Goal: Task Accomplishment & Management: Complete application form

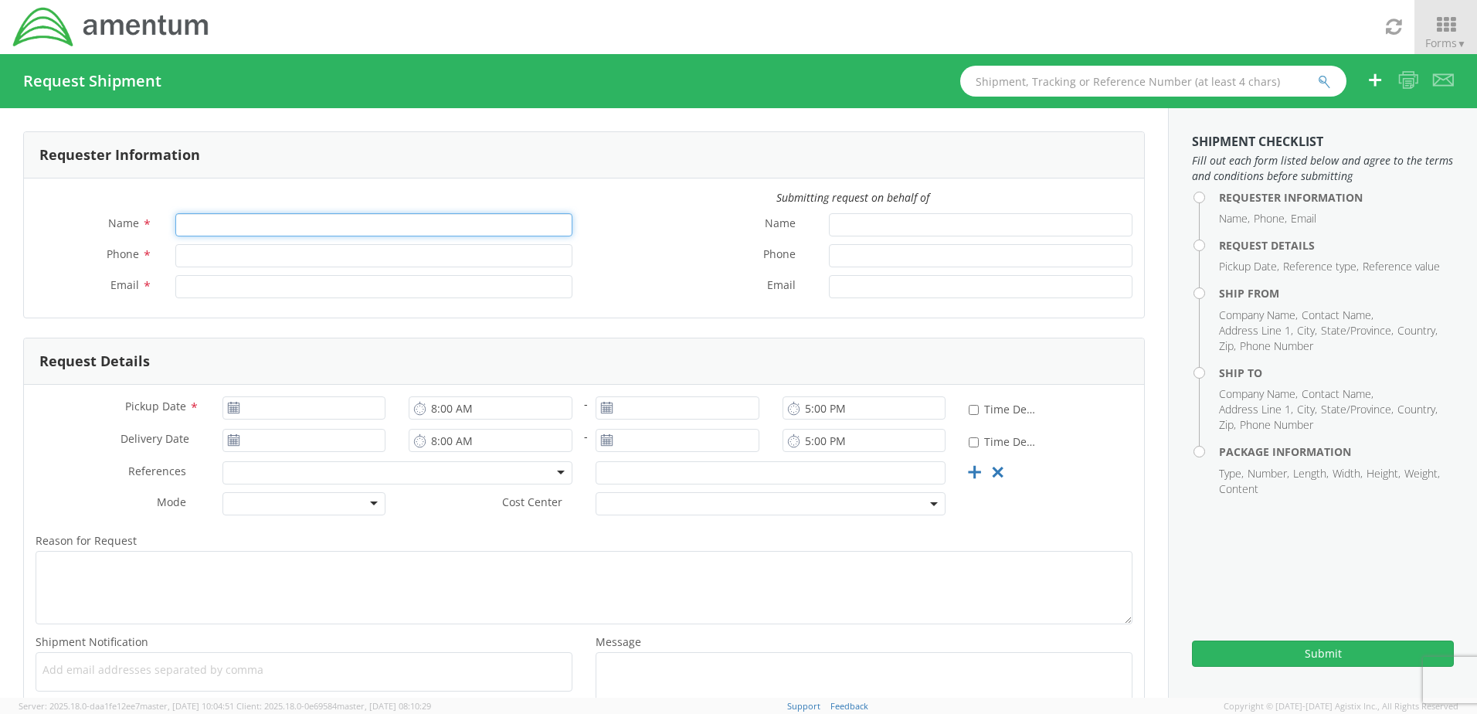
click at [226, 225] on input "Name *" at bounding box center [373, 224] width 397 height 23
type input "[PERSON_NAME]"
type input "8504846263"
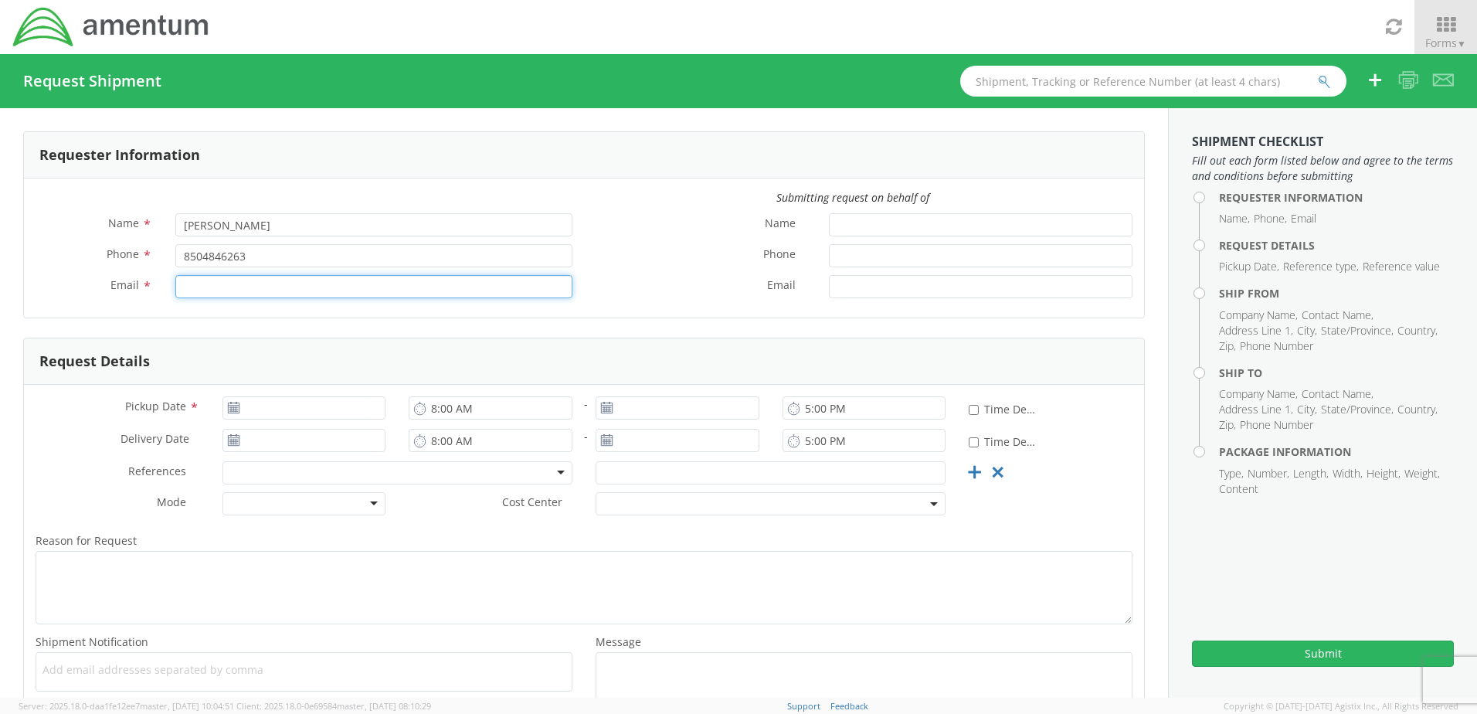
type input "[PERSON_NAME][EMAIL_ADDRESS][PERSON_NAME][DOMAIN_NAME]"
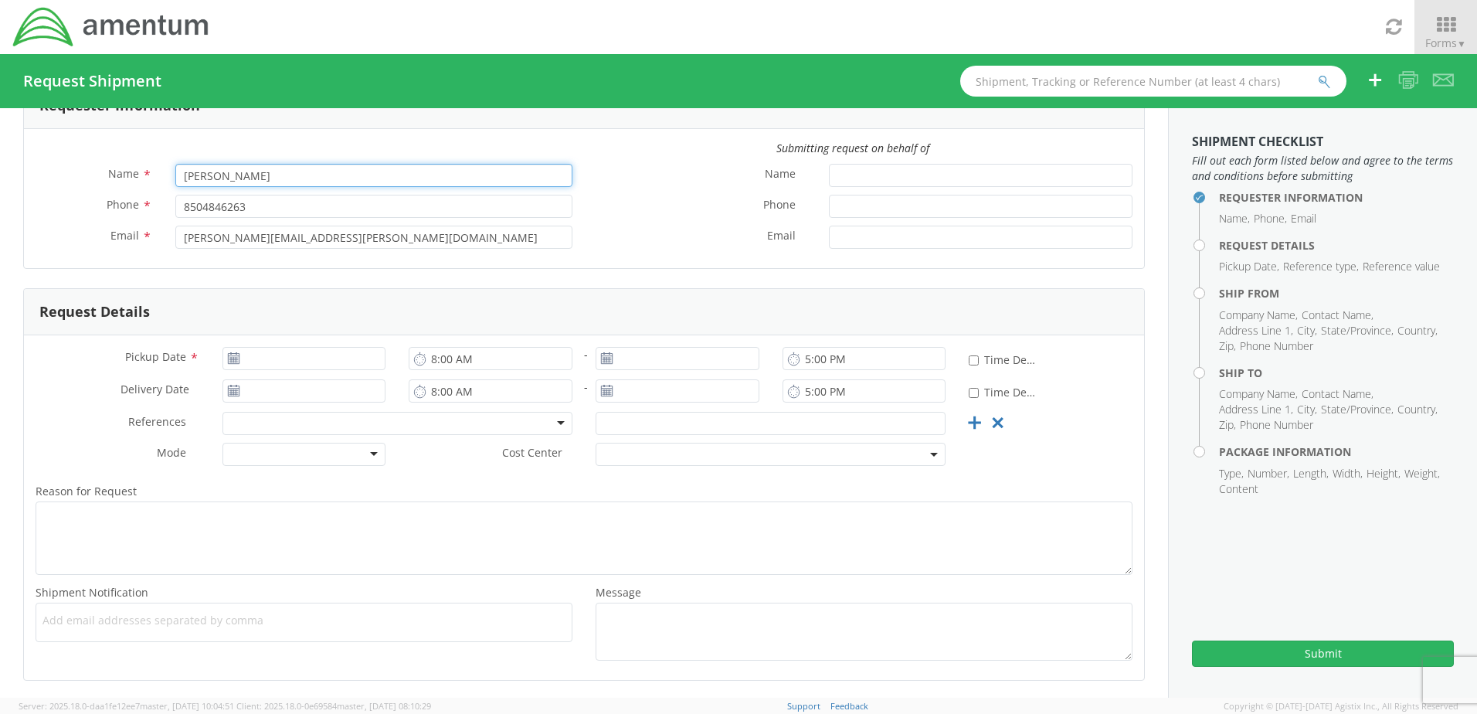
scroll to position [114, 0]
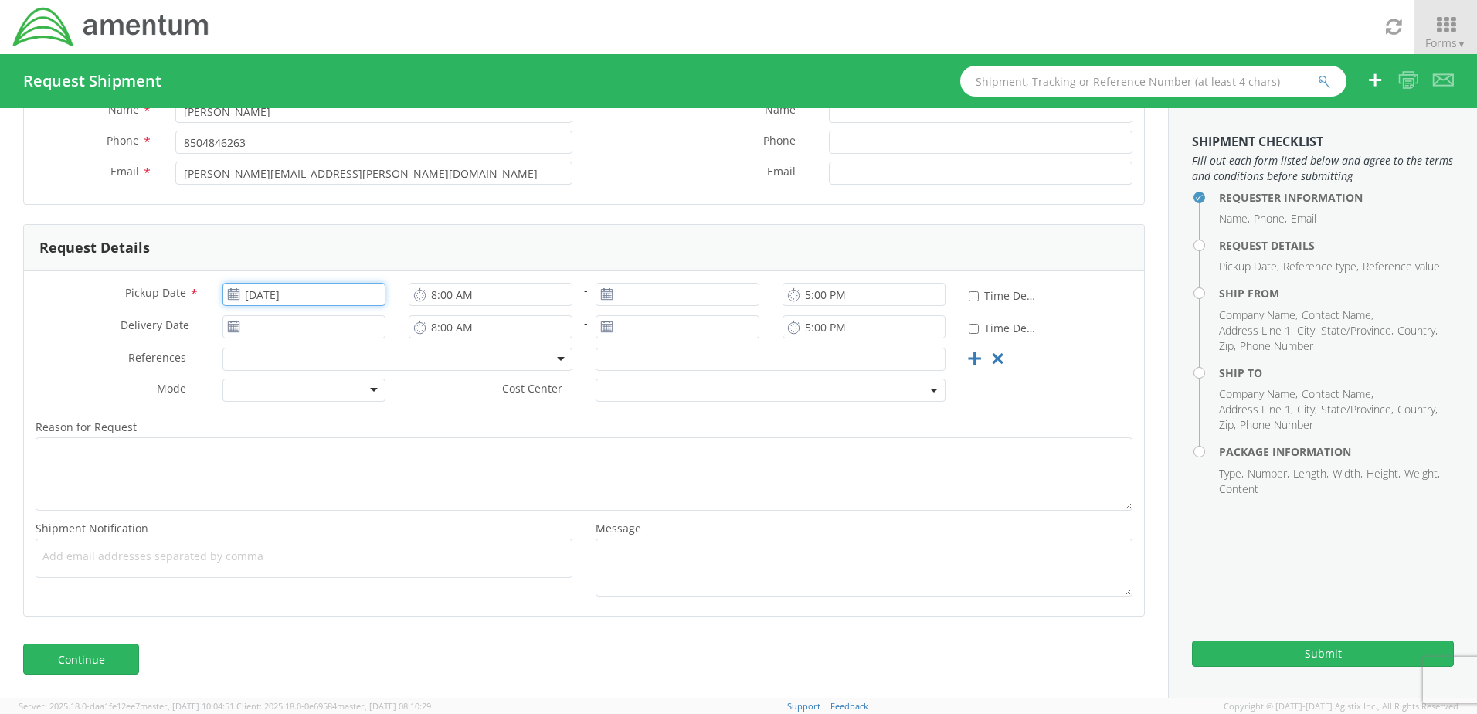
click at [265, 295] on input "[DATE]" at bounding box center [305, 294] width 164 height 23
click at [263, 389] on td "8" at bounding box center [269, 392] width 32 height 23
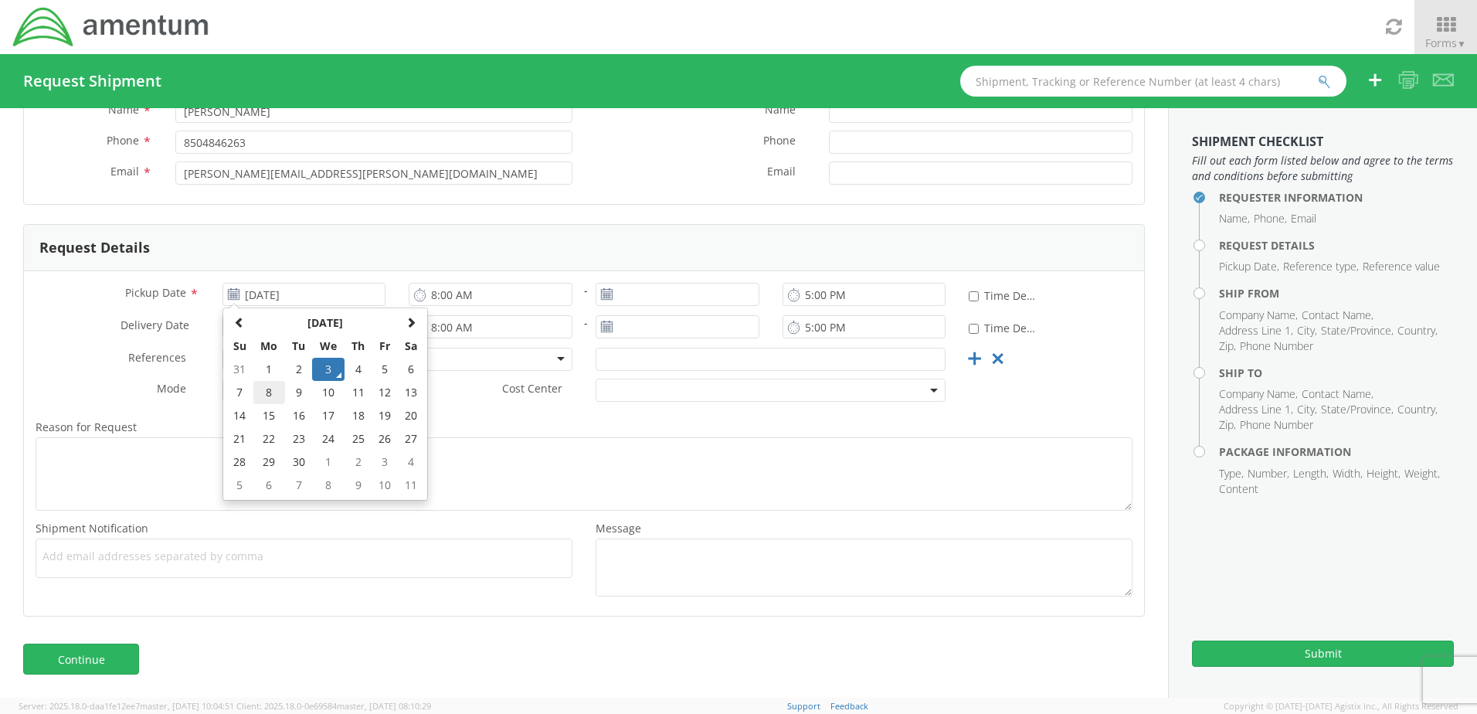
type input "[DATE]"
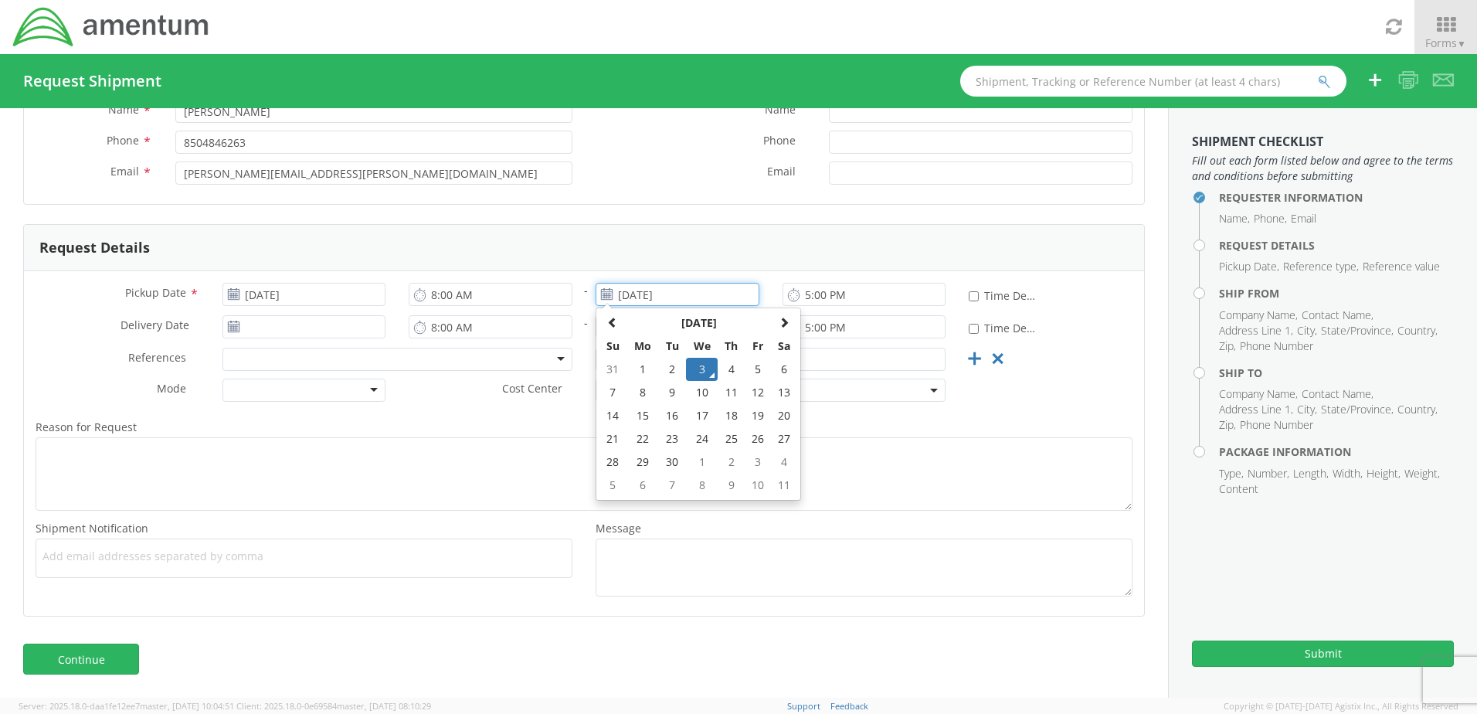
click at [641, 291] on input "[DATE]" at bounding box center [678, 294] width 164 height 23
click at [634, 392] on td "8" at bounding box center [643, 392] width 32 height 23
type input "[DATE]"
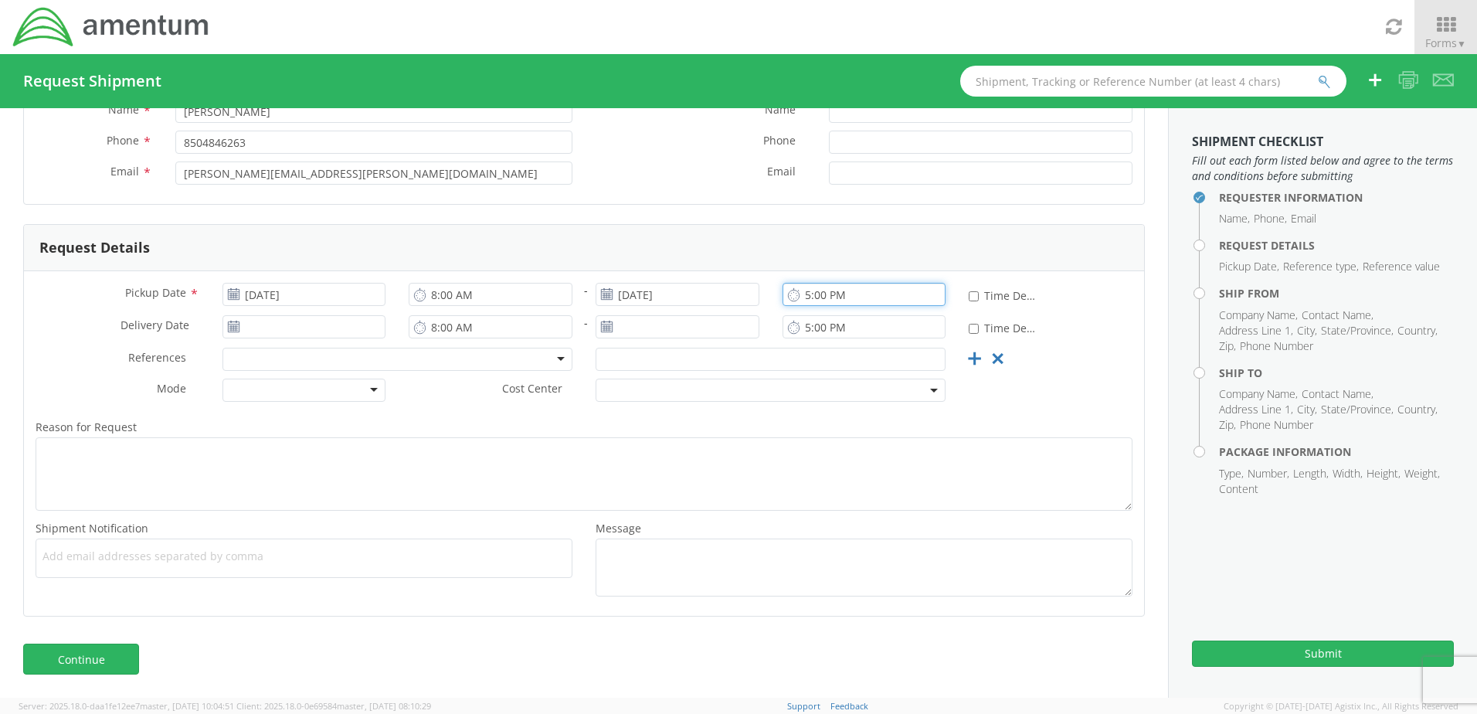
click at [837, 297] on input "5:00 PM" at bounding box center [865, 294] width 164 height 23
type input "9:00 AM"
click at [284, 332] on input "[DATE]" at bounding box center [305, 326] width 164 height 23
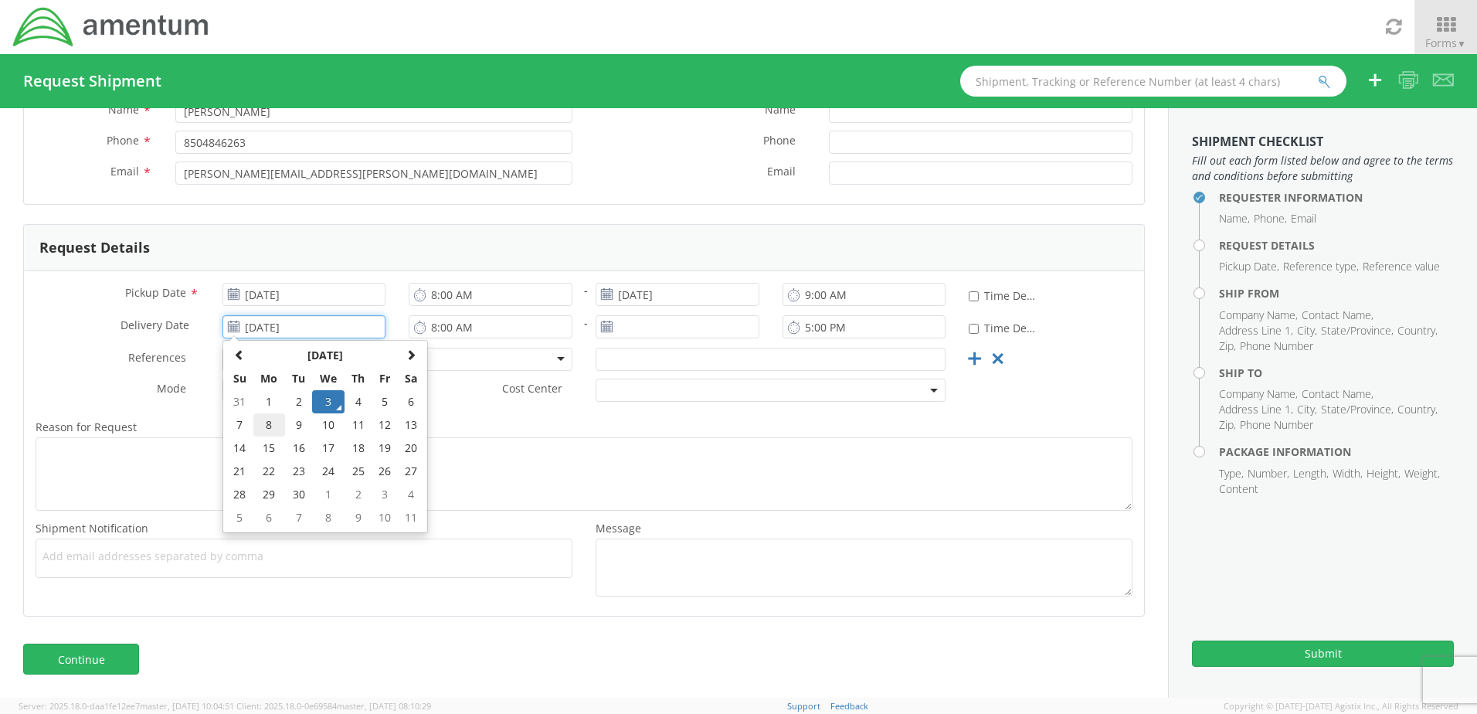
click at [264, 427] on td "8" at bounding box center [269, 424] width 32 height 23
type input "[DATE]"
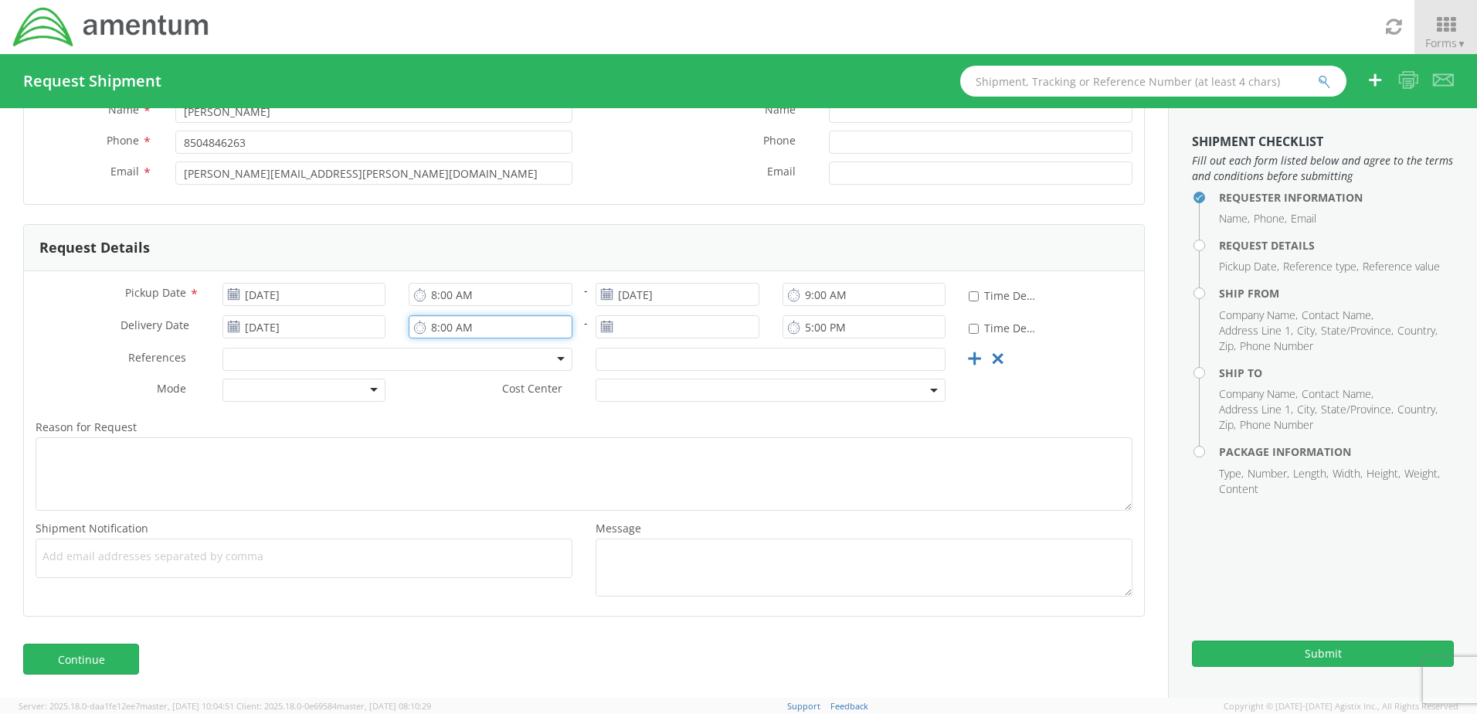
click at [431, 330] on input "8:00 AM" at bounding box center [491, 326] width 164 height 23
type input "11:00 AM"
click at [630, 330] on input "[DATE]" at bounding box center [678, 326] width 164 height 23
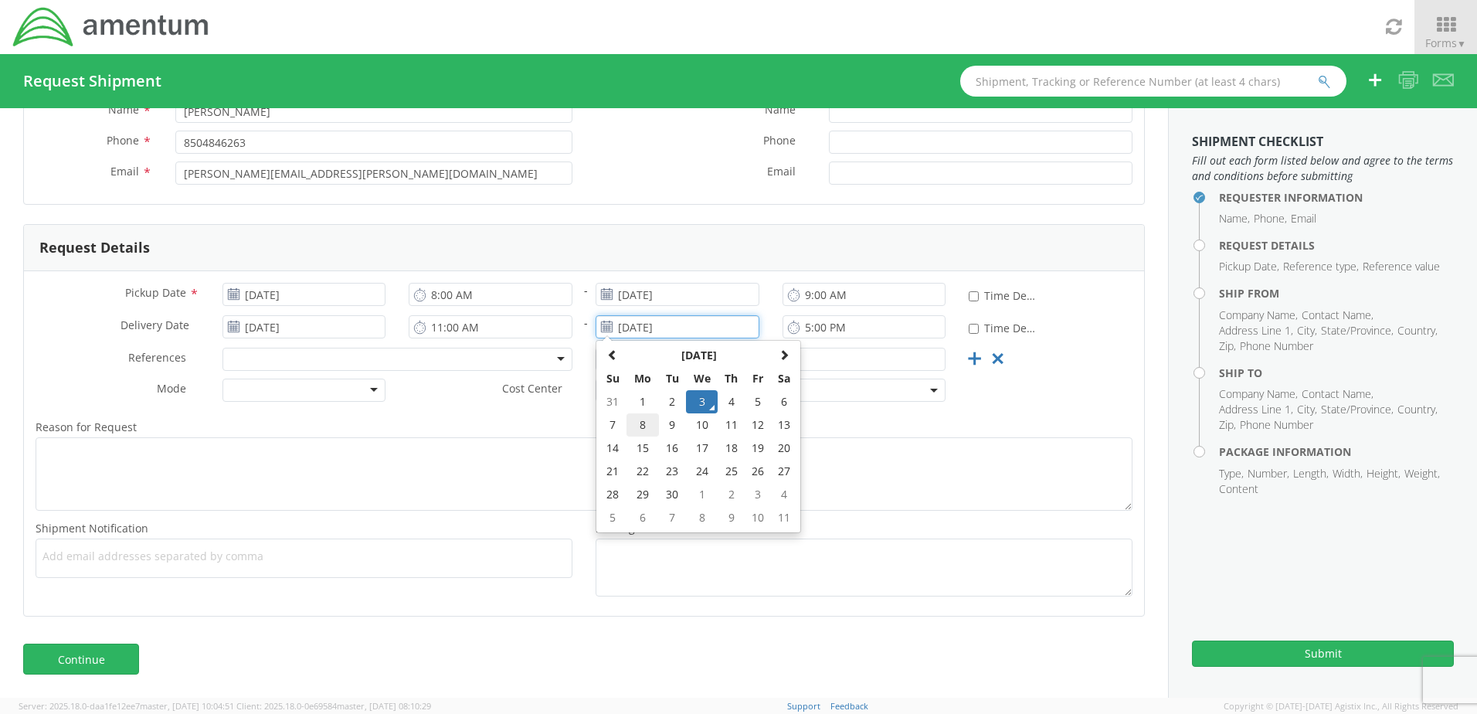
click at [630, 430] on td "8" at bounding box center [643, 424] width 32 height 23
type input "[DATE]"
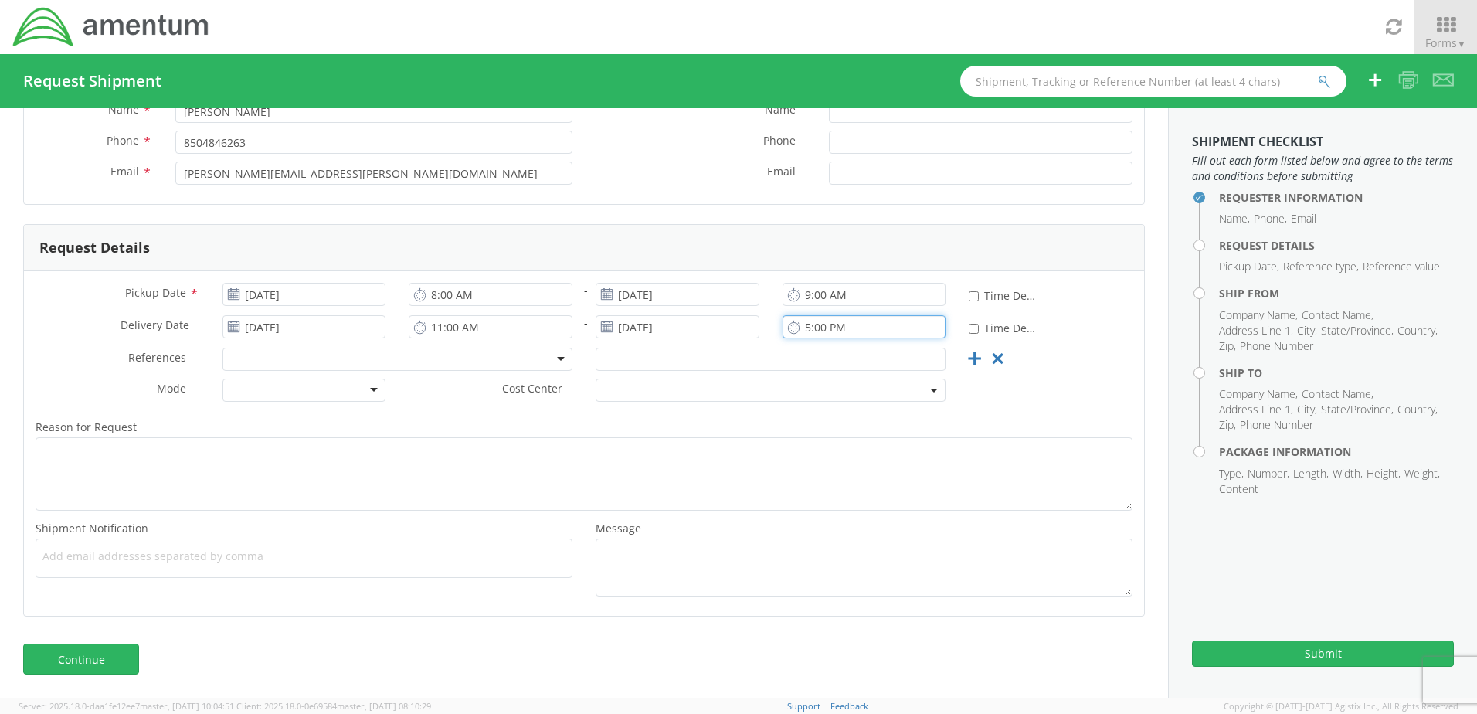
click at [809, 329] on input "5:00 PM" at bounding box center [865, 326] width 164 height 23
type input "12:00 PM"
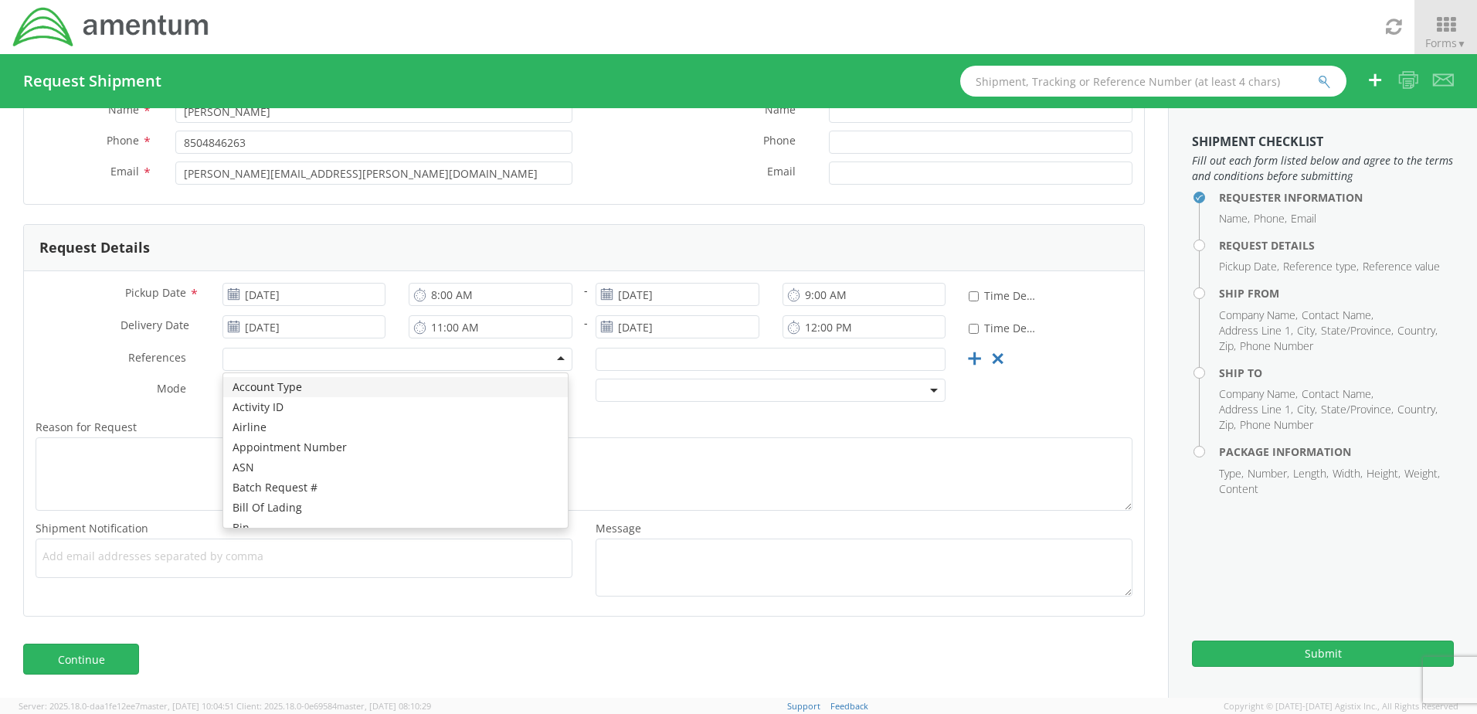
click at [263, 353] on div at bounding box center [398, 359] width 350 height 23
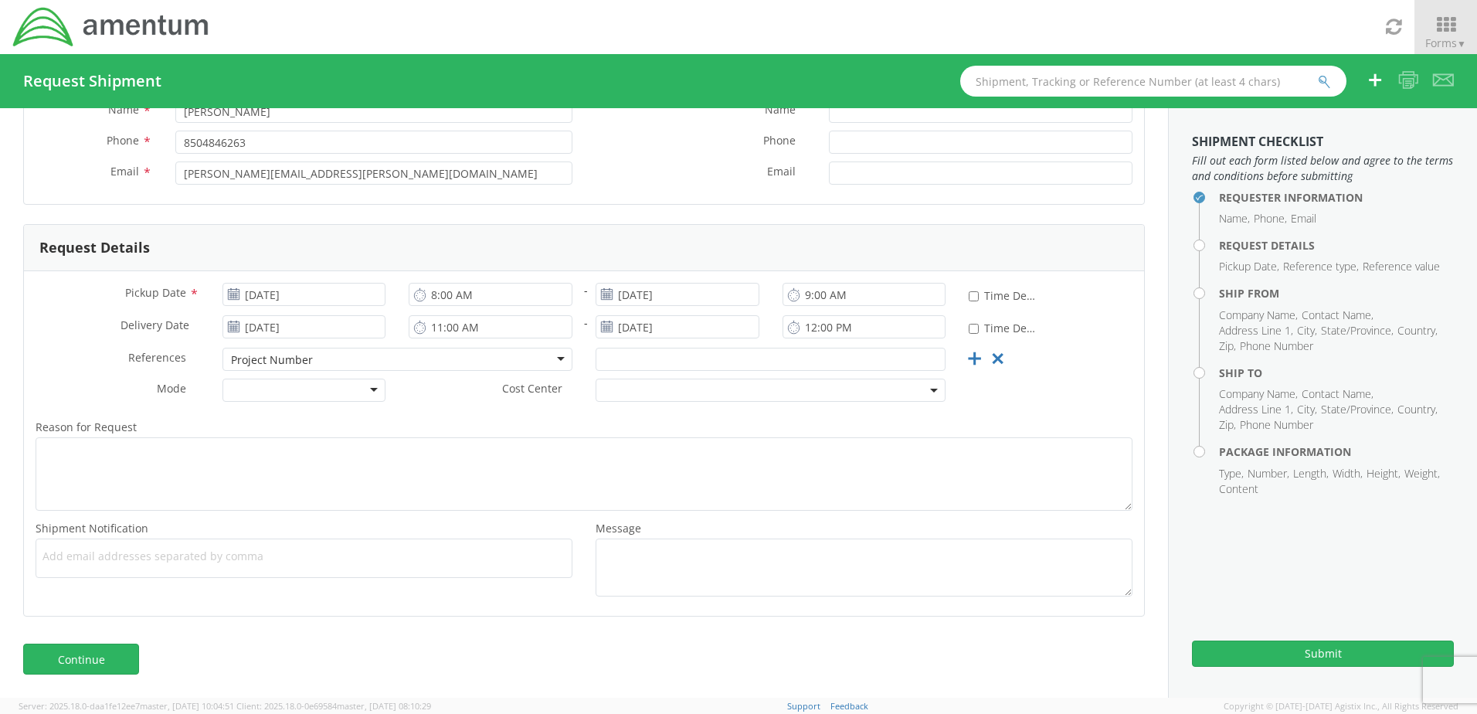
click at [343, 391] on div at bounding box center [305, 390] width 164 height 23
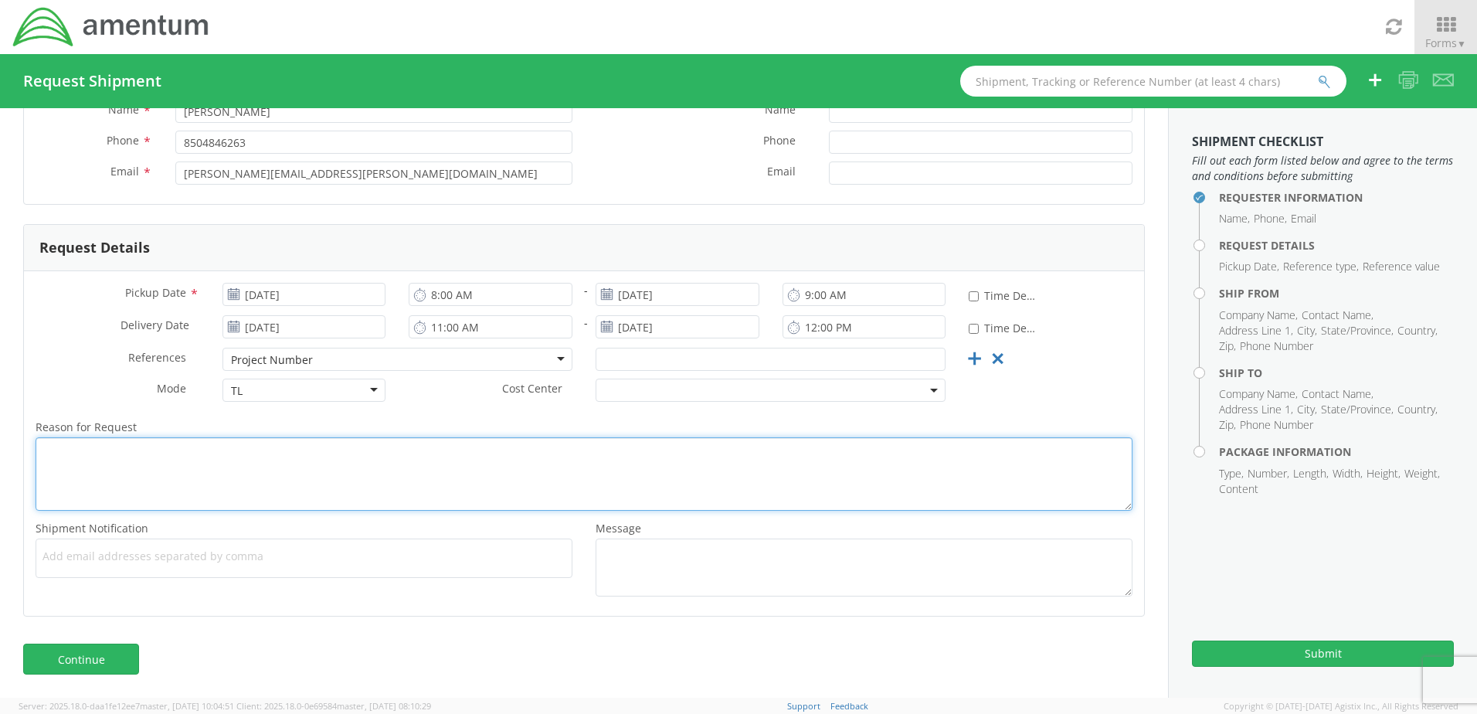
click at [197, 460] on textarea "Reason for Request *" at bounding box center [584, 473] width 1097 height 73
type textarea "a"
click at [117, 452] on textarea "AMENTUM T6 NEEDS A FL" at bounding box center [584, 473] width 1097 height 73
click at [175, 454] on textarea "AMENTUM T6 AIRCRAFT RNEEDS A FL" at bounding box center [584, 473] width 1097 height 73
click at [303, 444] on textarea "AMENTUM T6 AIRCRAFT RECOVERY NEEDS A FL" at bounding box center [584, 473] width 1097 height 73
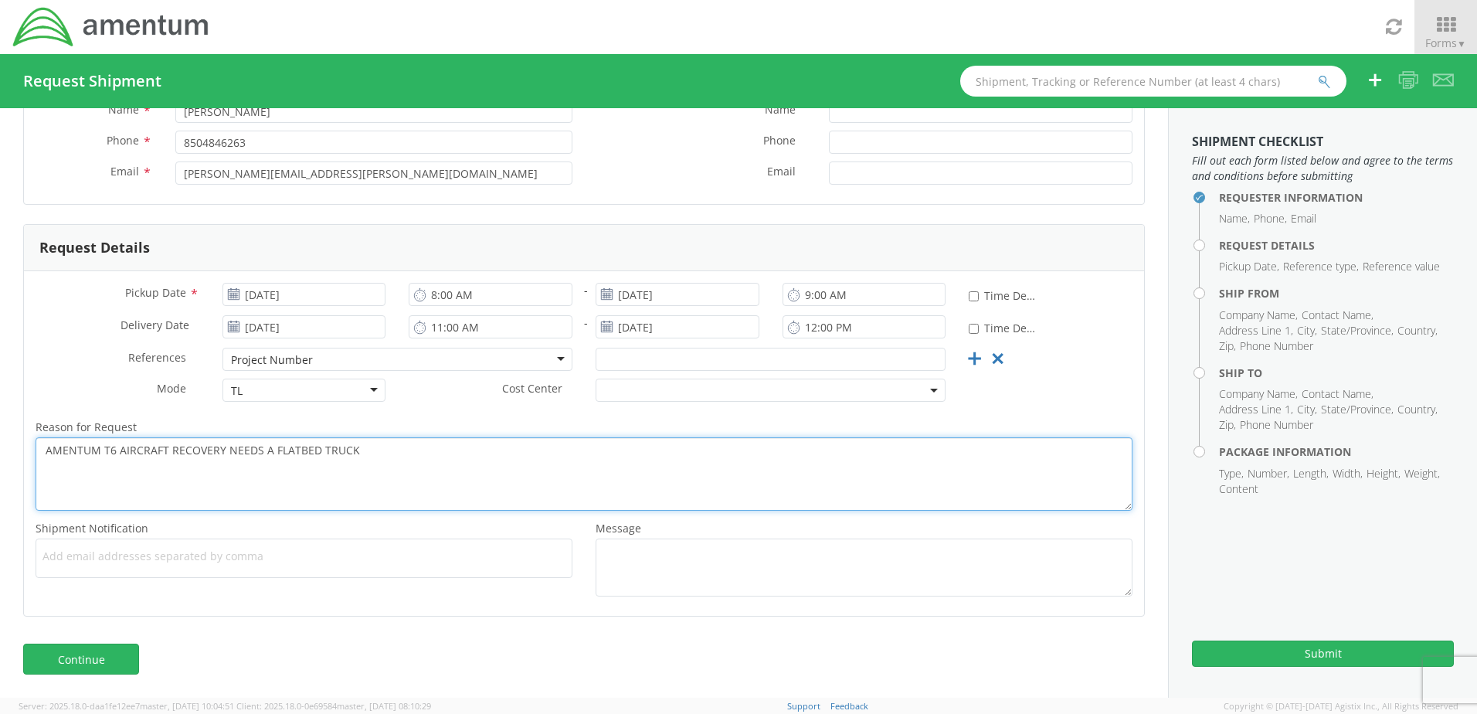
click at [222, 455] on textarea "AMENTUM T6 AIRCRAFT RECOVERY NEEDS A FLATBED TRUCK" at bounding box center [584, 473] width 1097 height 73
click at [471, 452] on textarea "AMENTUM T6 AIRCRAFT RECOVERY ENGINE CHANGE NEEDS A FLATBED TRUCK" at bounding box center [584, 473] width 1097 height 73
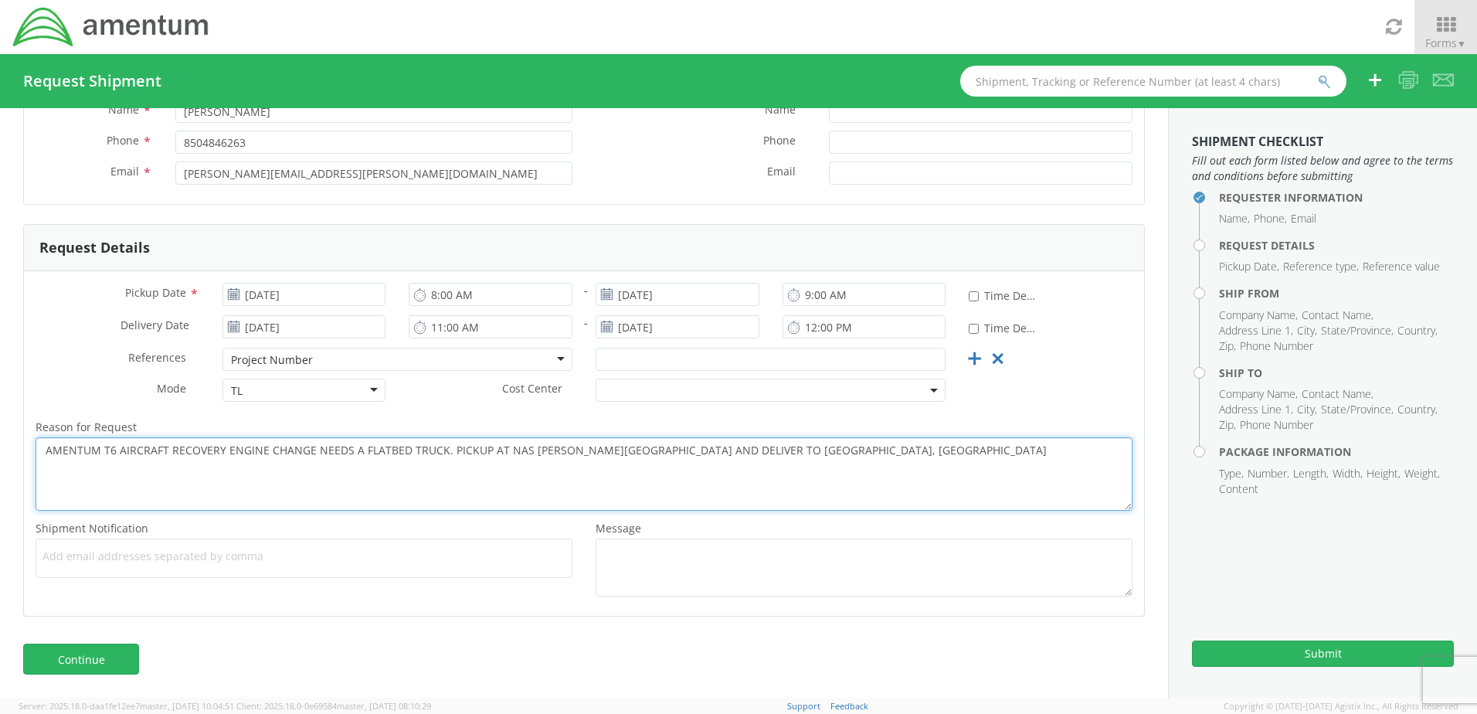
click at [219, 455] on textarea "AMENTUM T6 AIRCRAFT RECOVERY ENGINE CHANGE NEEDS A FLATBED TRUCK. PICKUP AT NAS…" at bounding box center [584, 473] width 1097 height 73
click at [312, 457] on textarea "AMENTUM T6 AIRCRAFT RECOVERY, ENGINE CHANGE NEEDS A FLATBED TRUCK. PICKUP AT NA…" at bounding box center [584, 473] width 1097 height 73
click at [608, 450] on textarea "AMENTUM T6 AIRCRAFT RECOVERY, ENGINE CHANGE, NEEDS A FLATBED TRUCK. PICKUP AT N…" at bounding box center [584, 473] width 1097 height 73
click at [952, 449] on textarea "AMENTUM T6 AIRCRAFT RECOVERY, ENGINE CHANGE, NEEDS A FLATBED TRUCK. PICKUP AT […" at bounding box center [584, 473] width 1097 height 73
click at [353, 454] on textarea "AMENTUM T6 AIRCRAFT RECOVERY, ENGINE CHANGE, NEEDS A FLATBED TRUCK. PICKUP AT […" at bounding box center [584, 473] width 1097 height 73
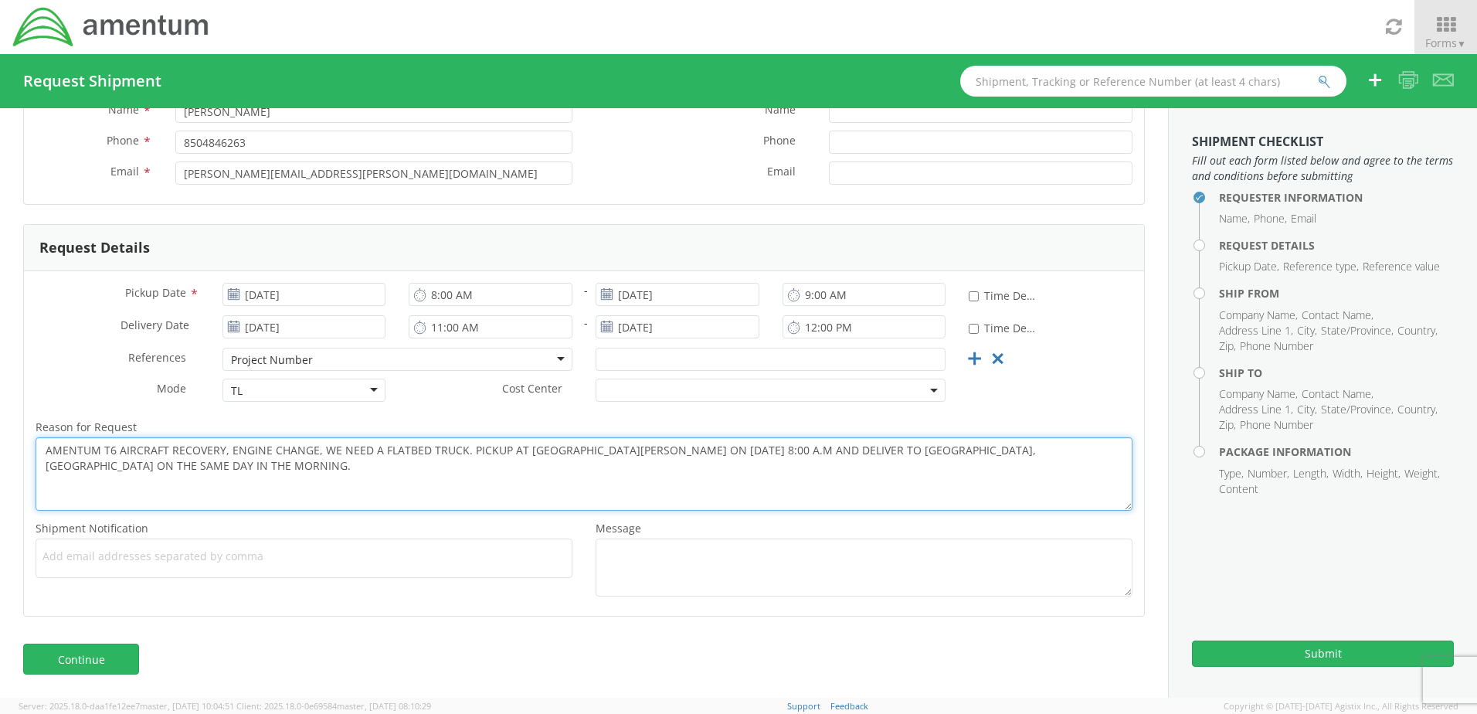
click at [112, 467] on textarea "AMENTUM T6 AIRCRAFT RECOVERY, ENGINE CHANGE, WE NEED A FLATBED TRUCK. PICKUP AT…" at bounding box center [584, 473] width 1097 height 73
type textarea "AMENTUM T6 AIRCRAFT RECOVERY, ENGINE CHANGE, WE NEED A FLATBED TRUCK. PICKUP AT…"
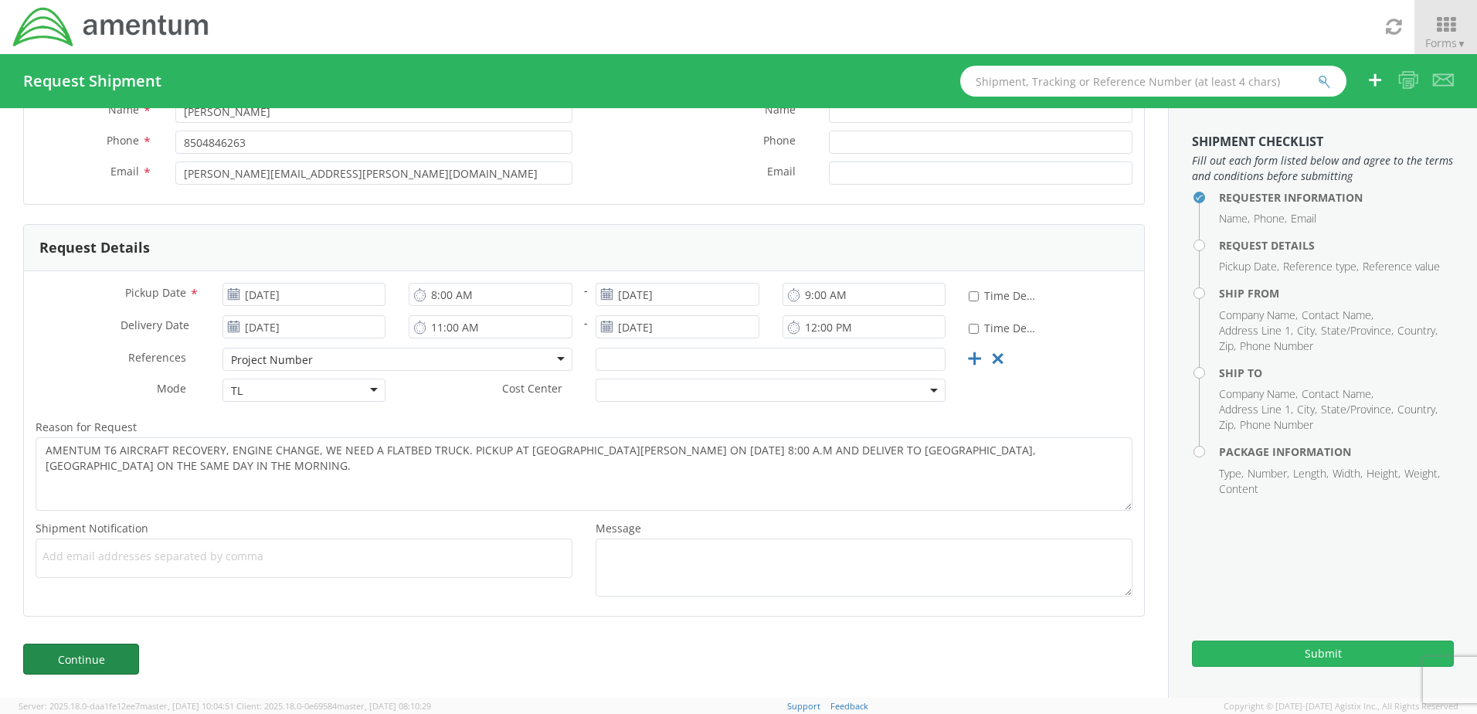
click at [92, 661] on link "Continue" at bounding box center [81, 659] width 116 height 31
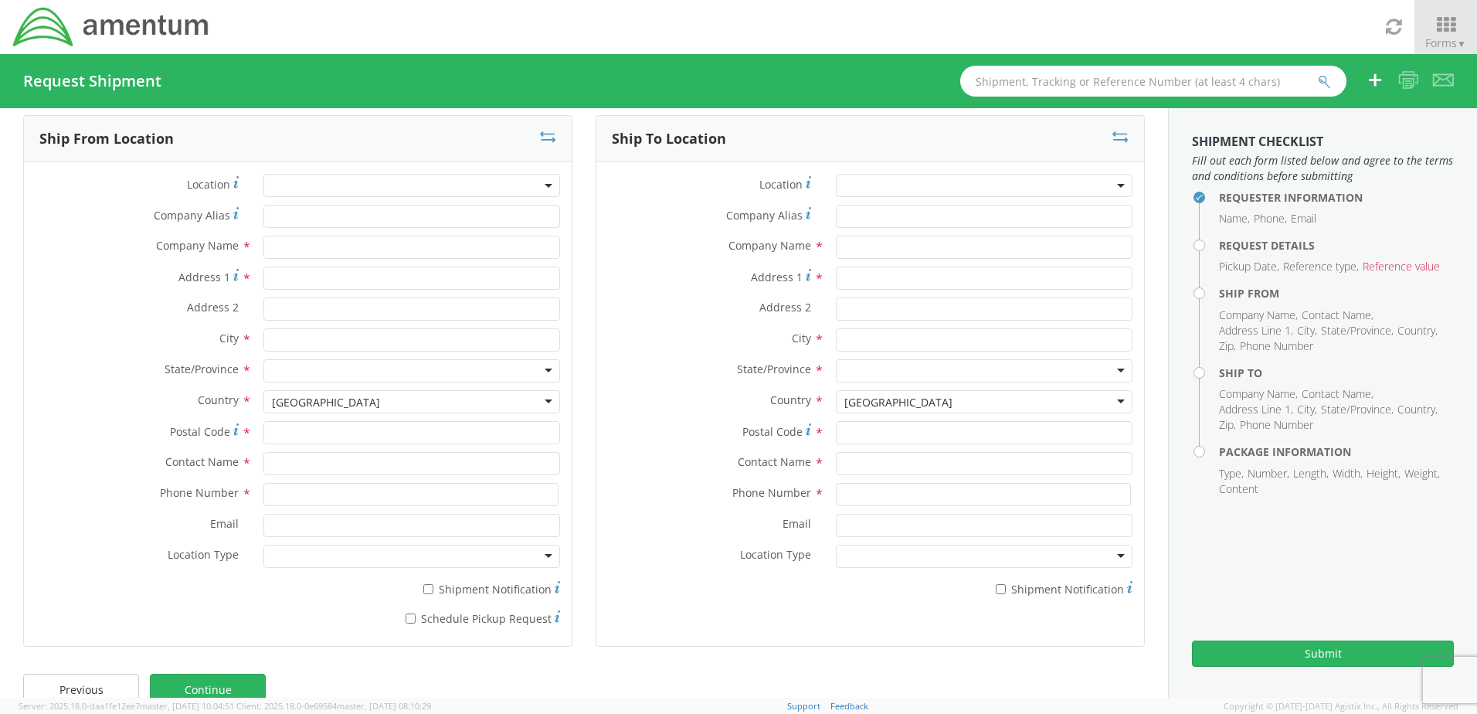
scroll to position [0, 0]
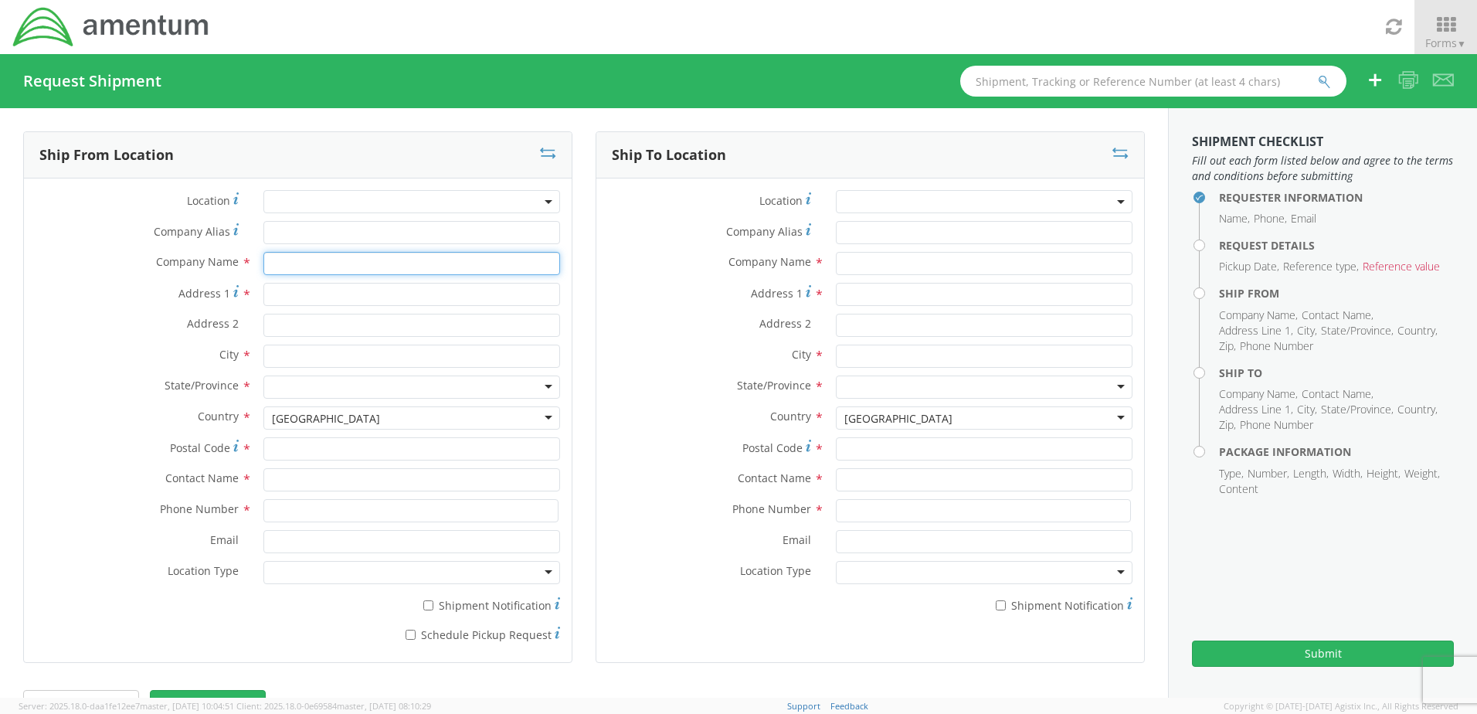
click at [288, 262] on input "text" at bounding box center [411, 263] width 297 height 23
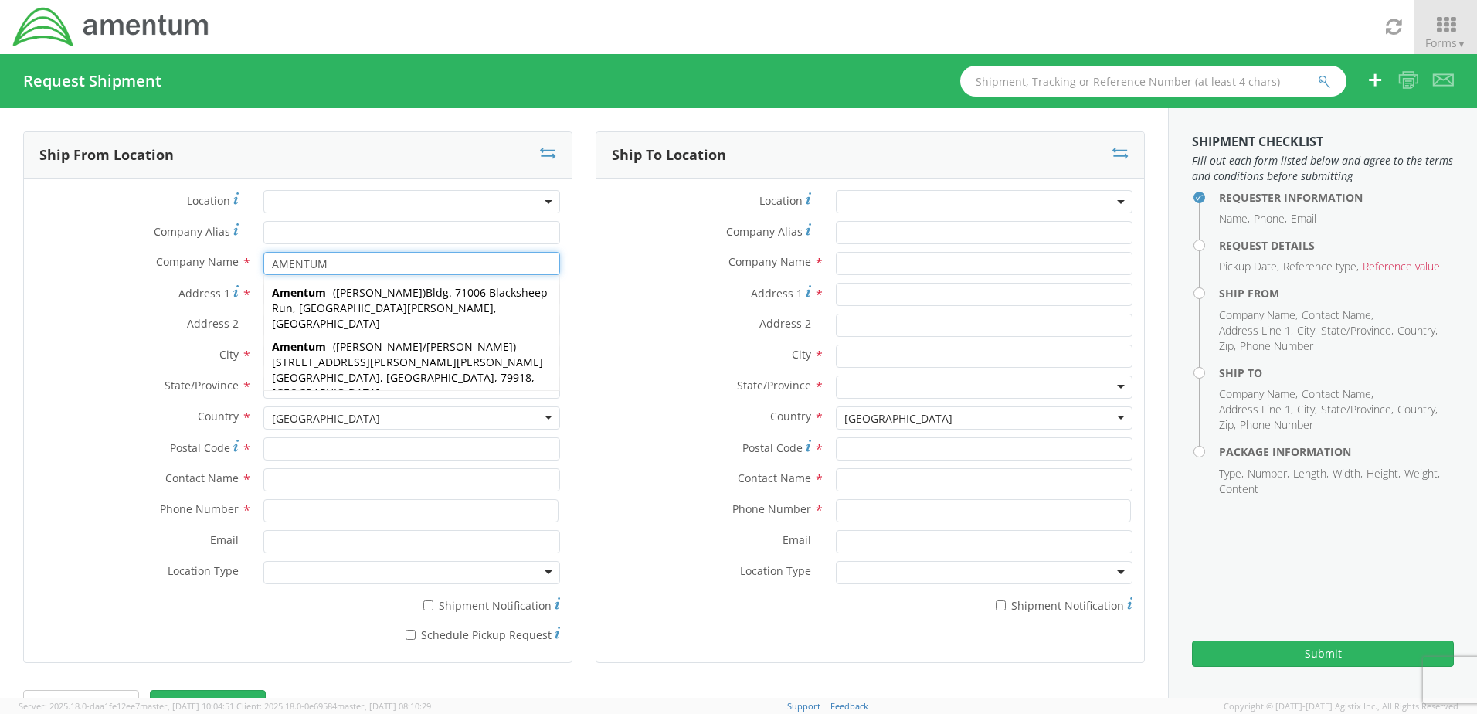
type input "AMENTUM"
click at [128, 291] on label "Address 1 *" at bounding box center [138, 293] width 228 height 21
click at [263, 291] on input "Address 1 *" at bounding box center [411, 294] width 297 height 23
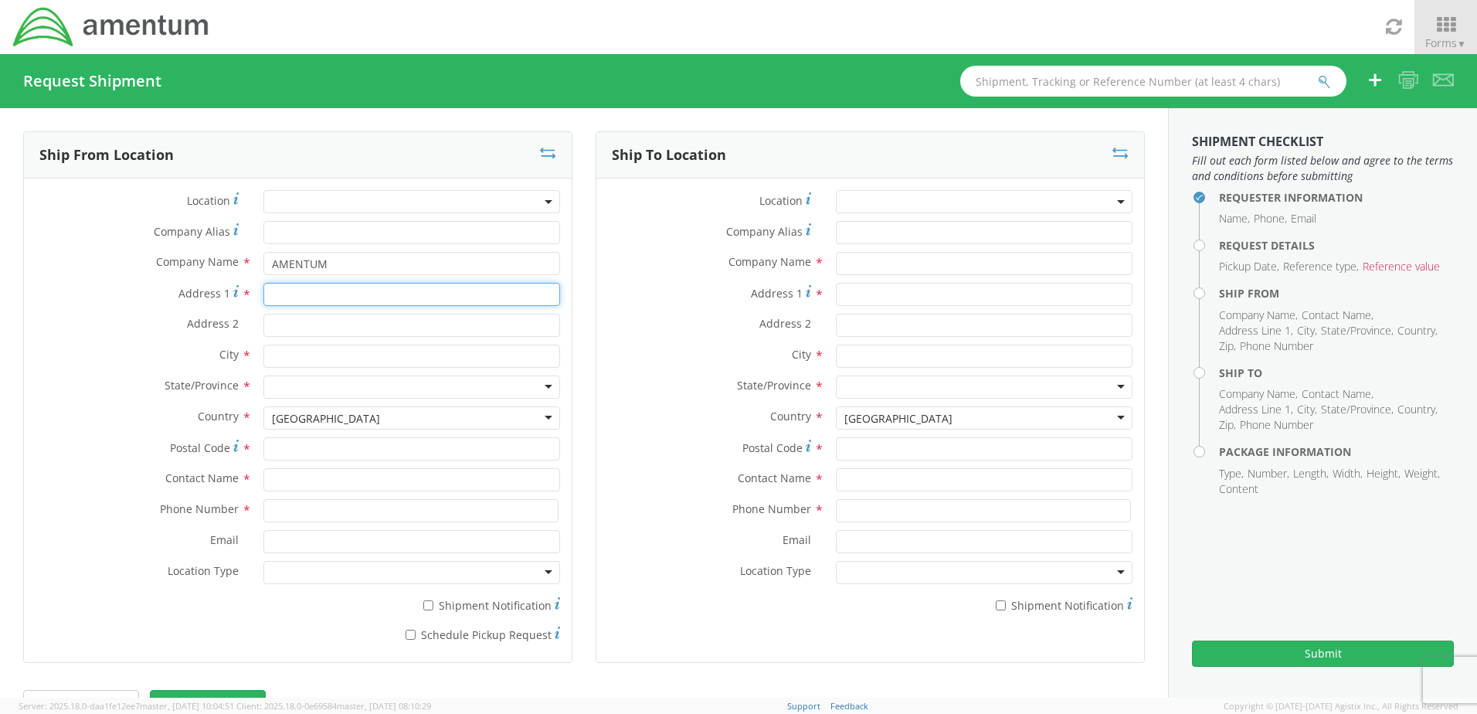
click at [288, 297] on input "Address 1 *" at bounding box center [411, 294] width 297 height 23
type input "7201 USS WASP ST"
click at [291, 328] on input "Address 2 *" at bounding box center [411, 325] width 297 height 23
type input "BLDG 2992"
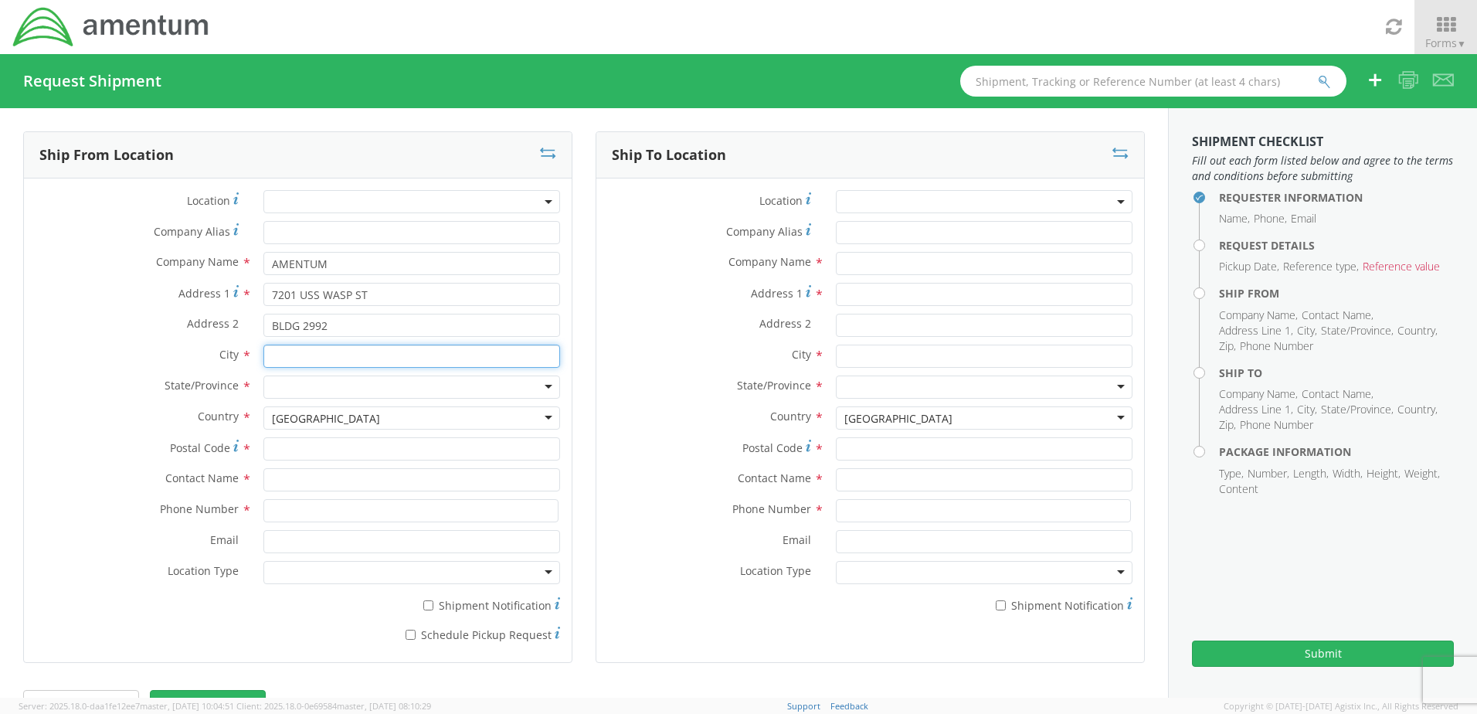
click at [288, 355] on input "text" at bounding box center [411, 356] width 297 height 23
type input "[PERSON_NAME]"
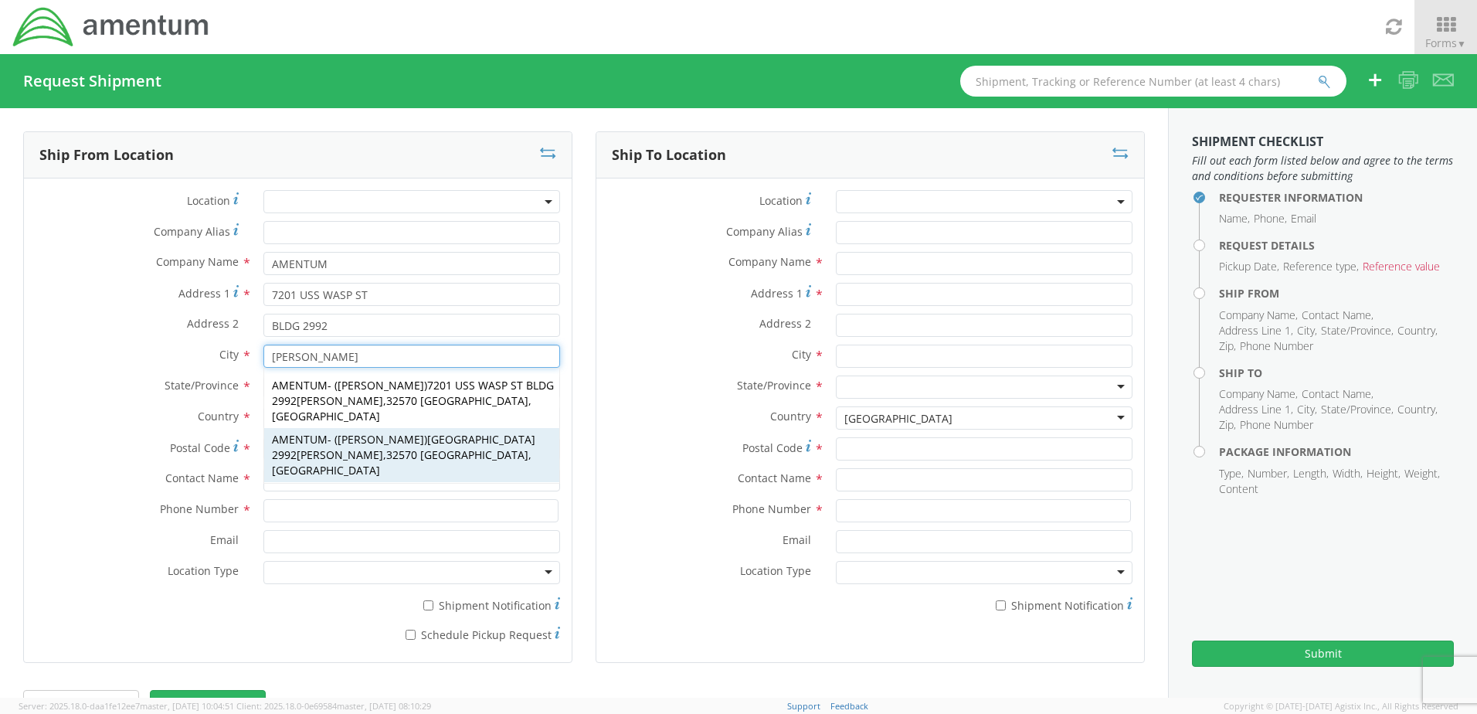
scroll to position [77, 0]
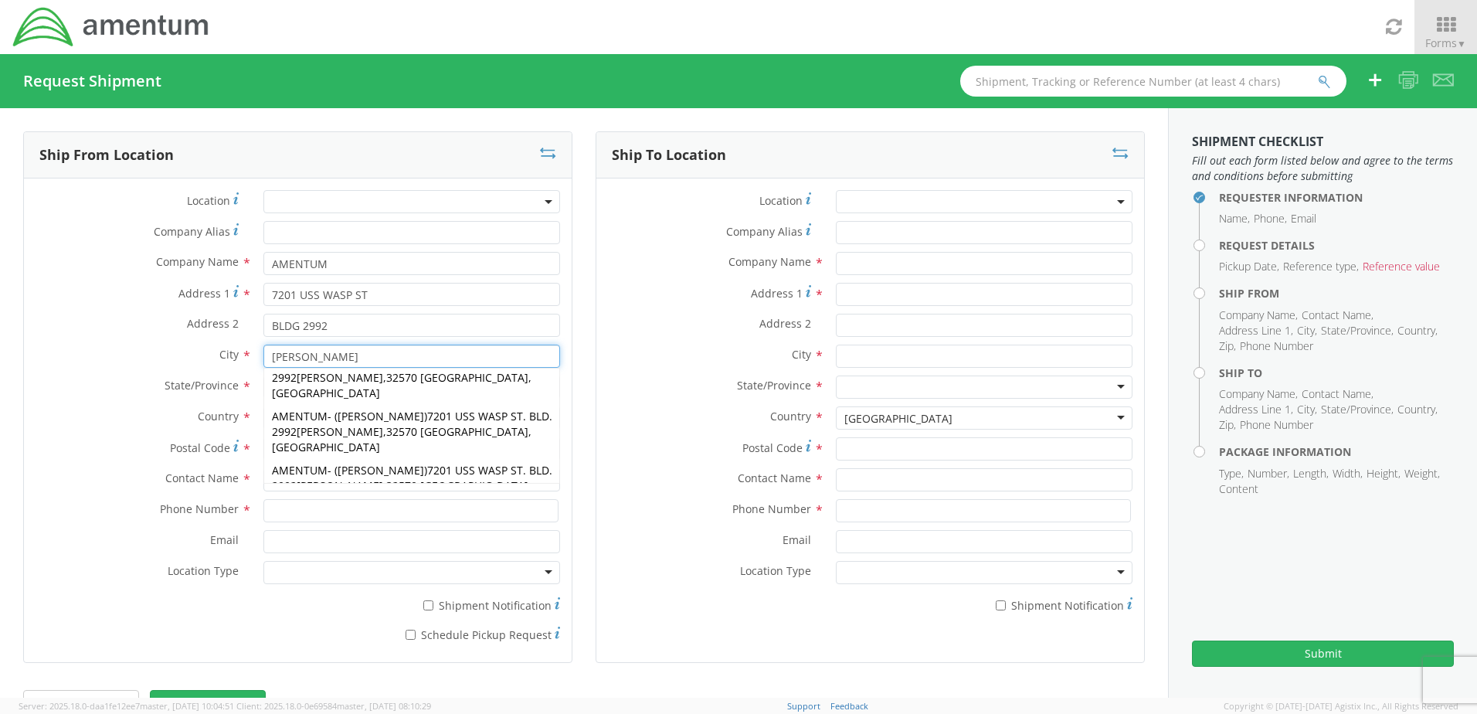
click at [421, 517] on span "[PERSON_NAME]" at bounding box center [432, 524] width 87 height 15
type input "AMENTUM SERVICES"
type input "7201 USS WASP ST. BLDG 2992"
type input "NAS [PERSON_NAME] FIELD"
type input "32570"
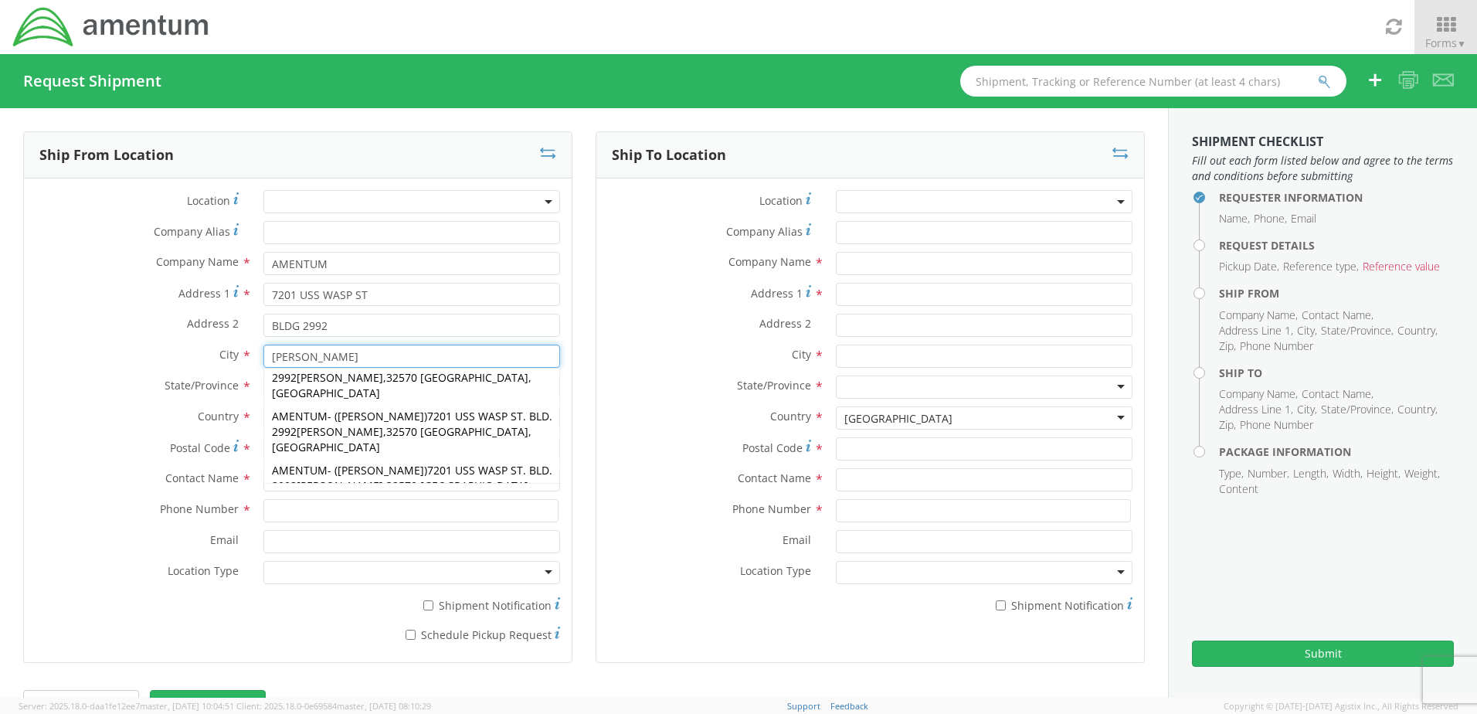
type input "[PERSON_NAME]"
type input "8504846263"
type input "[PERSON_NAME][EMAIL_ADDRESS][PERSON_NAME][DOMAIN_NAME]"
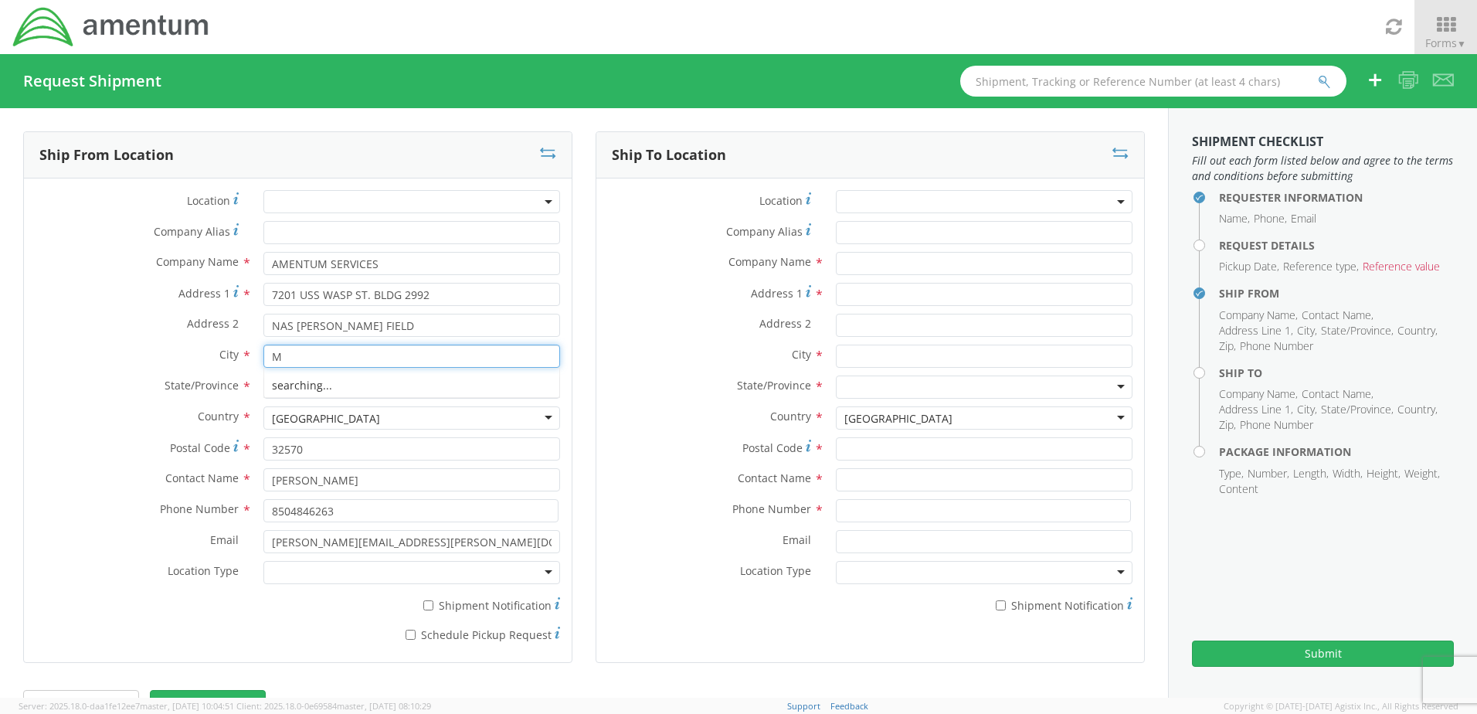
scroll to position [0, 0]
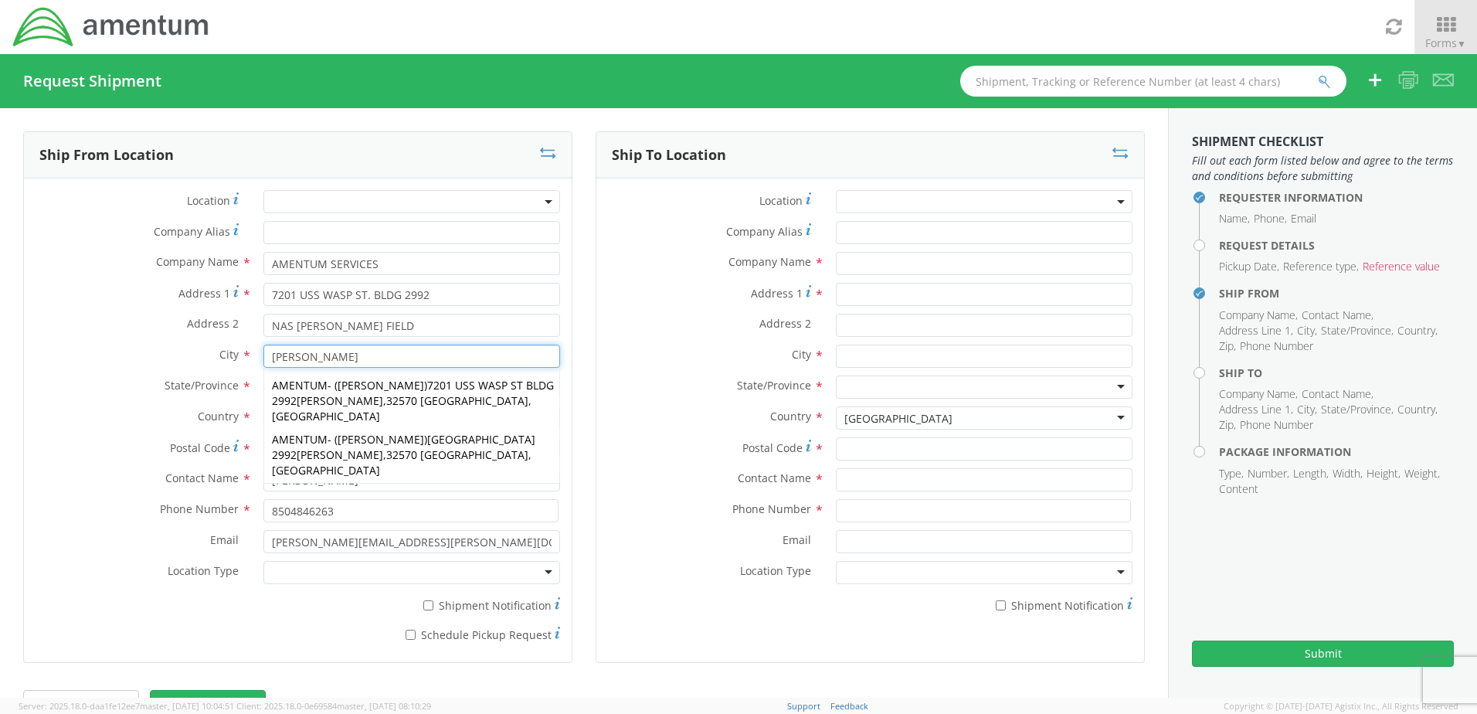
type input "[PERSON_NAME]"
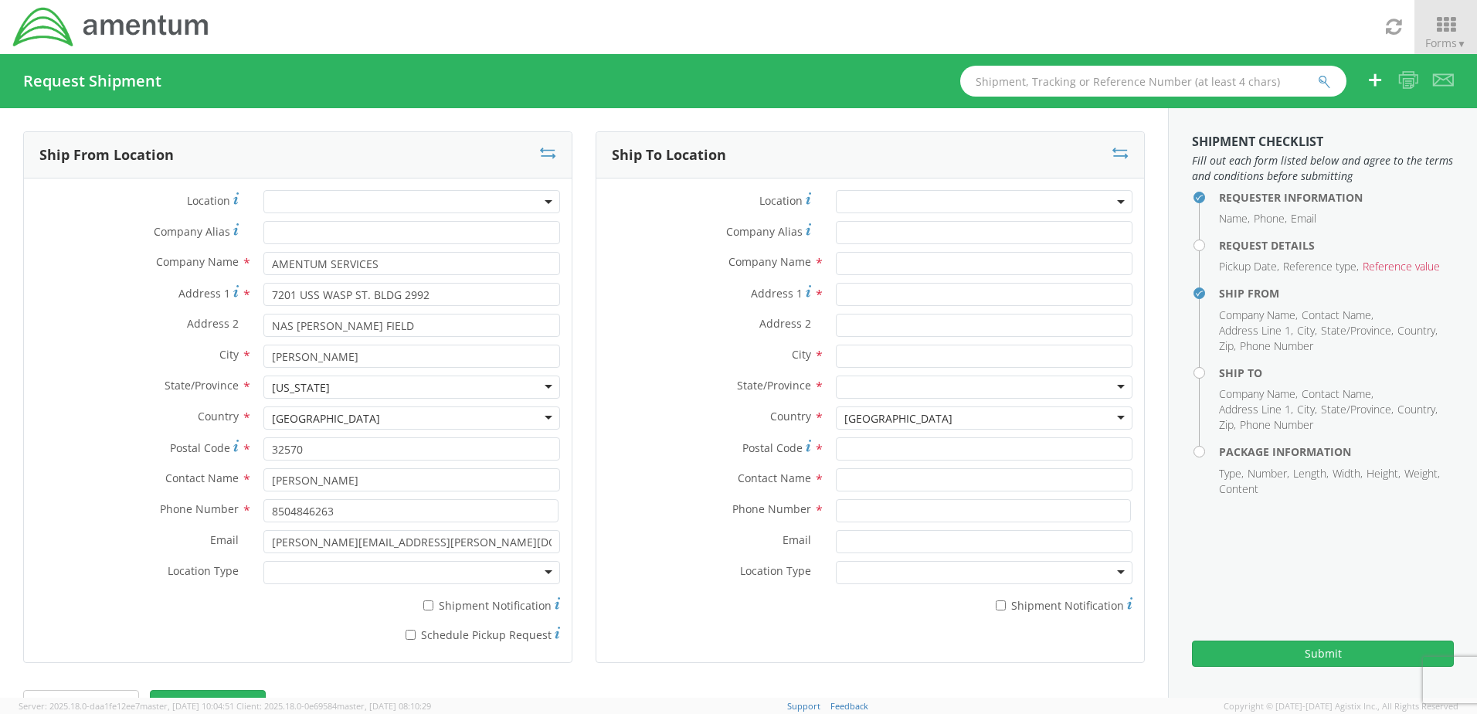
click at [160, 325] on label "Address 2 *" at bounding box center [138, 324] width 228 height 20
click at [263, 325] on input "NAS [PERSON_NAME] FIELD" at bounding box center [411, 325] width 297 height 23
click at [540, 573] on div at bounding box center [411, 572] width 297 height 23
click at [423, 604] on input "* Shipment Notification" at bounding box center [428, 605] width 10 height 10
checkbox input "true"
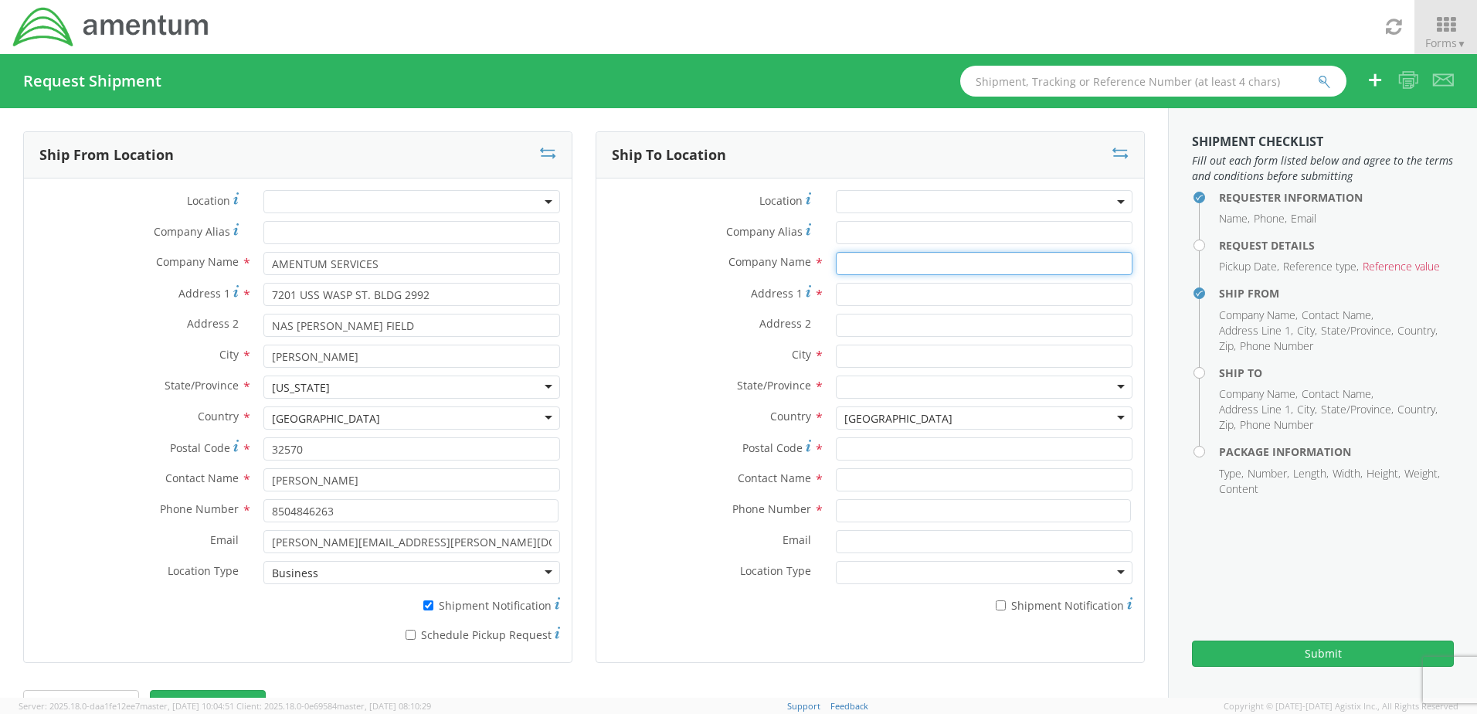
click at [863, 263] on input "text" at bounding box center [984, 263] width 297 height 23
type input "EmeralCoast Aviation"
click at [883, 291] on input "Address 1 *" at bounding box center [984, 294] width 297 height 23
type input "[STREET_ADDRESS][PERSON_NAME]"
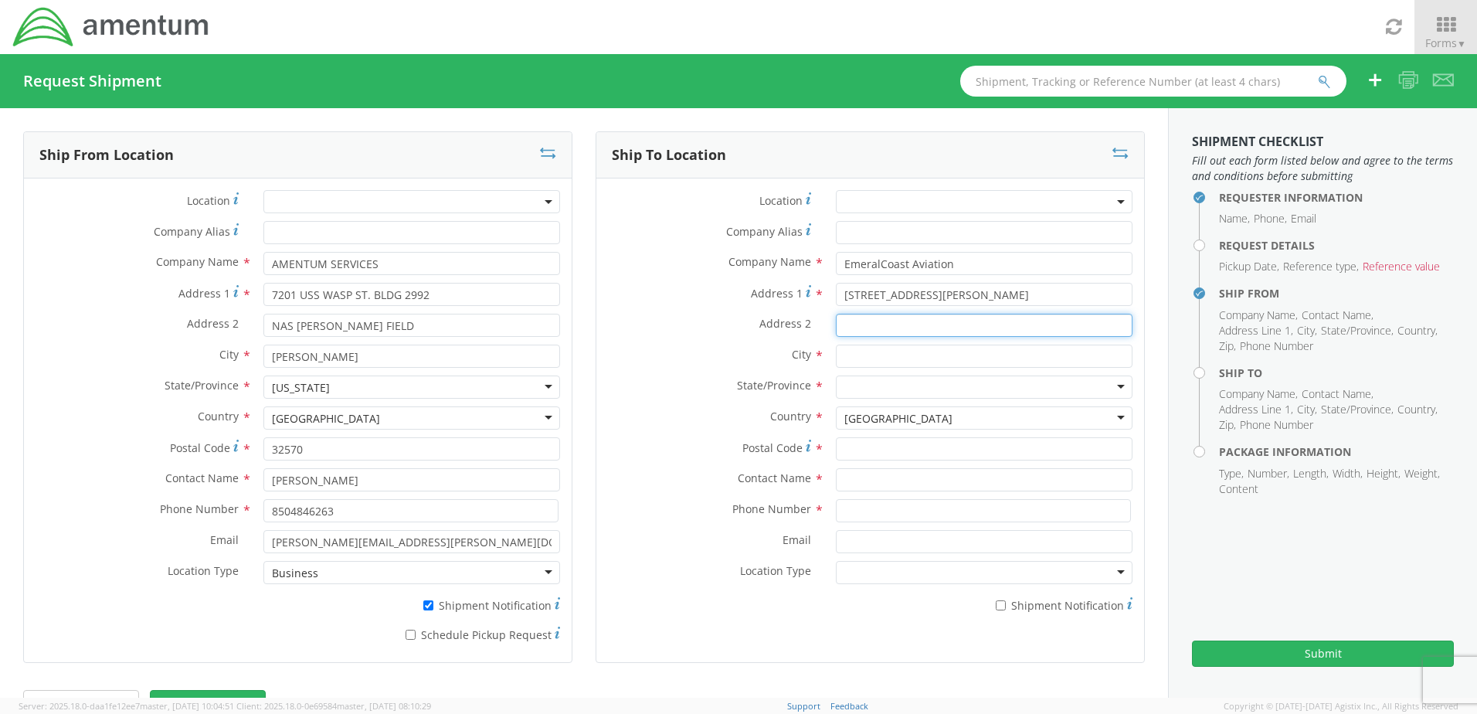
click at [855, 332] on input "Address 2 *" at bounding box center [984, 325] width 297 height 23
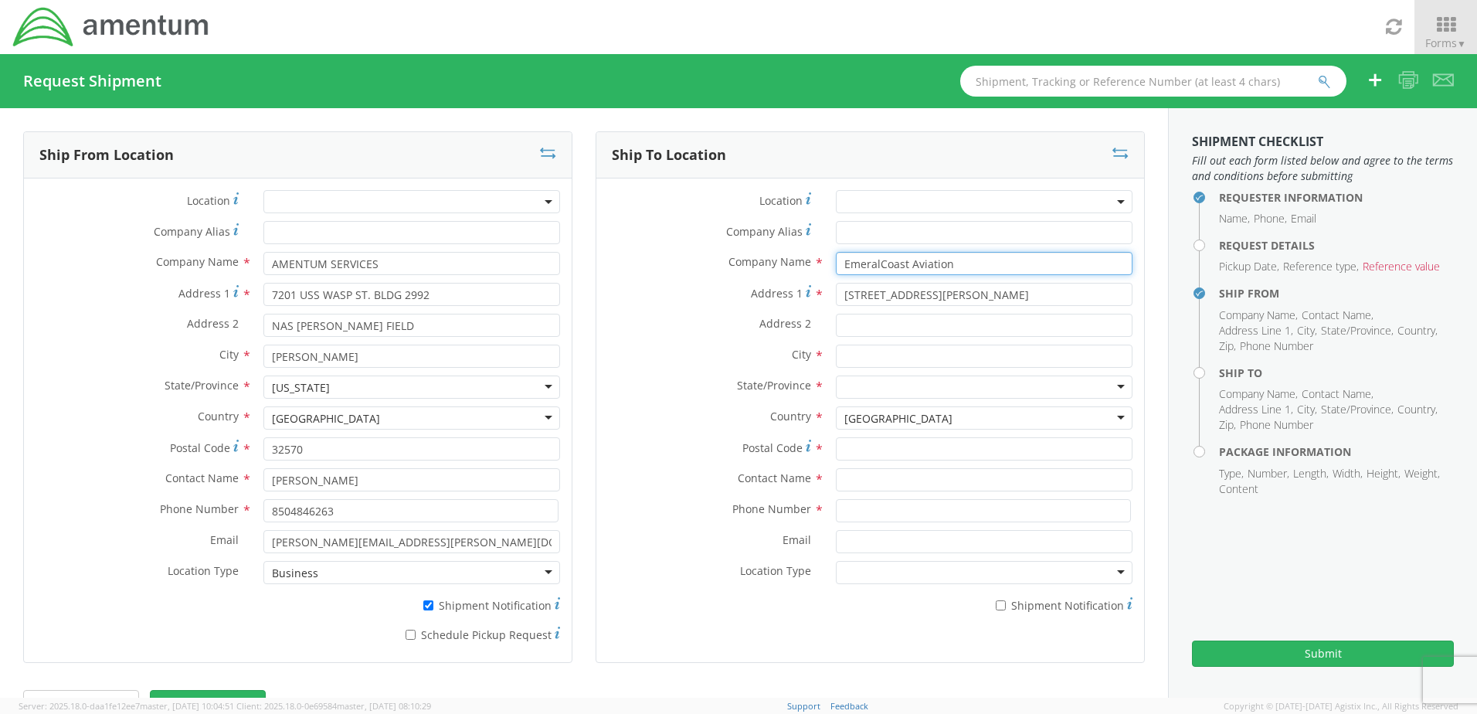
click at [981, 264] on input "EmeralCoast Aviation" at bounding box center [984, 263] width 297 height 23
type input "EmeralCoast Aviation C/O: Amentum"
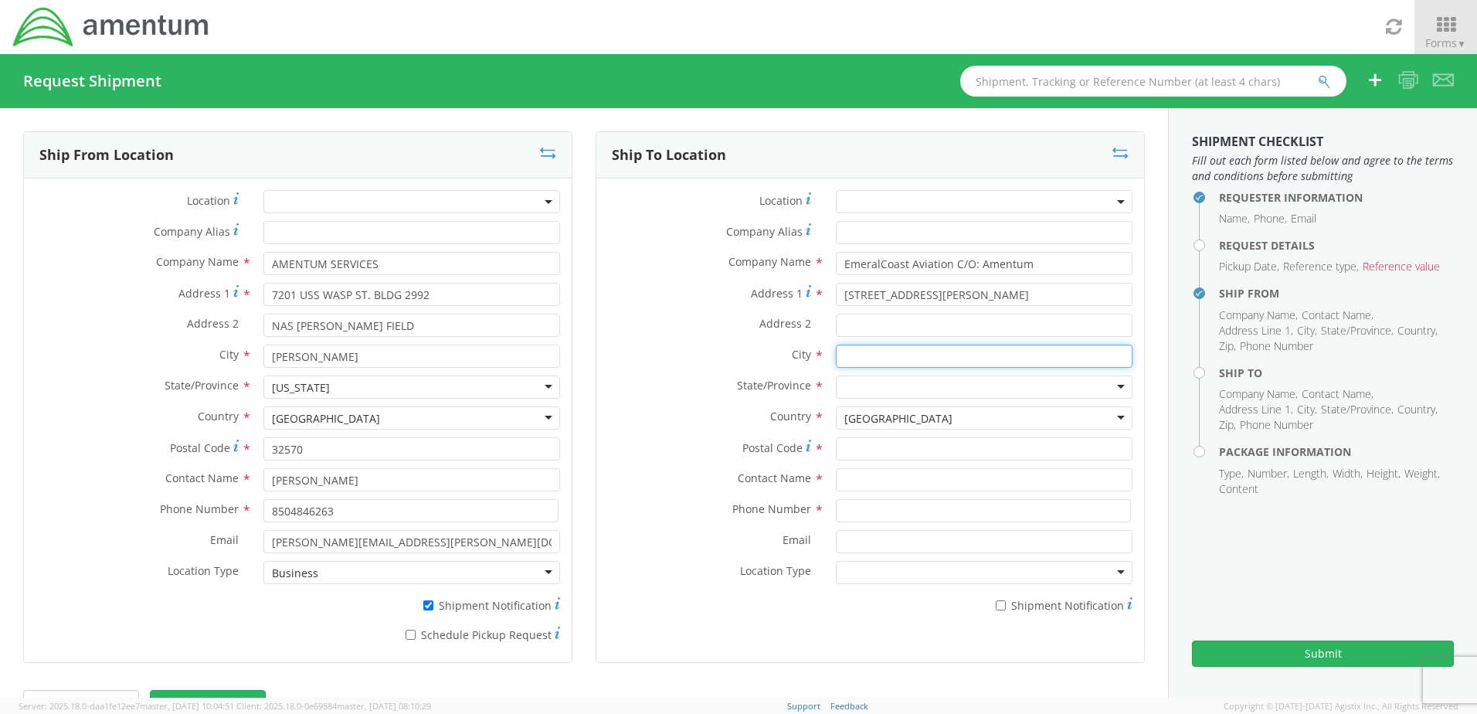
click at [899, 362] on input "text" at bounding box center [984, 356] width 297 height 23
type input "Crestview"
click at [871, 382] on div at bounding box center [984, 386] width 297 height 23
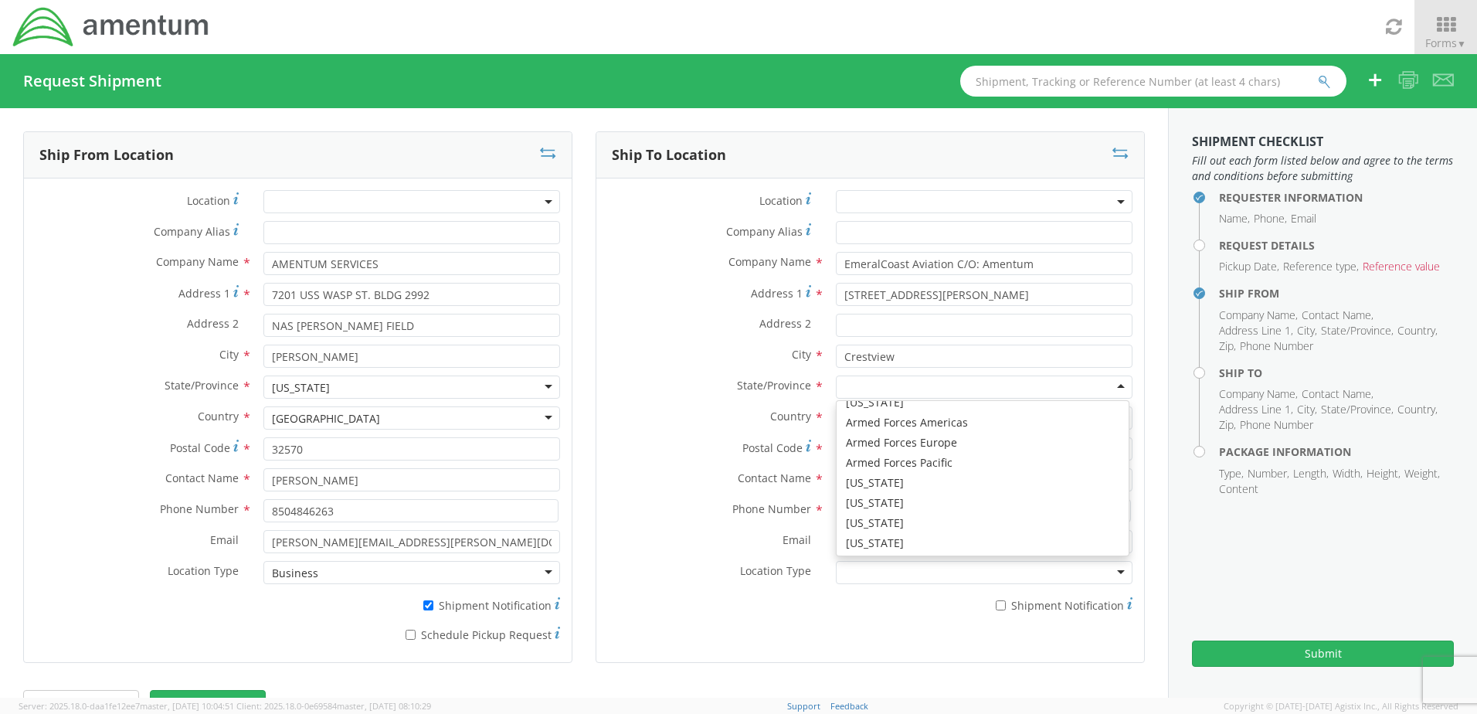
scroll to position [155, 0]
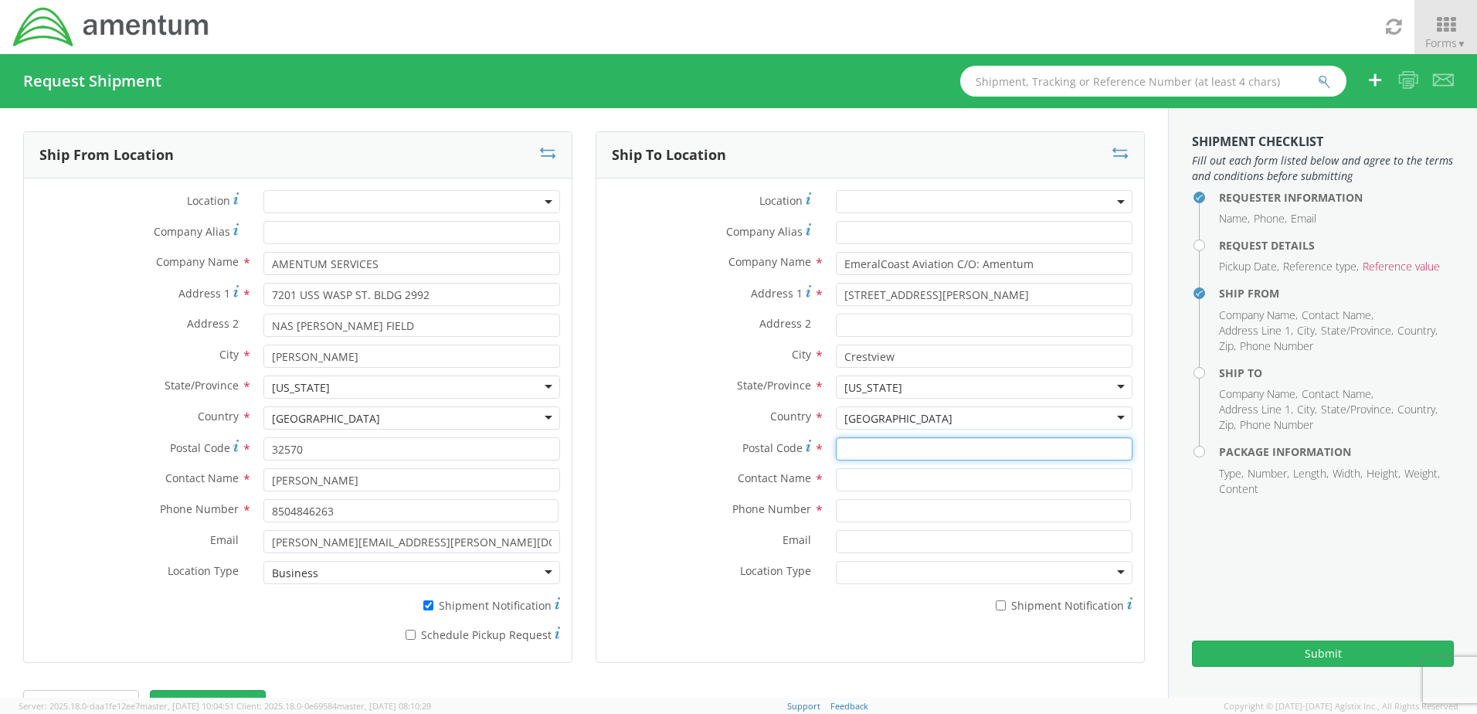
click at [858, 449] on input "Postal Code *" at bounding box center [984, 448] width 297 height 23
type input "32539"
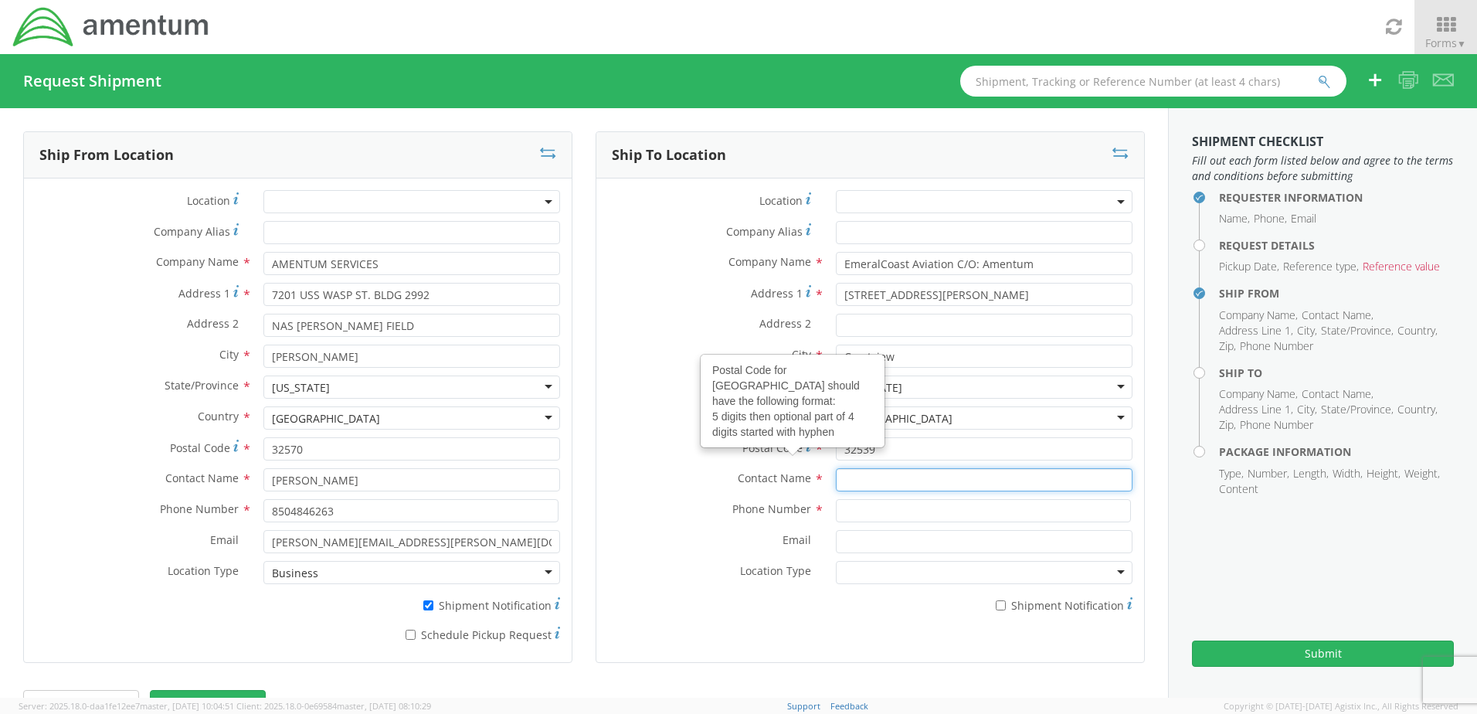
click at [869, 477] on input "text" at bounding box center [984, 479] width 297 height 23
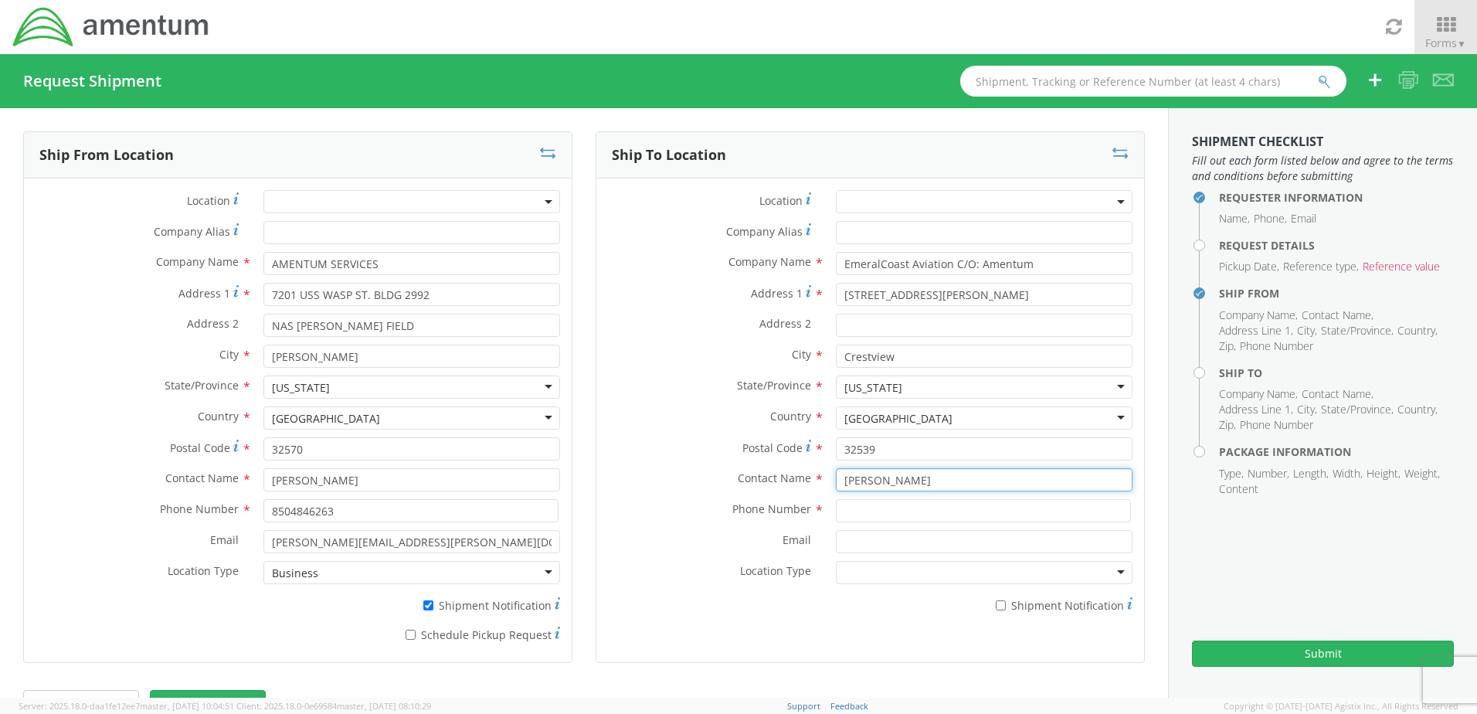
type input "[PERSON_NAME]"
click at [851, 515] on input at bounding box center [983, 510] width 295 height 23
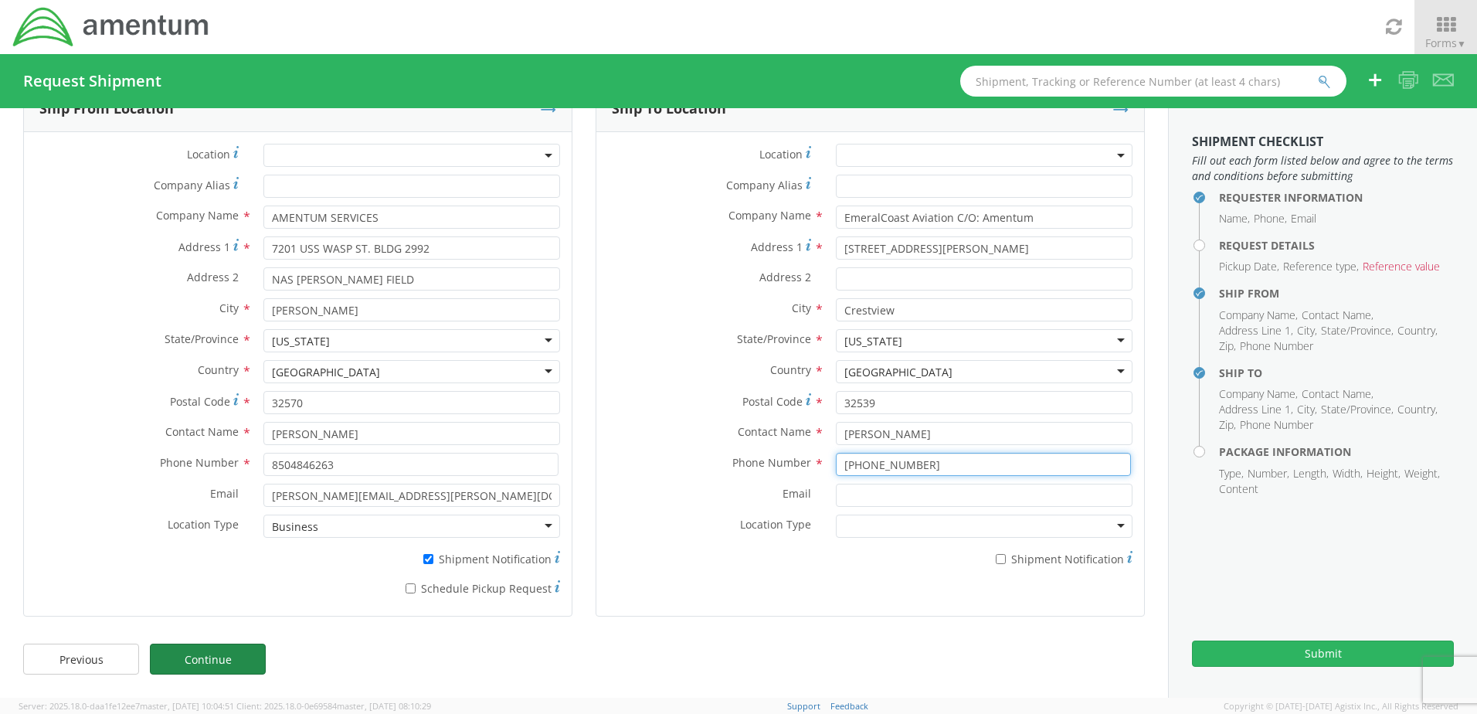
type input "[PHONE_NUMBER]"
click at [206, 654] on link "Continue" at bounding box center [208, 659] width 116 height 31
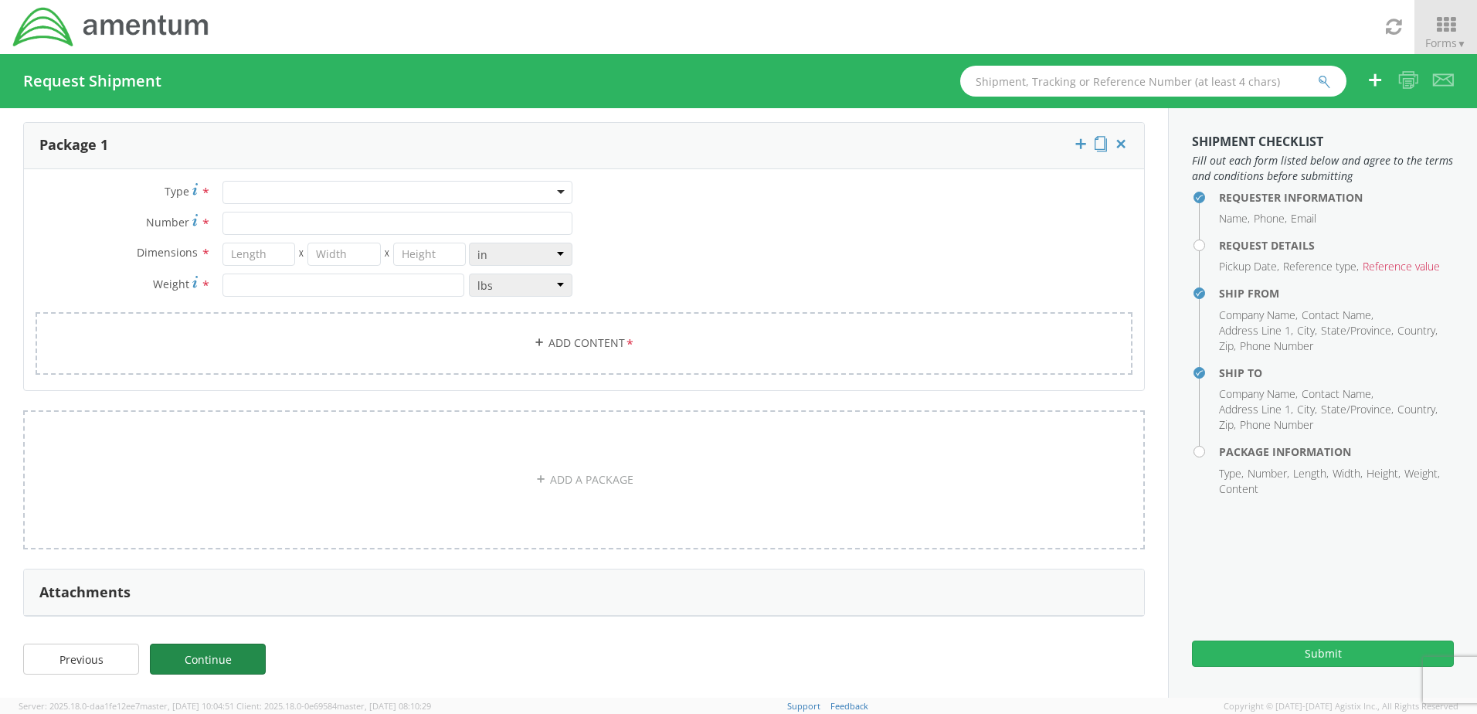
scroll to position [0, 0]
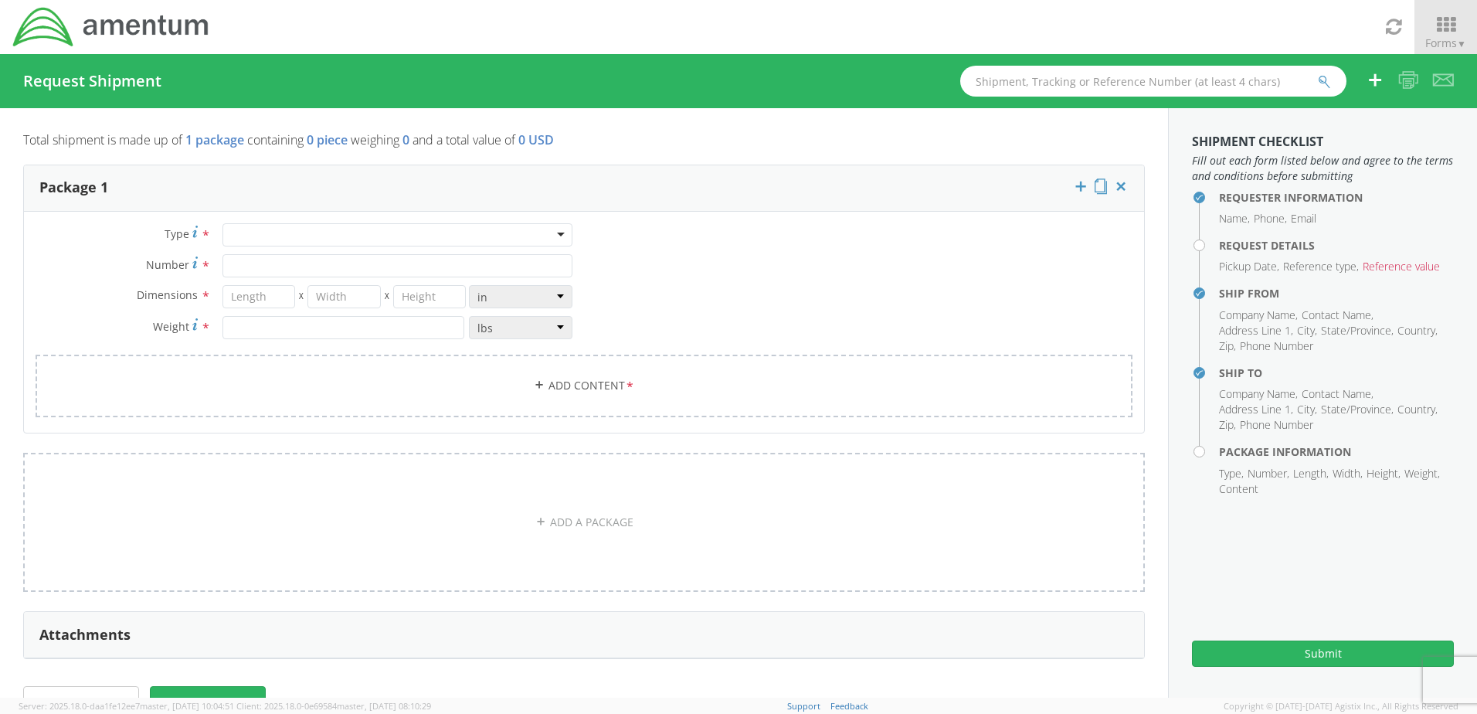
click at [260, 236] on div at bounding box center [398, 234] width 350 height 23
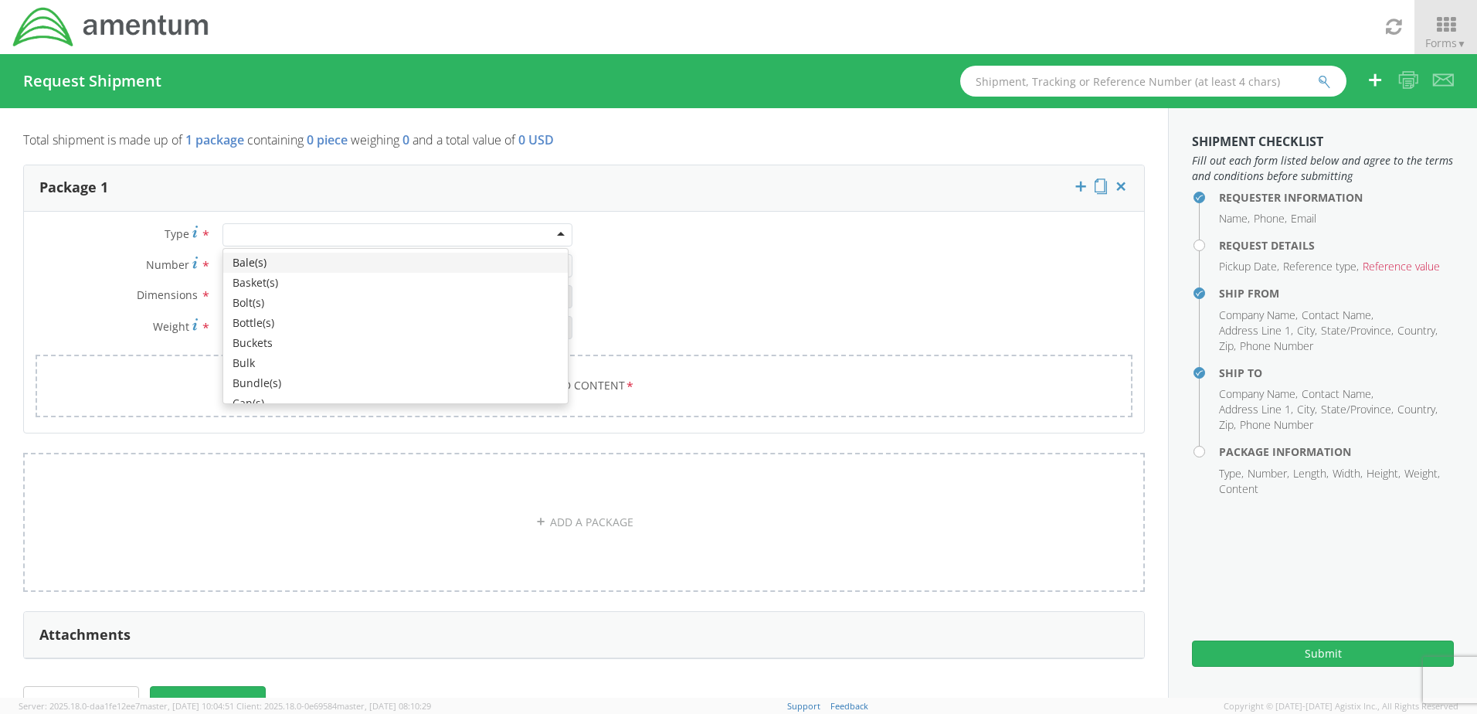
type input "y"
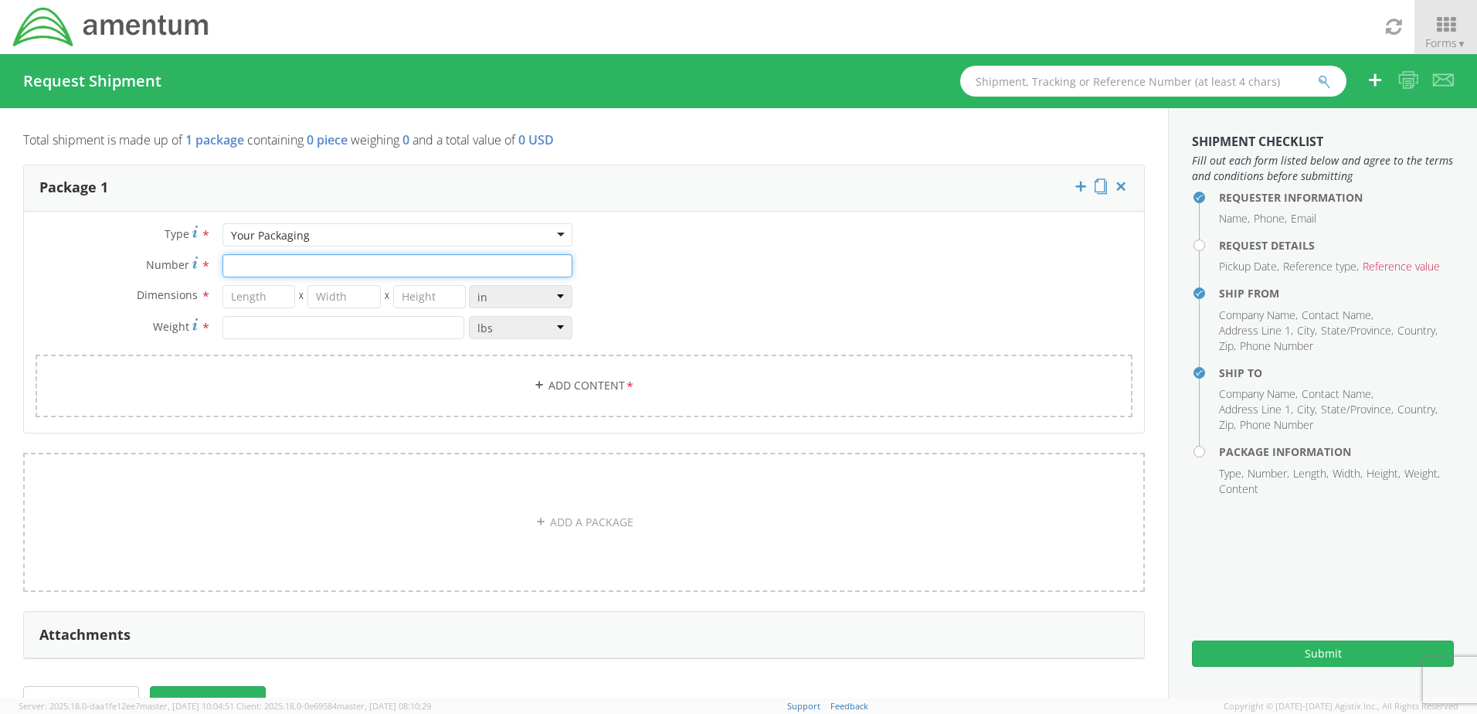
click at [257, 268] on input "Number *" at bounding box center [398, 265] width 350 height 23
type input "1"
click at [241, 303] on input "number" at bounding box center [259, 296] width 73 height 23
click at [240, 295] on input "number" at bounding box center [259, 296] width 73 height 23
click at [269, 294] on input "number" at bounding box center [259, 296] width 73 height 23
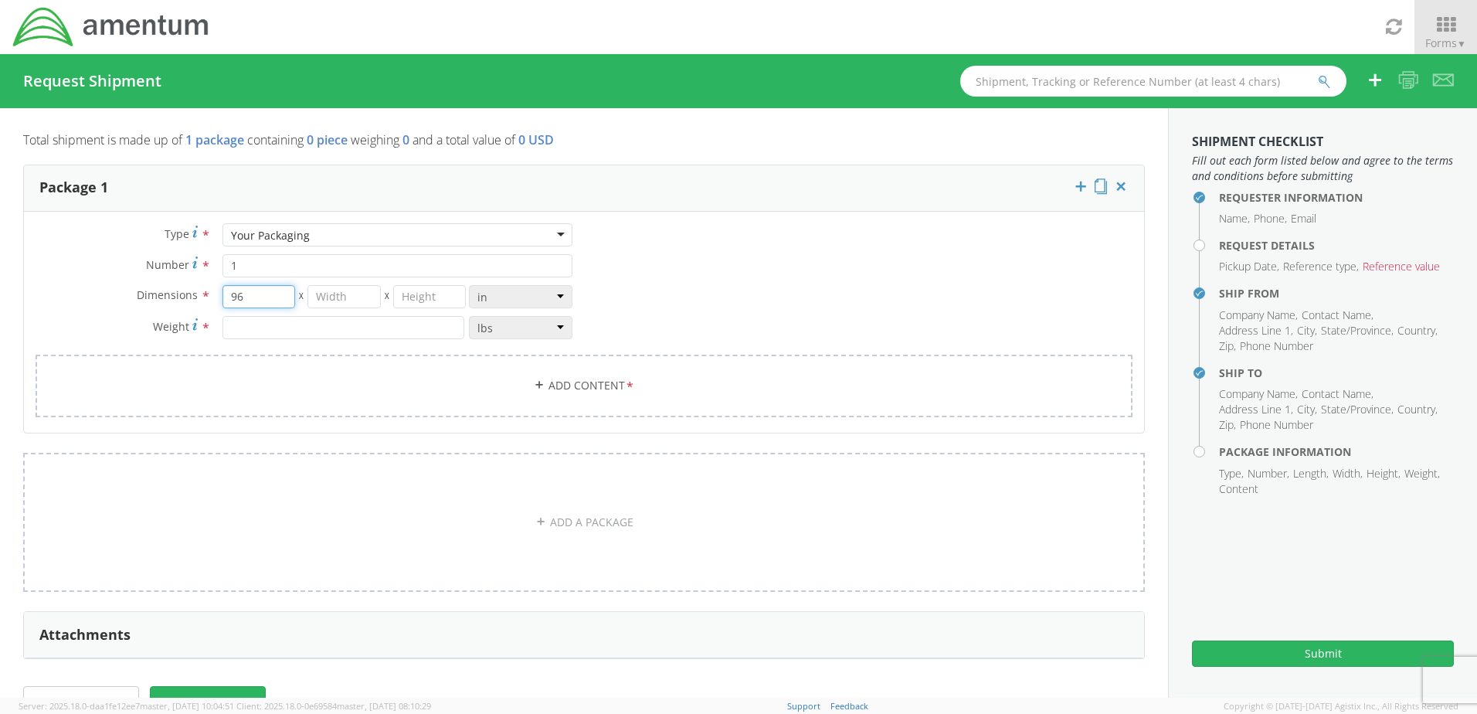
type input "96"
type input "48"
type input "96"
click at [246, 333] on input "number" at bounding box center [344, 327] width 242 height 23
type input "1300"
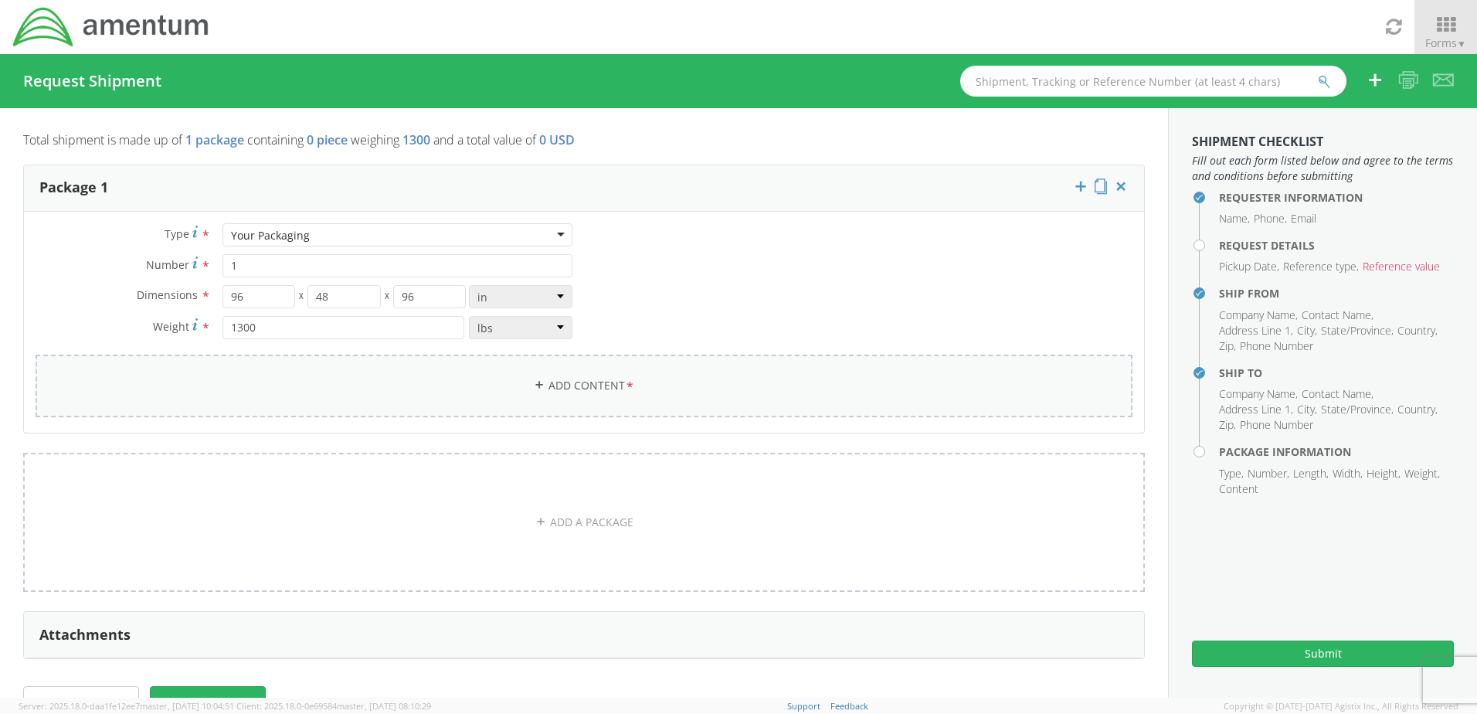
click at [551, 384] on link "Add Content *" at bounding box center [584, 386] width 1097 height 63
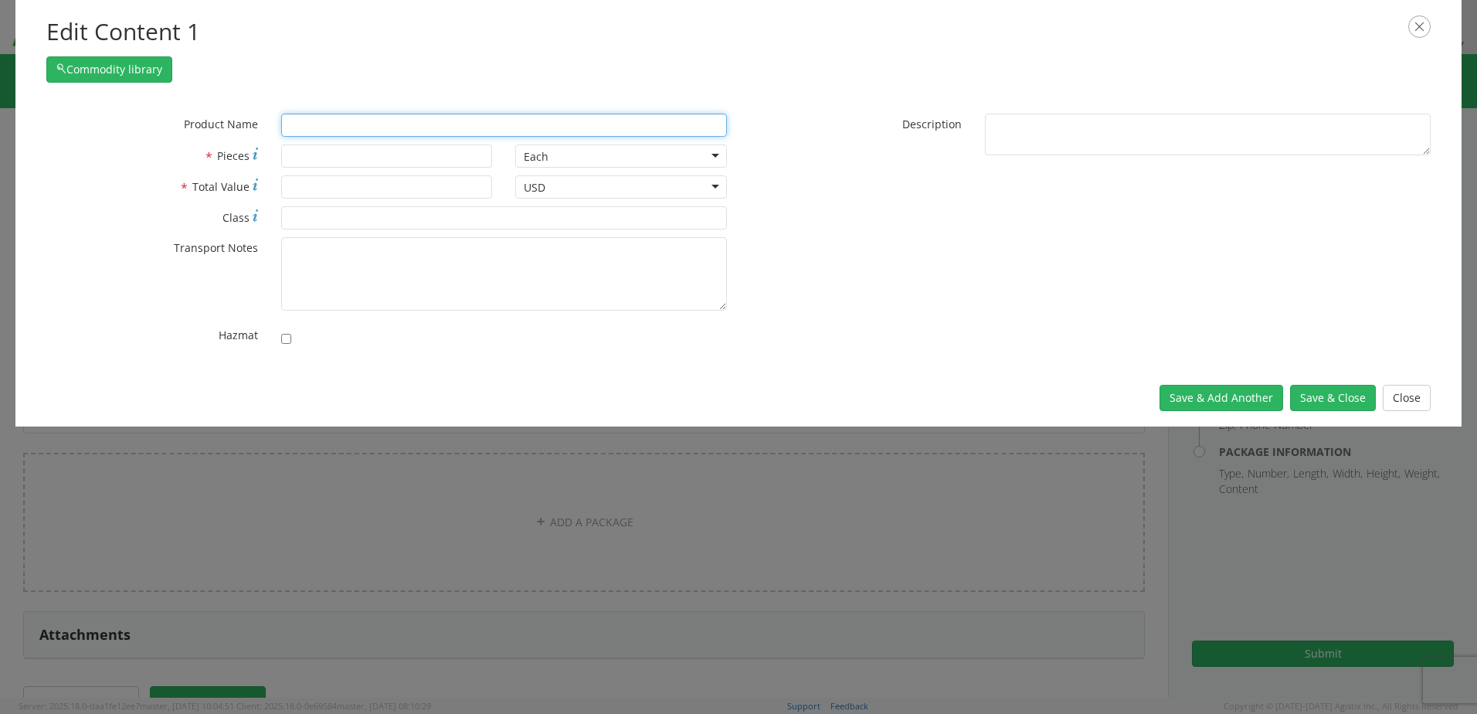
click at [301, 124] on input "text" at bounding box center [504, 125] width 446 height 23
type input "R"
type input "Ru"
type input "RuBBER HOSE, ENGINE TO HEATER IN, 2.2 LTR"
type input "Ruger Crane"
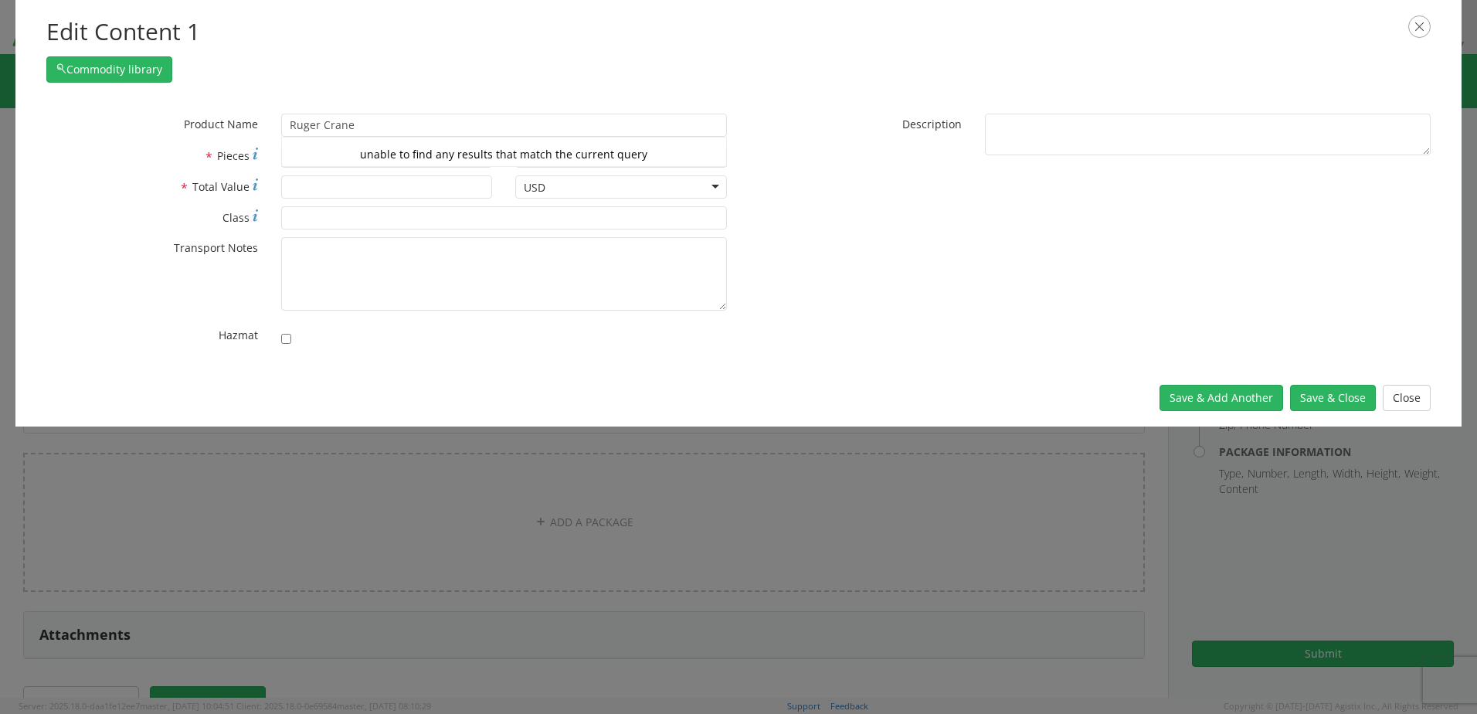
click at [158, 145] on label "* Pieces" at bounding box center [152, 155] width 235 height 22
click at [281, 145] on input "* Pieces" at bounding box center [387, 155] width 212 height 23
type input "1"
click at [306, 190] on input "* Total Value" at bounding box center [387, 186] width 212 height 23
type input "15000"
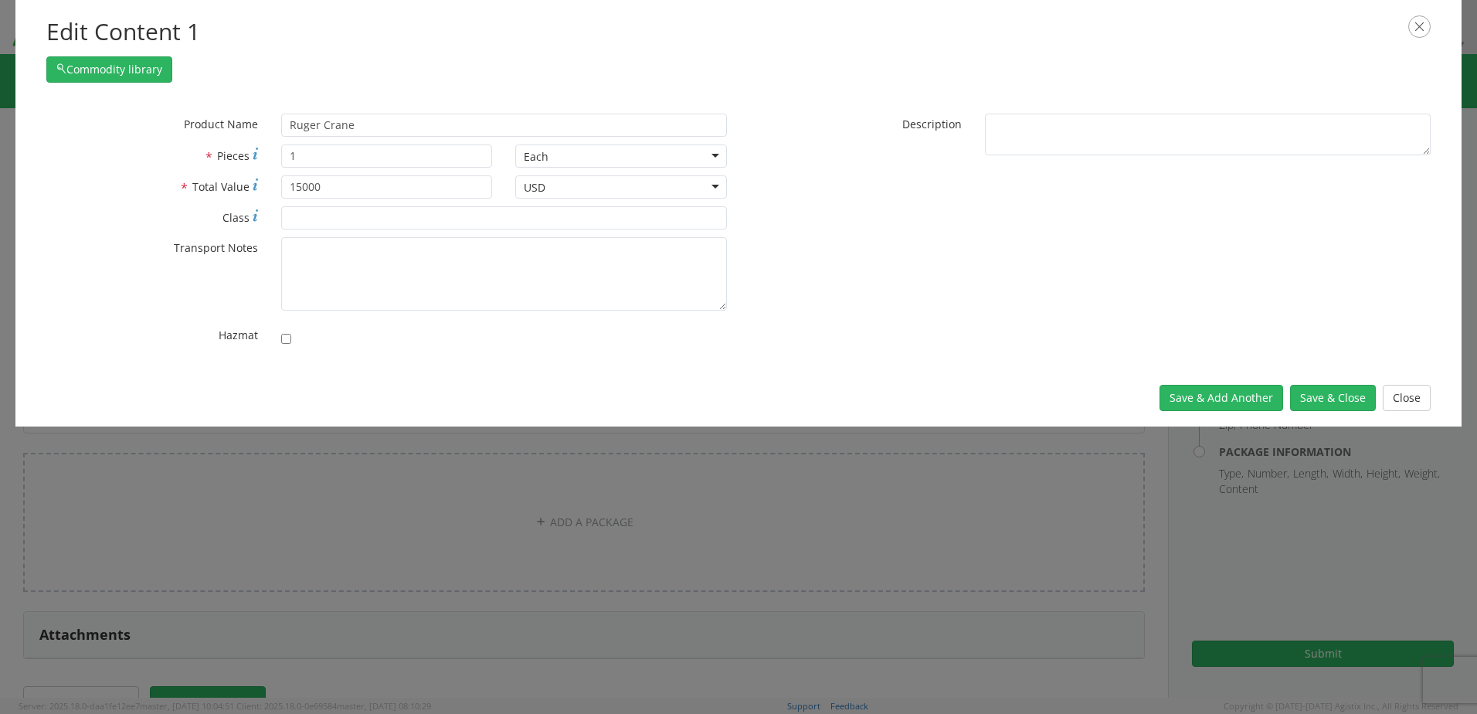
click at [140, 172] on div "* Pieces 1" at bounding box center [269, 159] width 469 height 31
click at [315, 262] on textarea "* Transport Notes" at bounding box center [504, 273] width 446 height 73
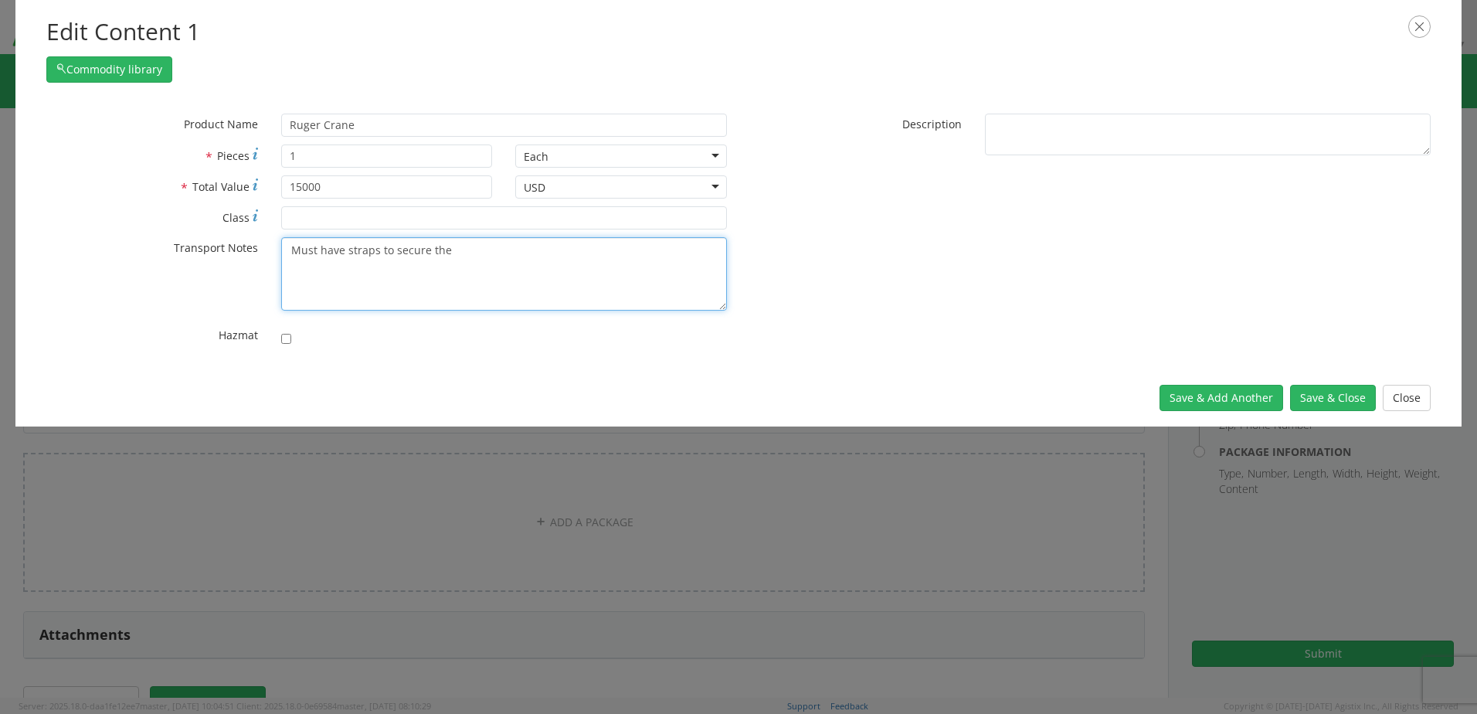
click at [429, 249] on textarea "Must have straps to secure the" at bounding box center [504, 273] width 446 height 73
type textarea "Must have straps to secure all equipment in place"
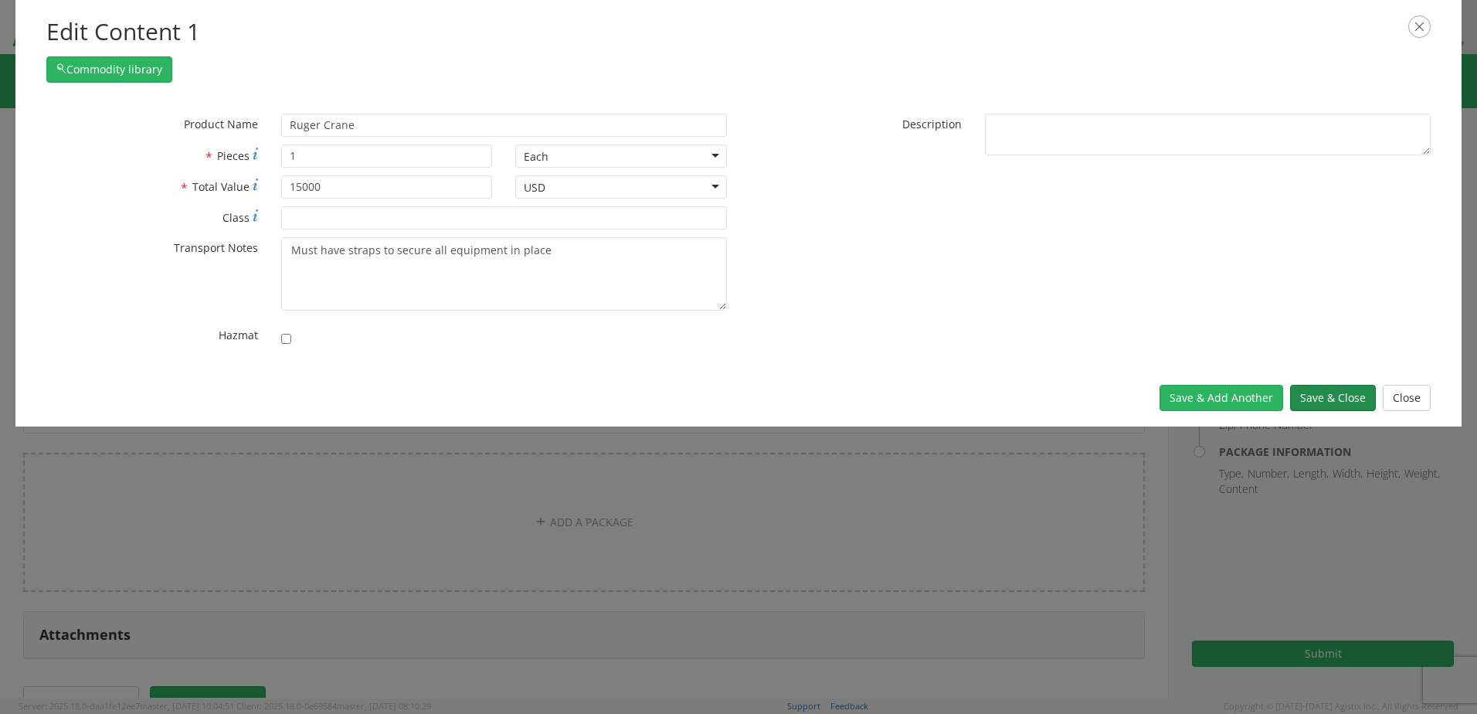
click at [1335, 396] on button "Save & Close" at bounding box center [1333, 398] width 86 height 26
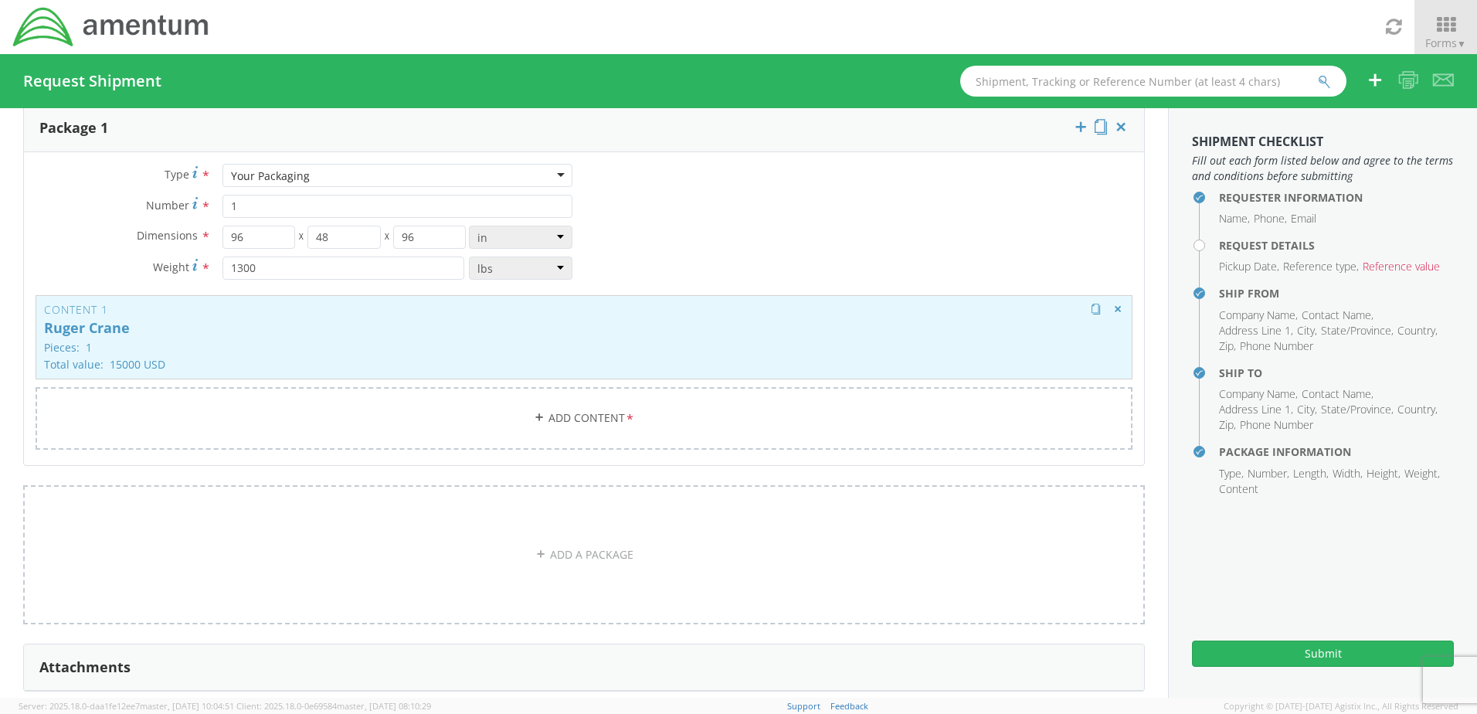
scroll to position [134, 0]
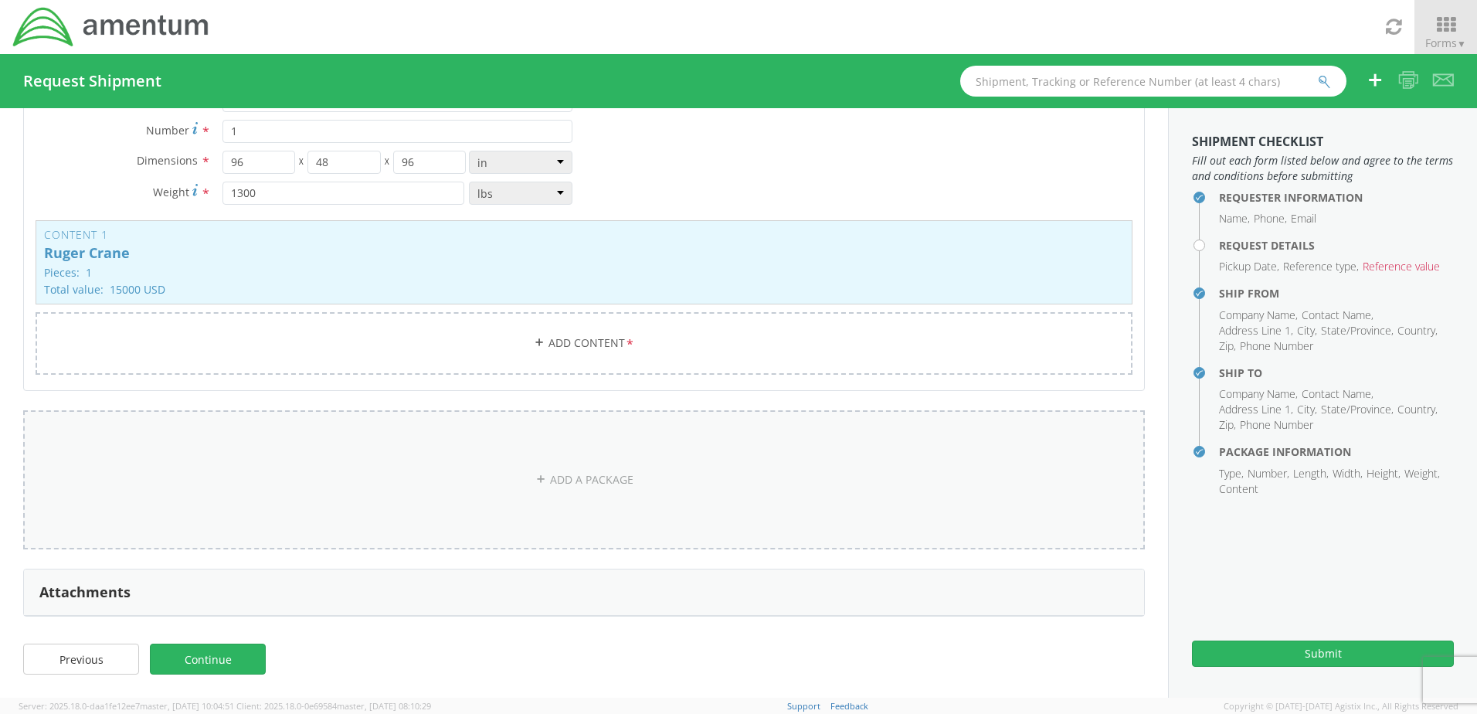
click at [605, 479] on link "ADD A PACKAGE" at bounding box center [584, 479] width 1122 height 139
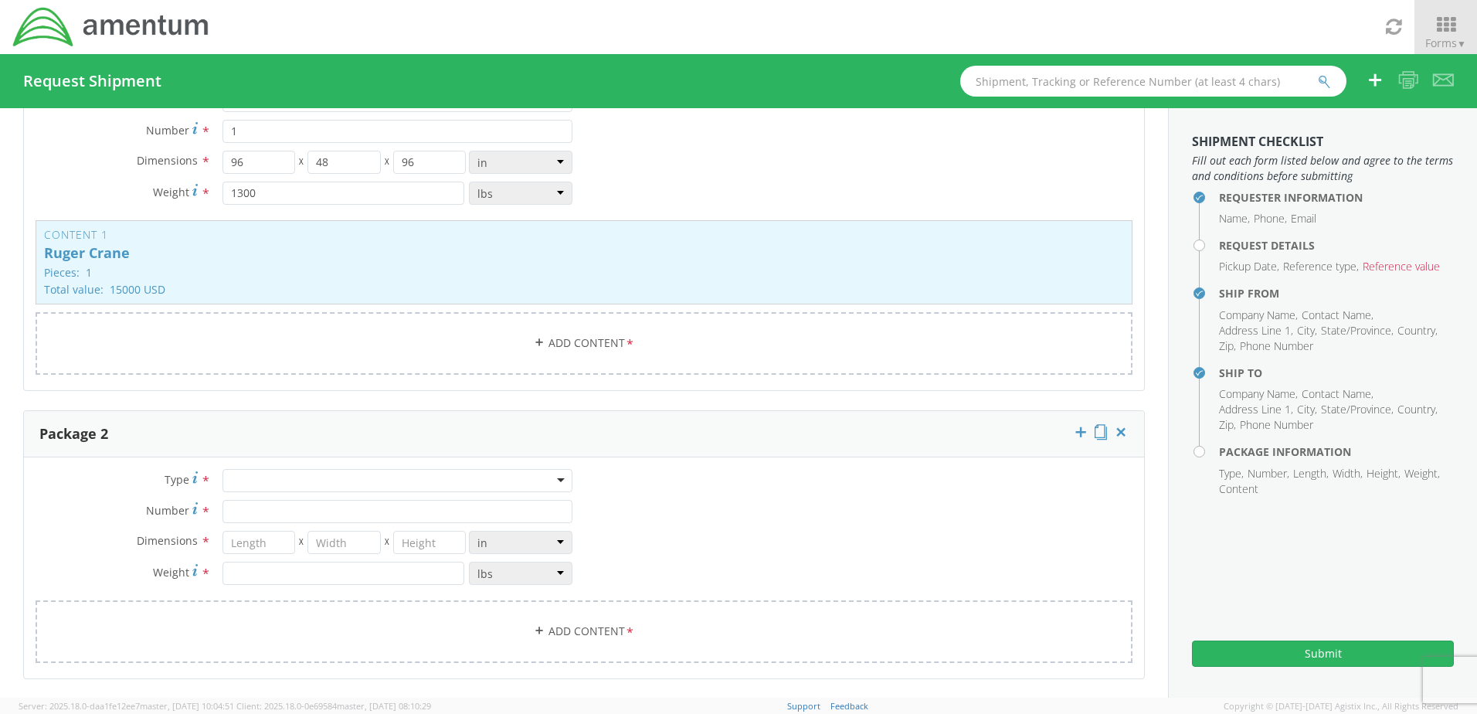
click at [249, 477] on div at bounding box center [398, 480] width 350 height 23
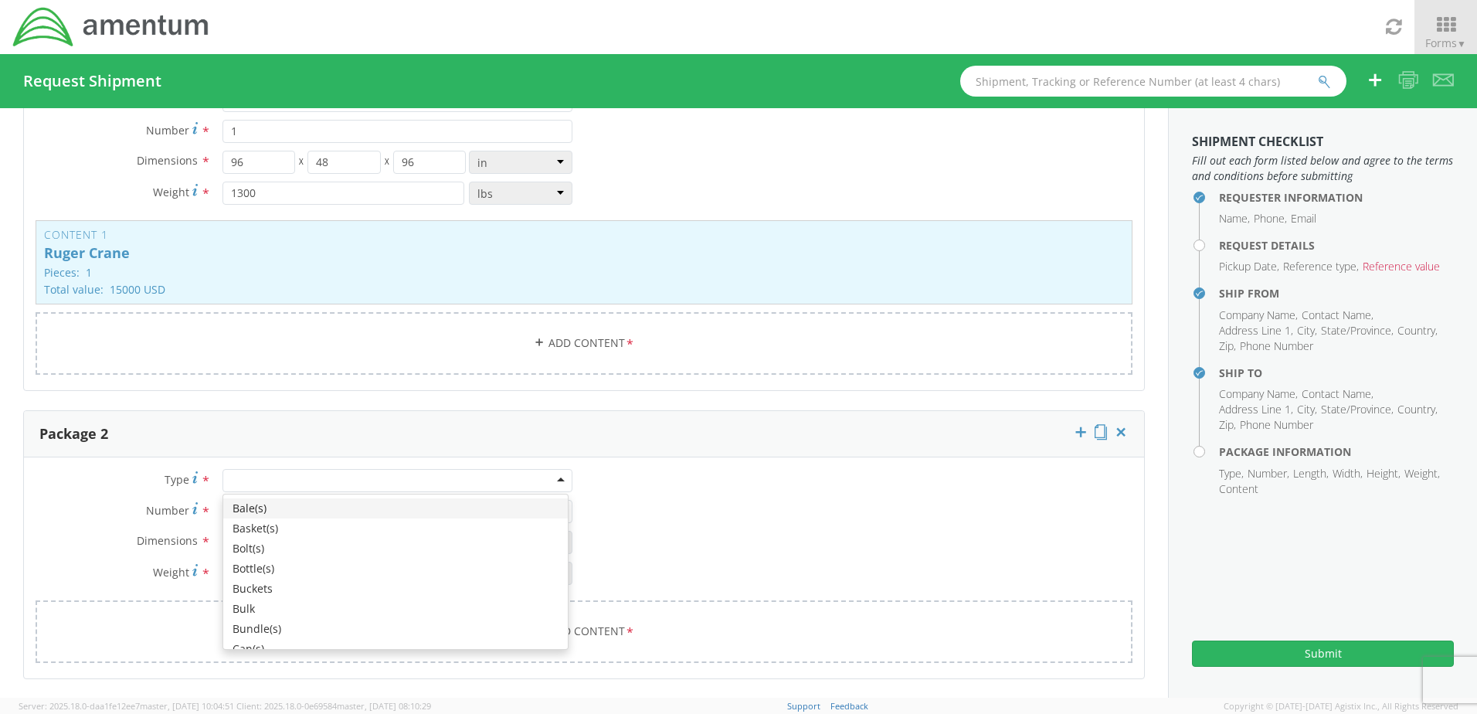
type input "y"
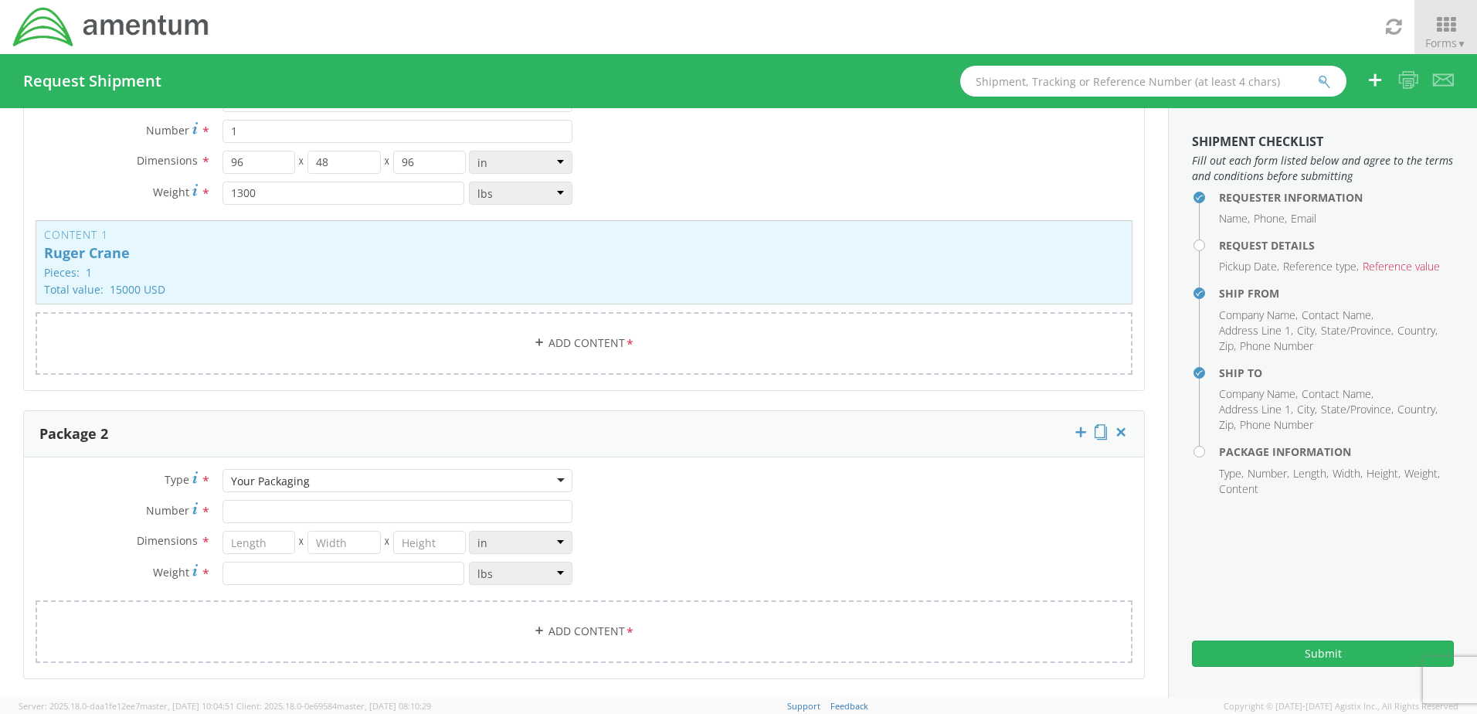
scroll to position [0, 0]
click at [255, 511] on input "Number *" at bounding box center [398, 511] width 350 height 23
type input "1"
click at [250, 545] on input "number" at bounding box center [259, 542] width 73 height 23
type input "72"
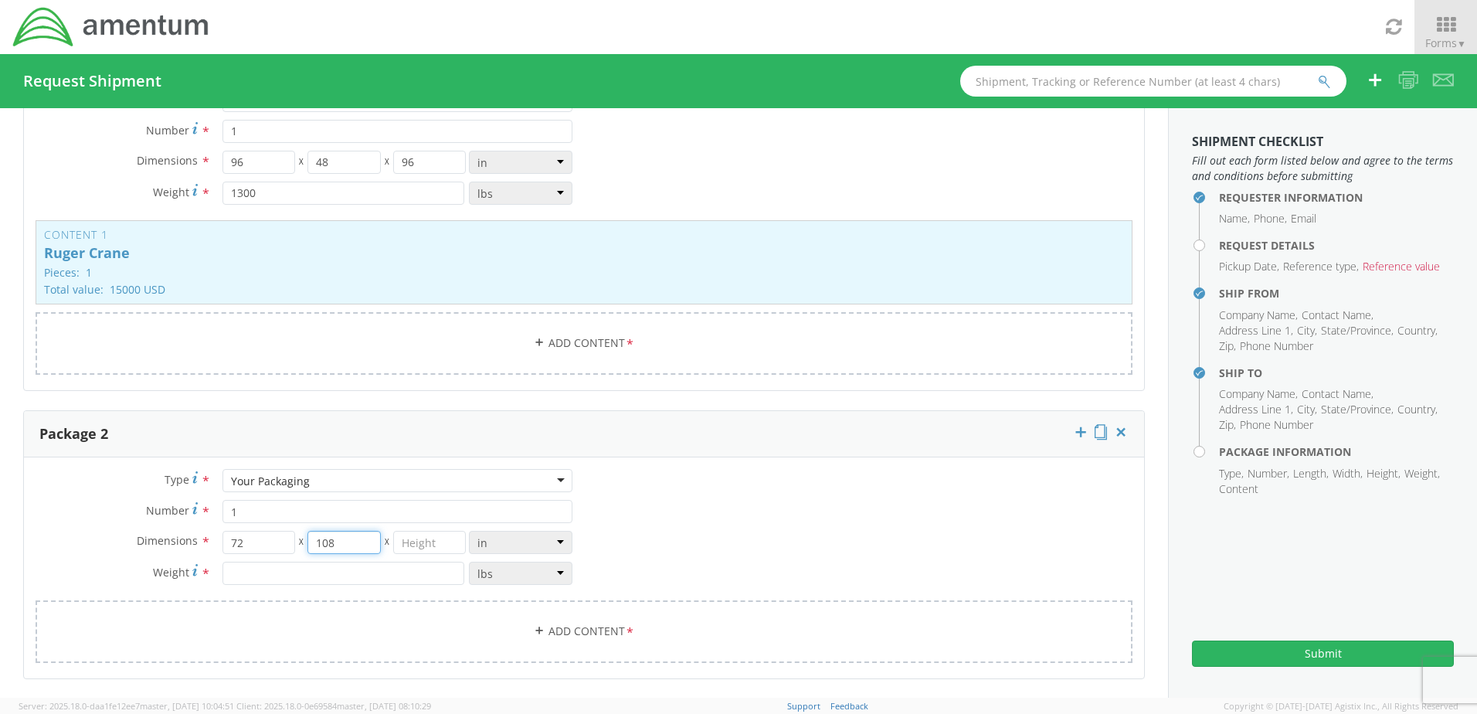
type input "108"
type input "60"
click at [234, 574] on input "number" at bounding box center [344, 573] width 242 height 23
type input "400"
click at [545, 627] on link "Add Content *" at bounding box center [584, 631] width 1097 height 63
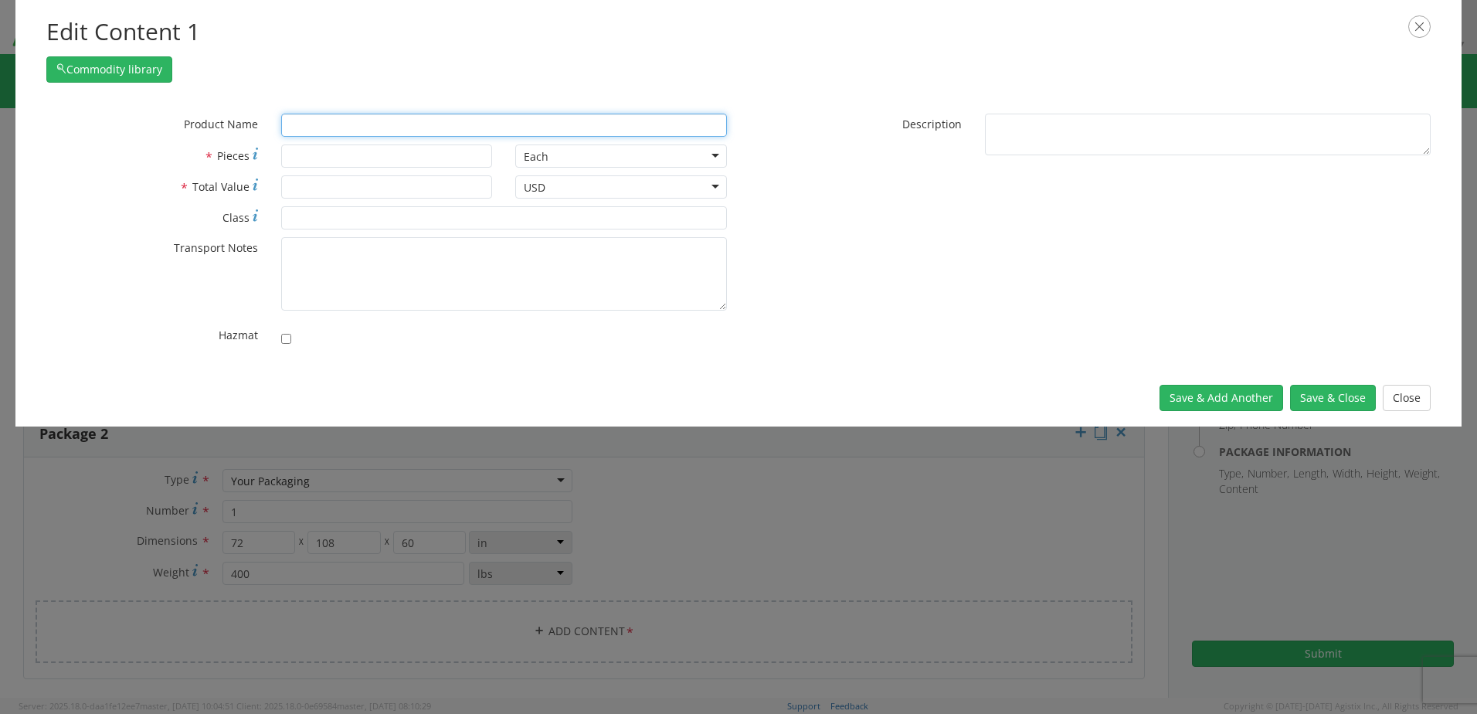
click at [342, 127] on input "text" at bounding box center [504, 125] width 446 height 23
type input "Prop"
type input "Prop SHAFT ASSEMBLY, FRONT"
type input "Prop S"
type input "Prop SHAFT ASSEMBLY, FRONT"
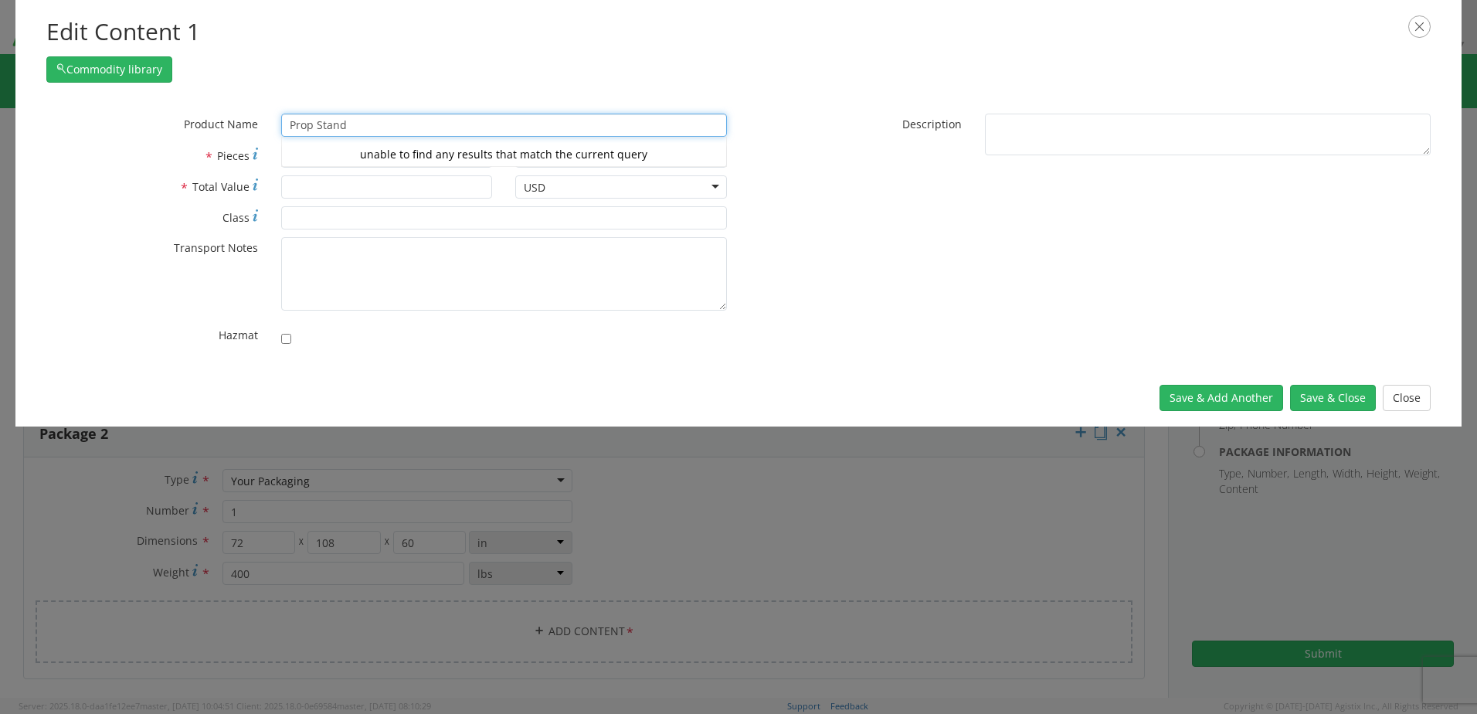
type input "Prop Stand"
click at [157, 148] on label "* Pieces" at bounding box center [152, 155] width 235 height 22
click at [281, 148] on input "* Pieces" at bounding box center [387, 155] width 212 height 23
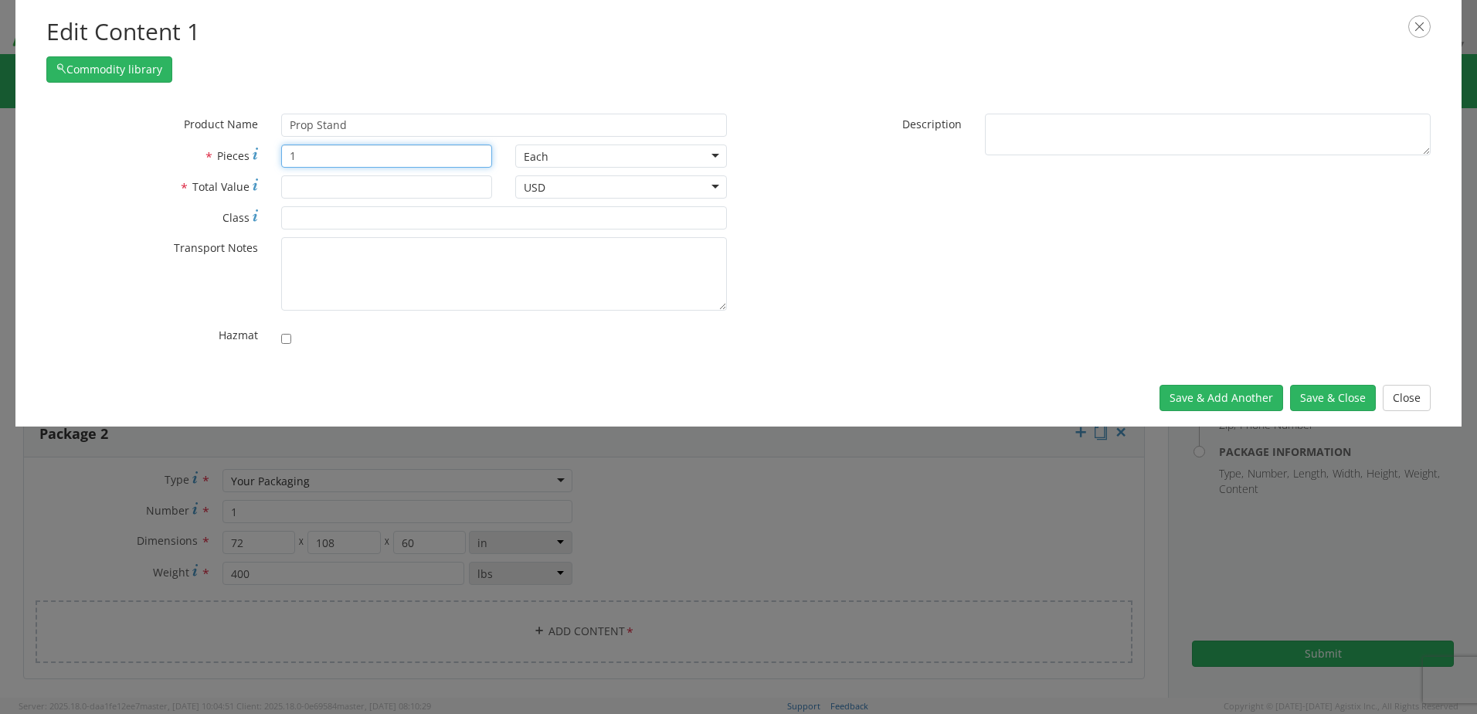
type input "1"
click at [308, 192] on input "* Total Value" at bounding box center [387, 186] width 212 height 23
type input "5000"
click at [1330, 392] on button "Save & Close" at bounding box center [1333, 398] width 86 height 26
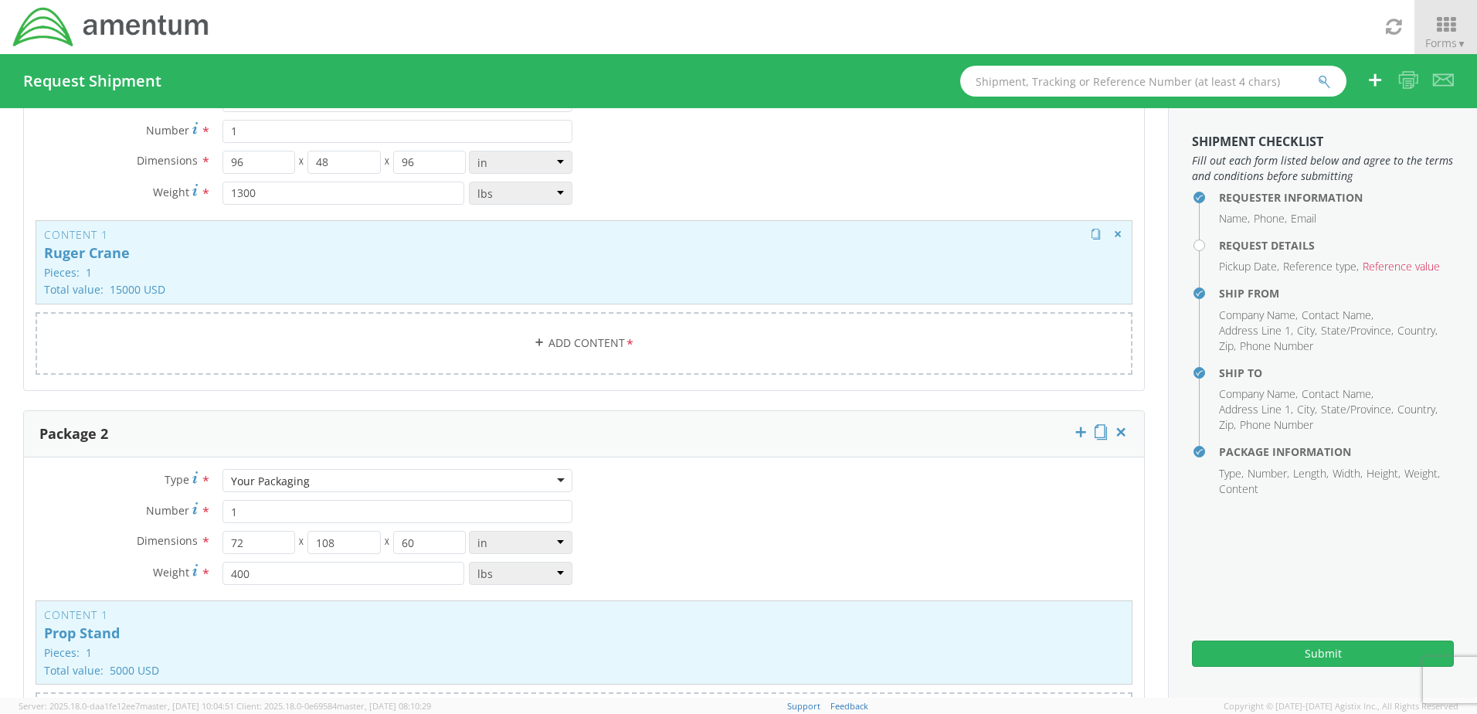
click at [454, 253] on p "Ruger Crane" at bounding box center [584, 253] width 1080 height 15
type input "Ruger Crane"
type input "15000"
type textarea "Must have straps to secure all equipment in place"
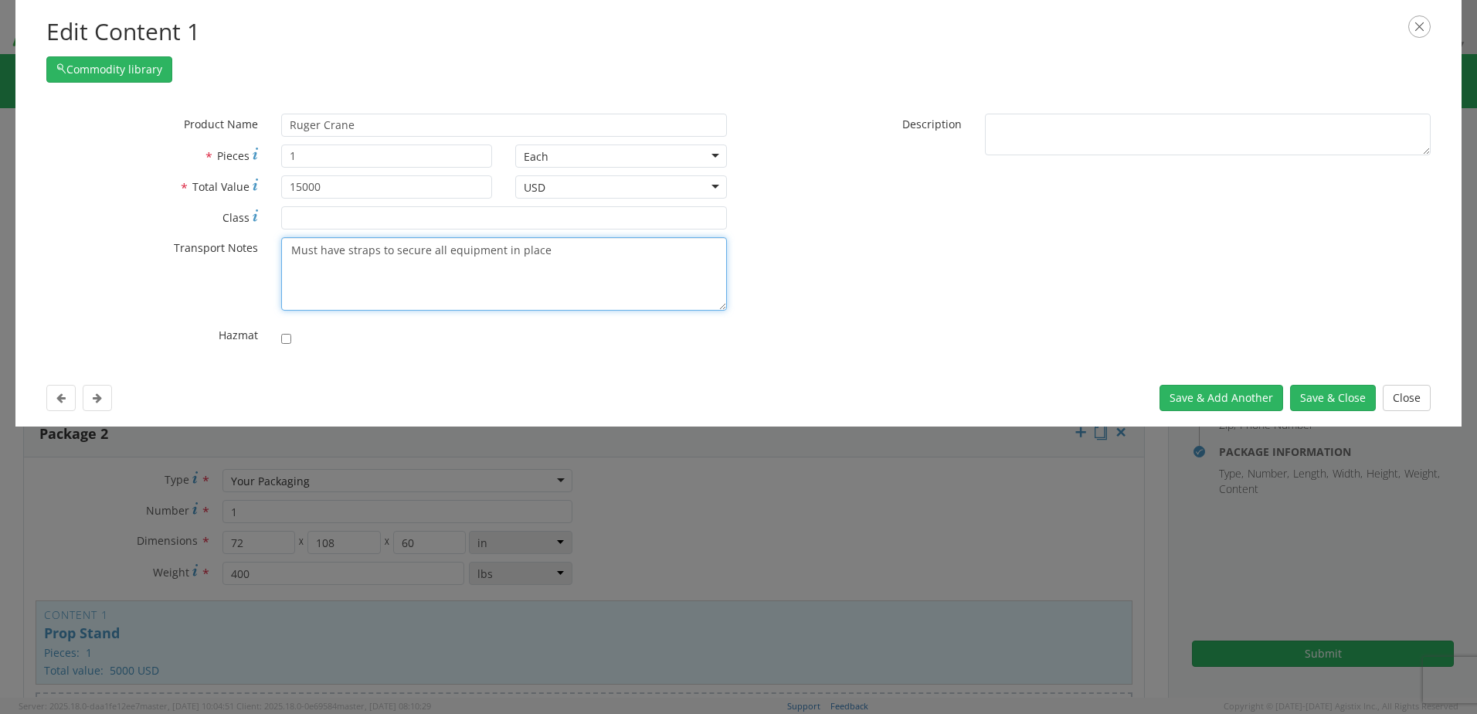
drag, startPoint x: 288, startPoint y: 250, endPoint x: 563, endPoint y: 265, distance: 275.4
click at [563, 265] on textarea "Must have straps to secure all equipment in place" at bounding box center [504, 273] width 446 height 73
click at [1054, 285] on div "* Product Name Ruger Crane Prop S unable to find any results that match the cur…" at bounding box center [739, 234] width 1408 height 240
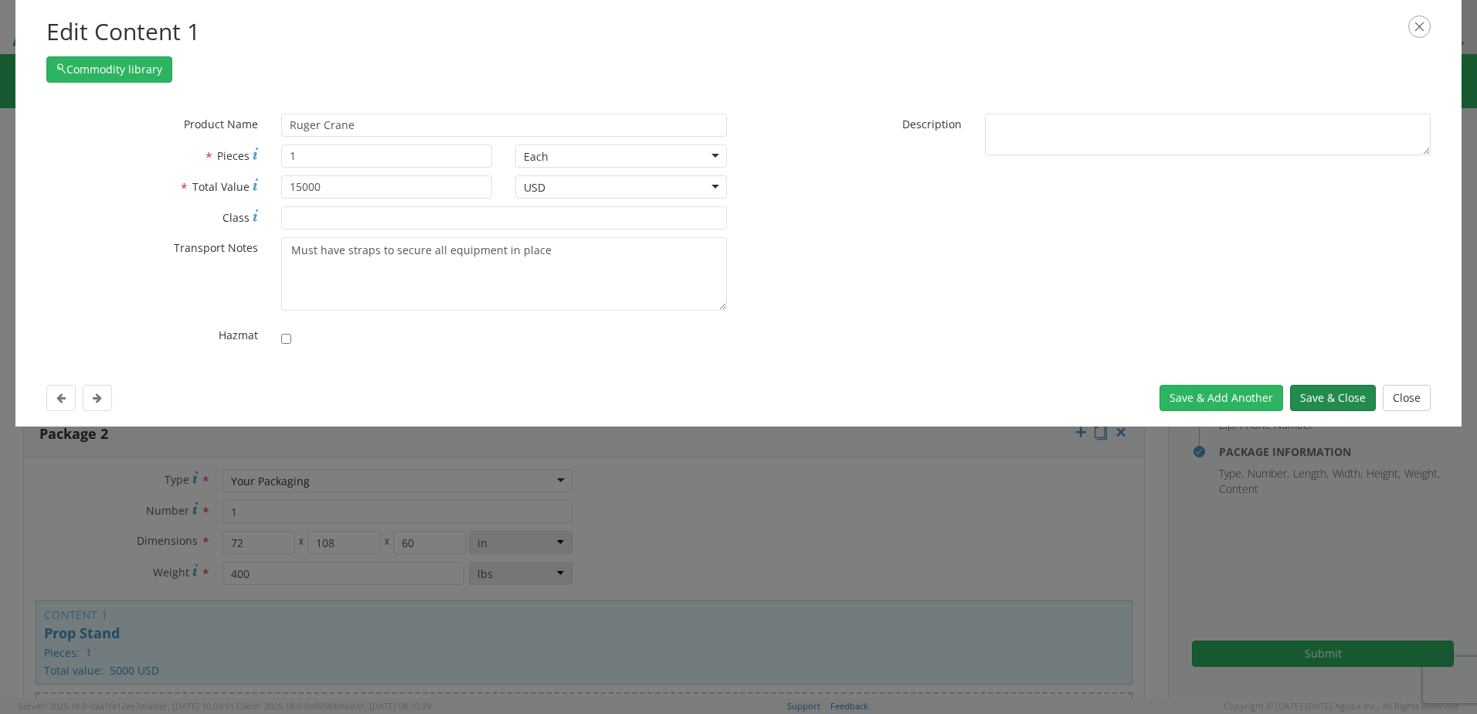
click at [1328, 401] on button "Save & Close" at bounding box center [1333, 398] width 86 height 26
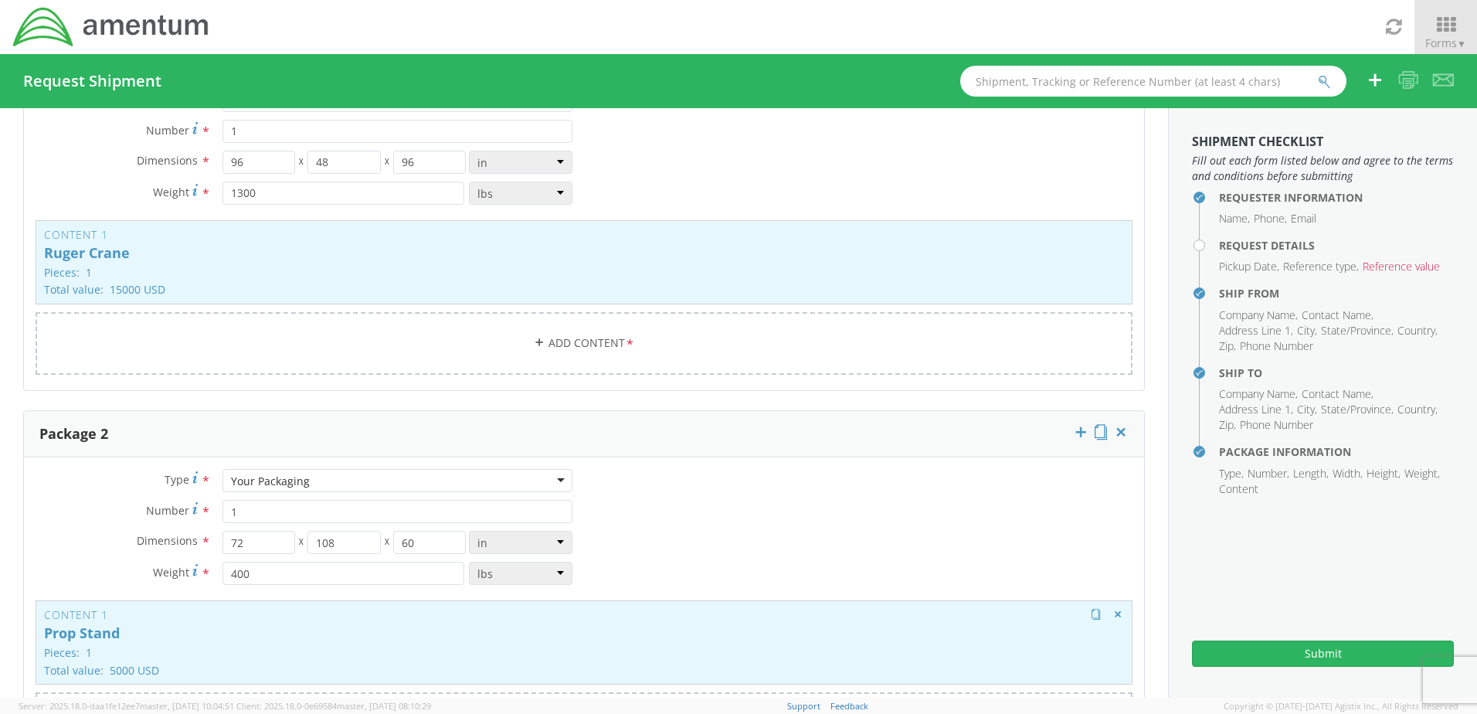
click at [382, 653] on p "Pieces: 1" at bounding box center [584, 653] width 1080 height 12
type input "Prop Stand"
type input "5000"
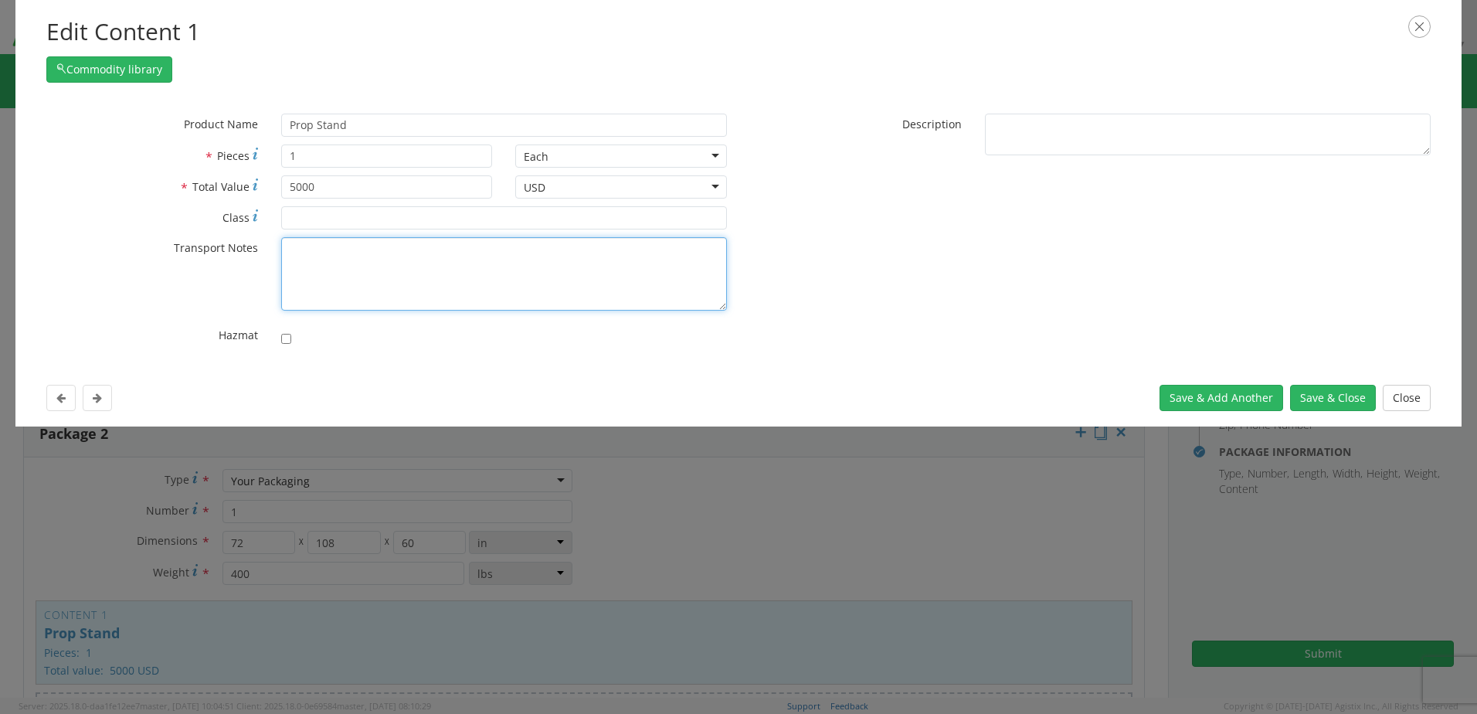
click at [338, 266] on textarea "* Transport Notes" at bounding box center [504, 273] width 446 height 73
paste textarea "Must have straps to secure all equipment in place"
type textarea "Must have straps to secure all equipment in place"
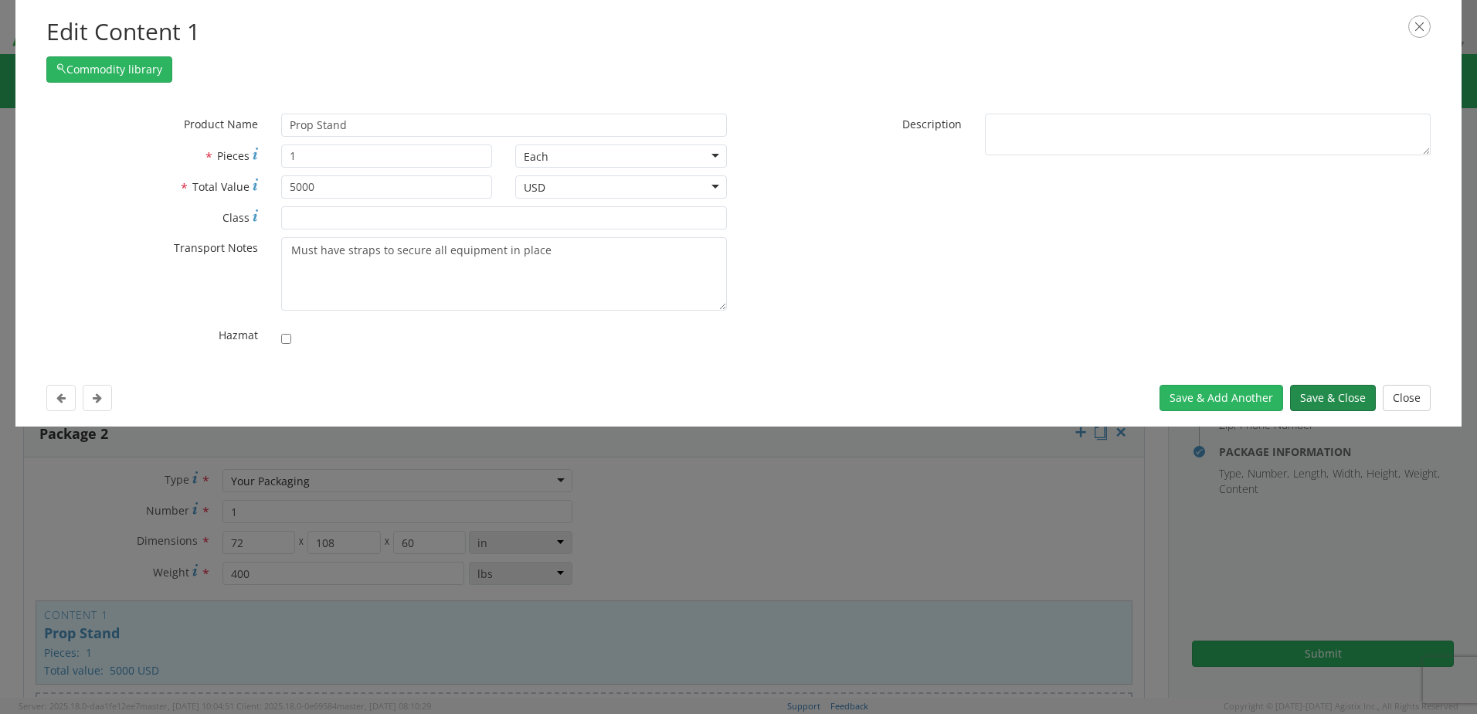
click at [1309, 392] on button "Save & Close" at bounding box center [1333, 398] width 86 height 26
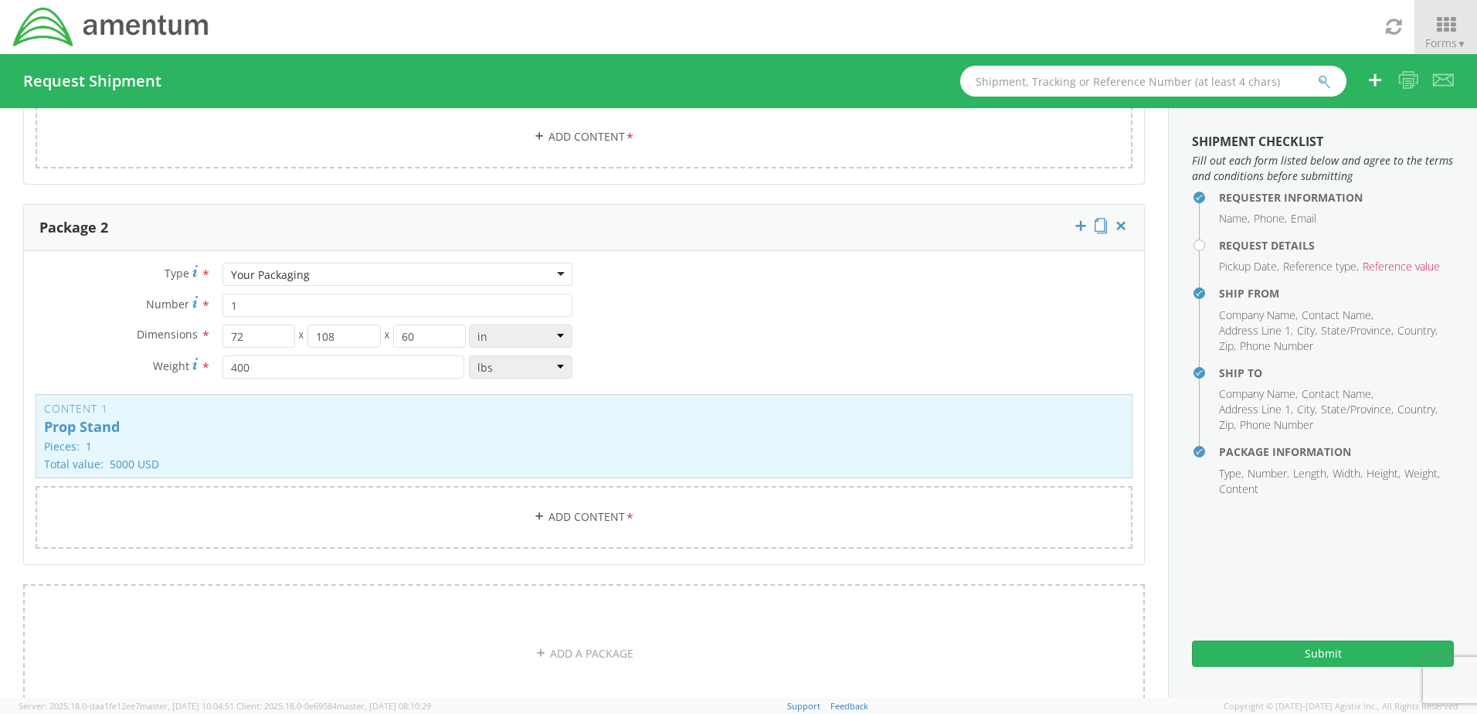
scroll to position [515, 0]
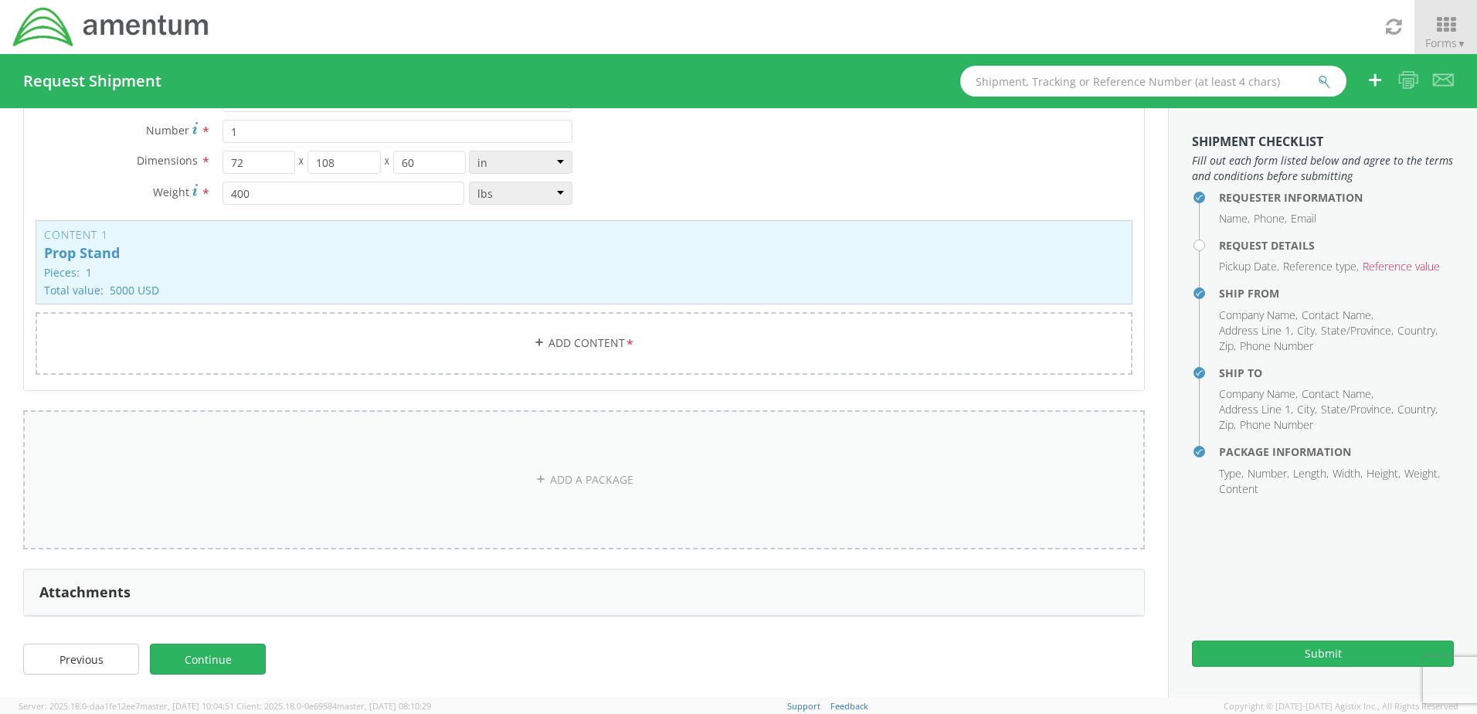
click at [600, 479] on link "ADD A PACKAGE" at bounding box center [584, 479] width 1122 height 139
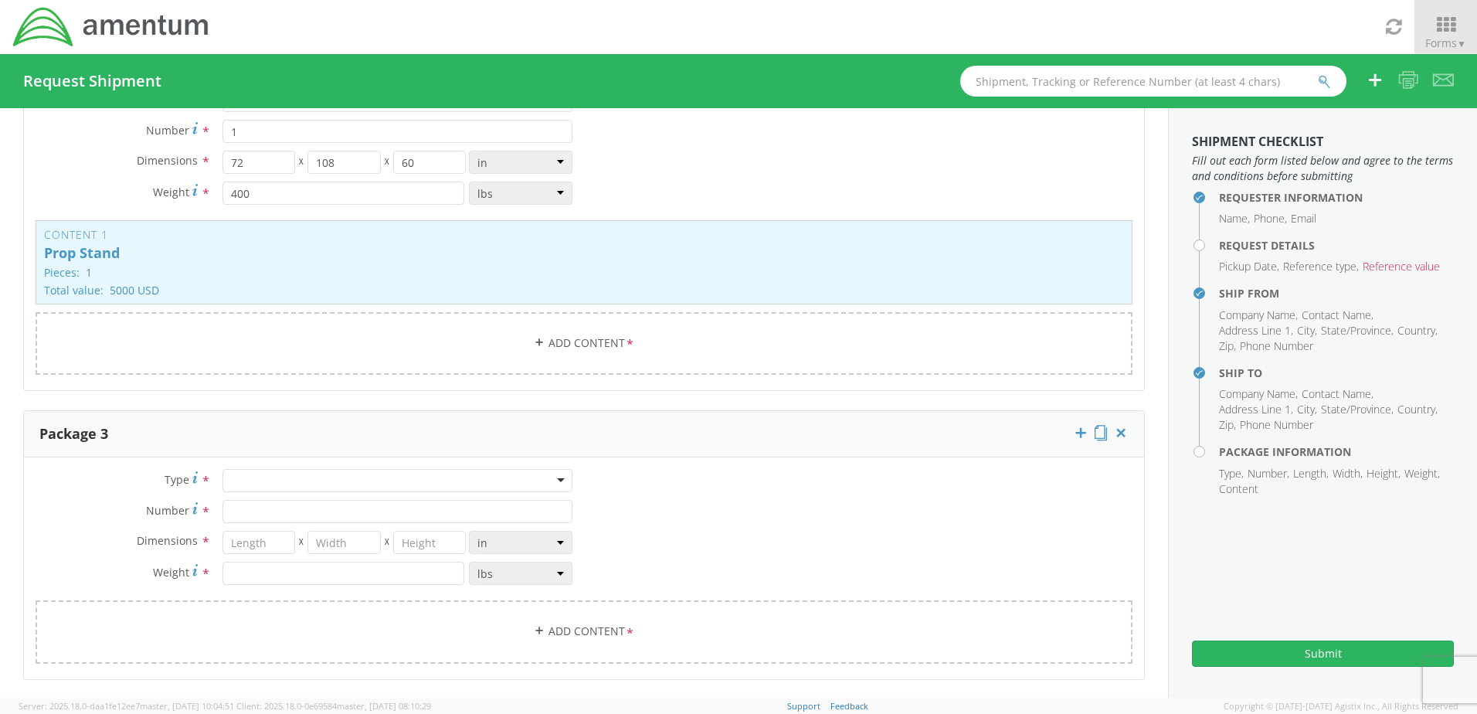
click at [243, 478] on div at bounding box center [398, 480] width 350 height 23
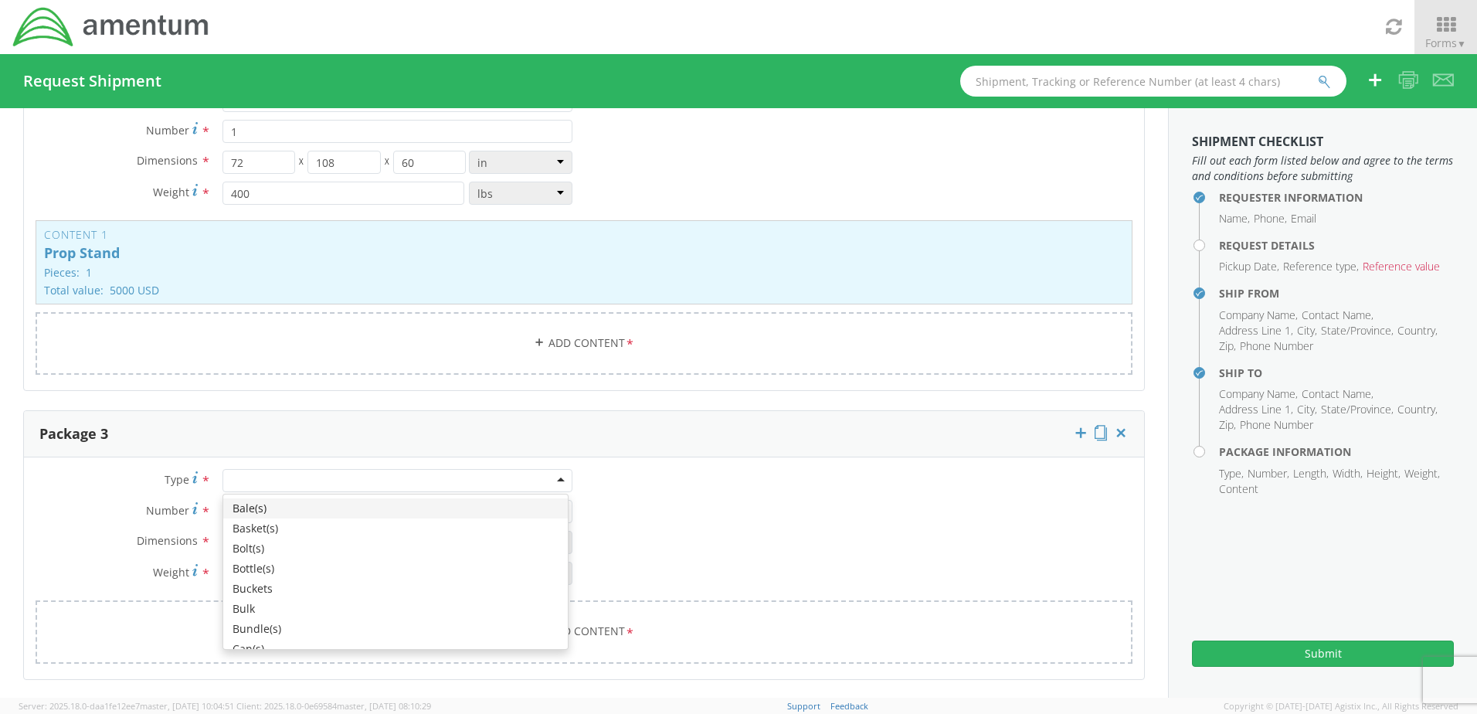
type input "y"
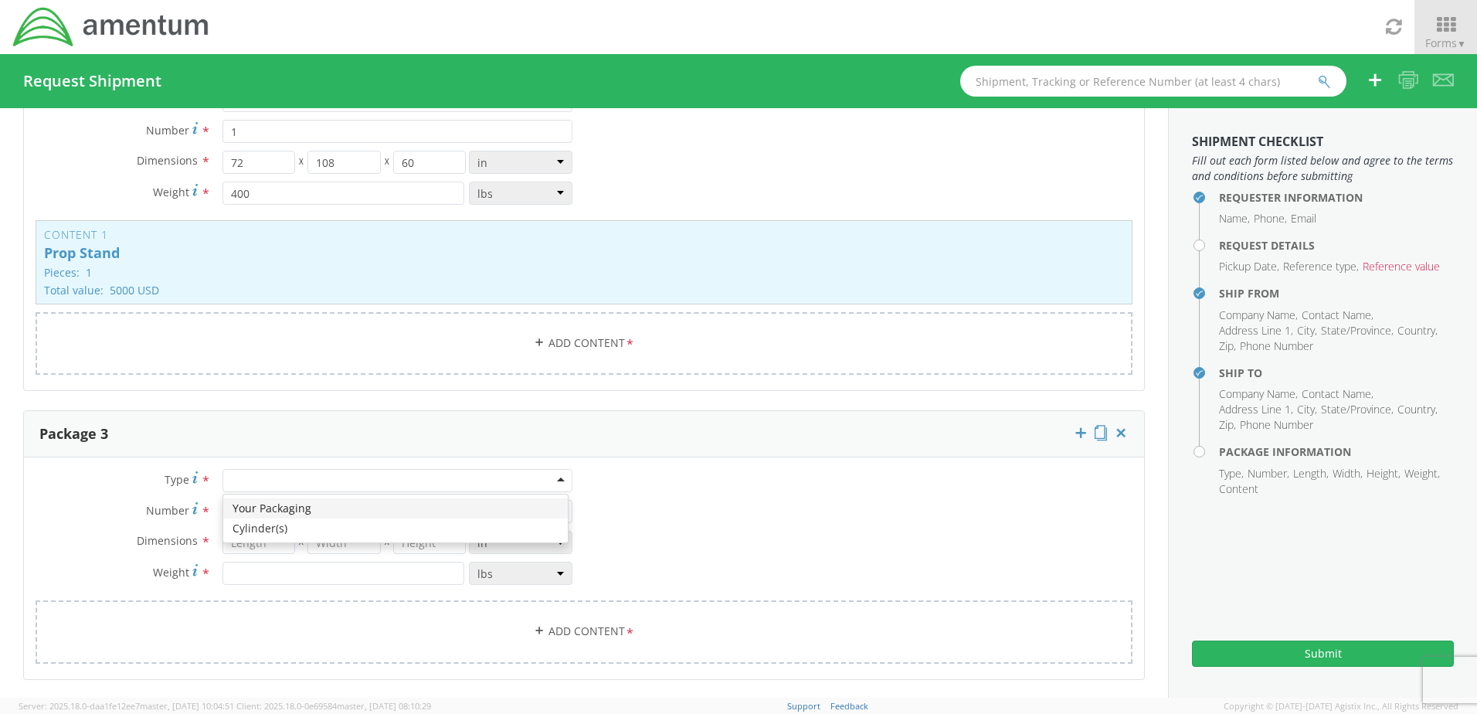
scroll to position [0, 0]
click at [267, 512] on input "Number *" at bounding box center [398, 511] width 350 height 23
type input "2"
click at [236, 545] on input "number" at bounding box center [259, 542] width 73 height 23
type input "84"
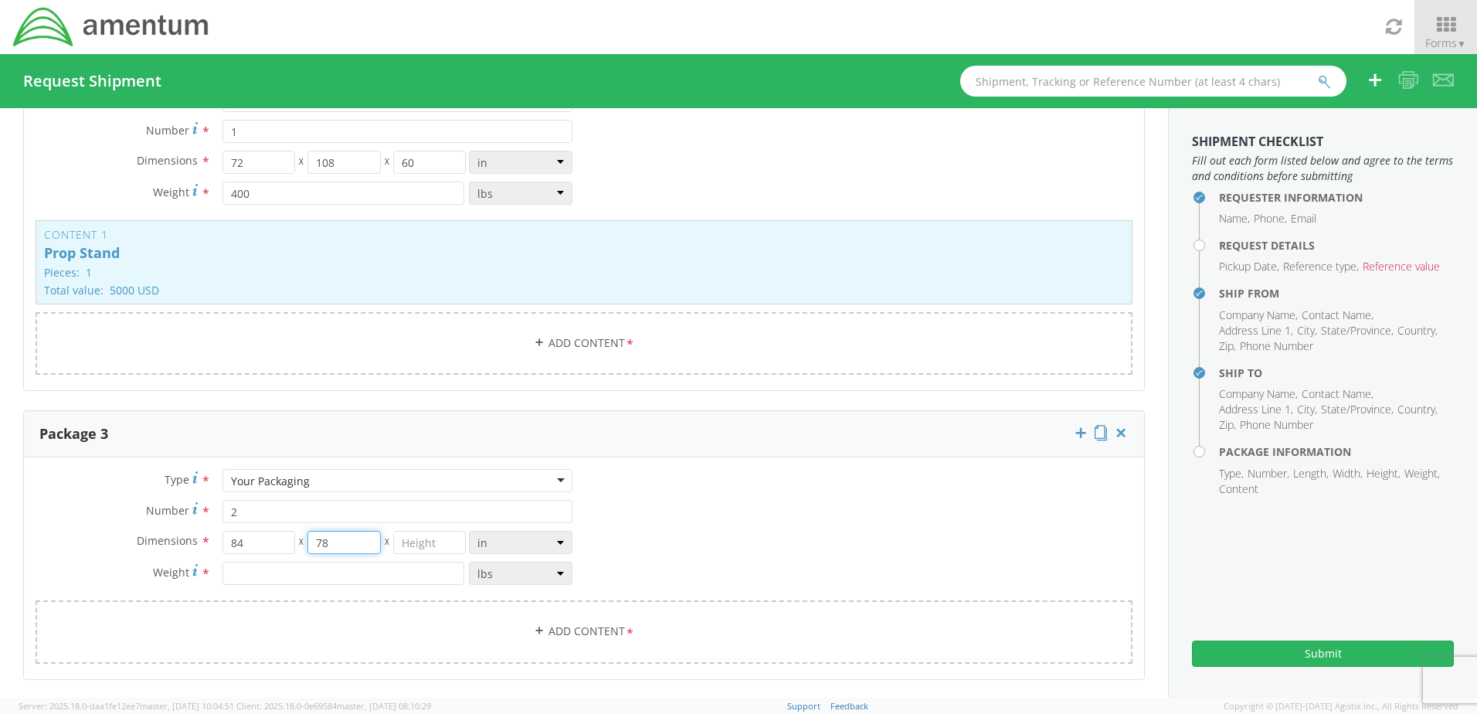
type input "78"
type input "61"
click at [245, 571] on input "number" at bounding box center [344, 573] width 242 height 23
type input "600"
click at [542, 629] on link "Add Content *" at bounding box center [584, 631] width 1097 height 63
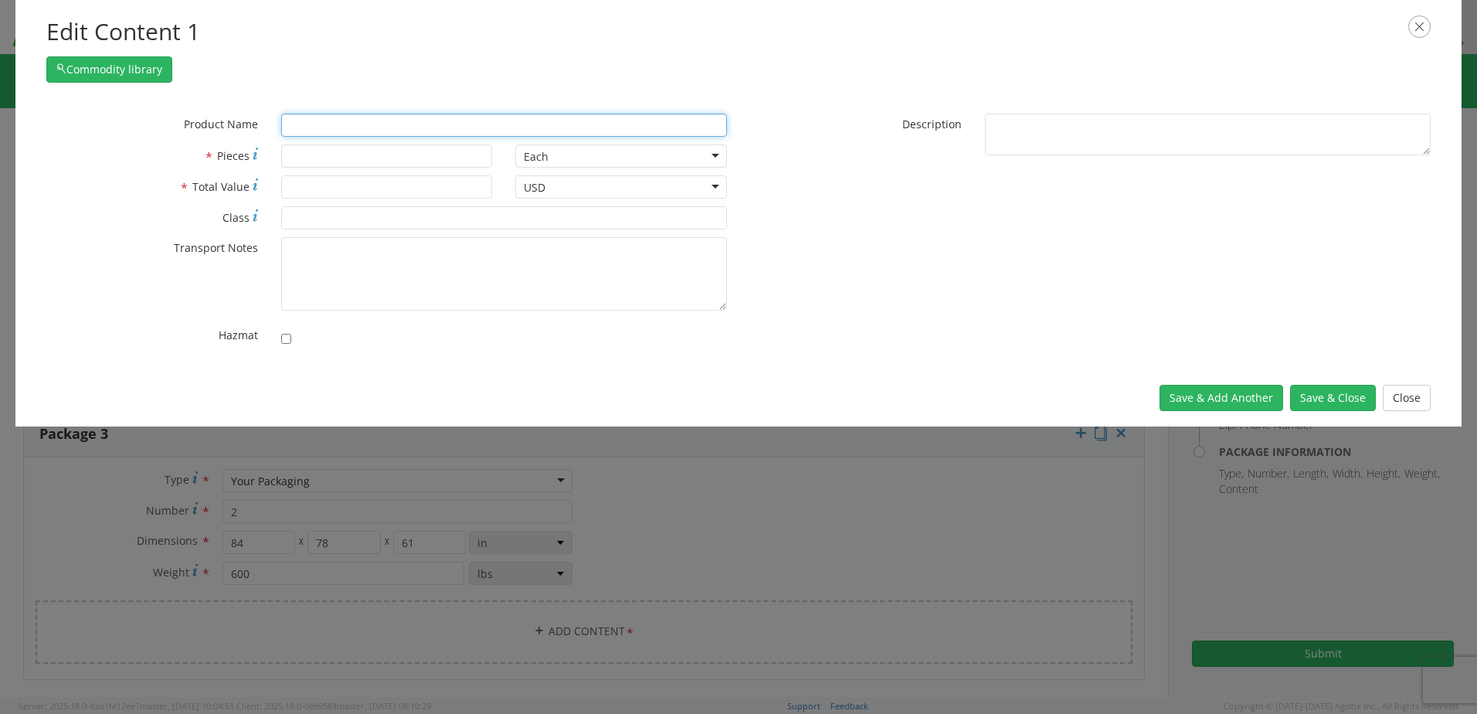
click at [365, 124] on input "text" at bounding box center [504, 125] width 446 height 23
type input "Engine"
type input "Engine FAN CLUTCH"
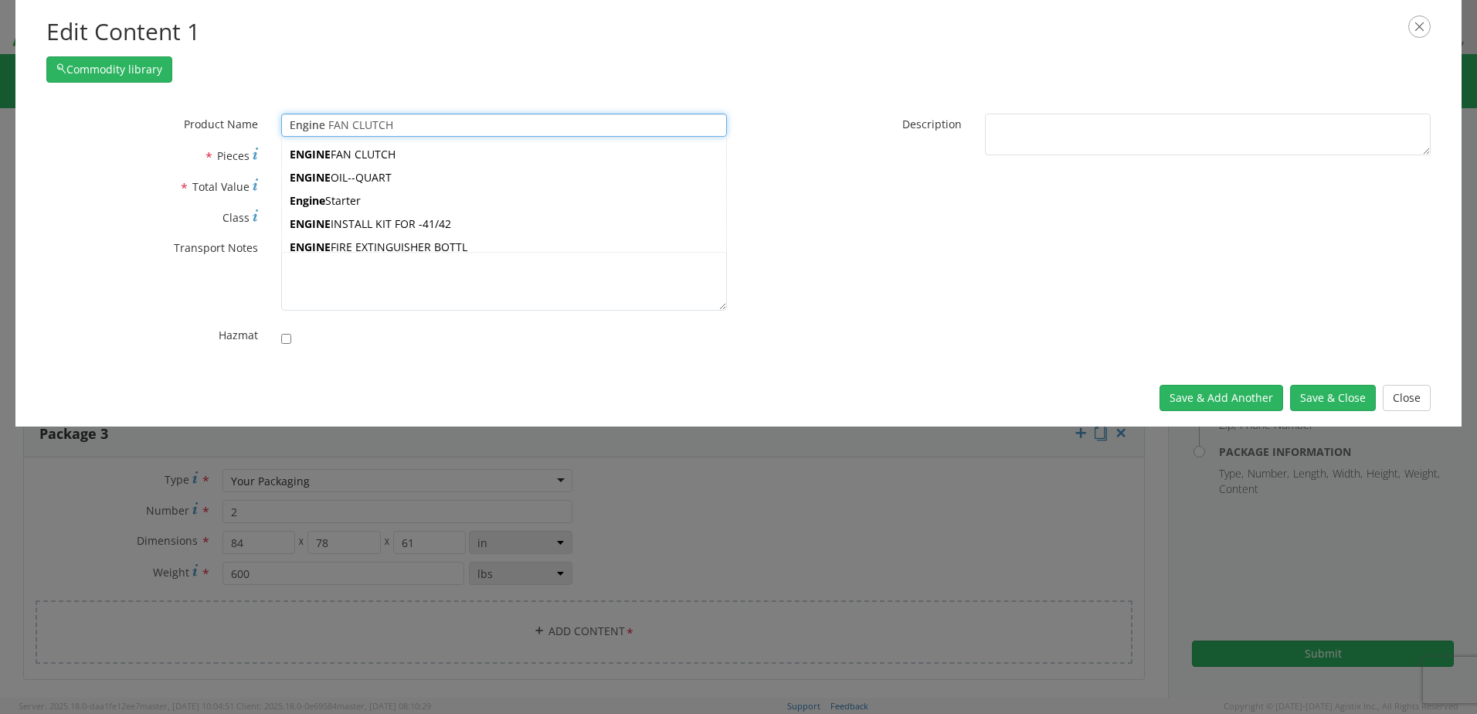
type input "Engine S"
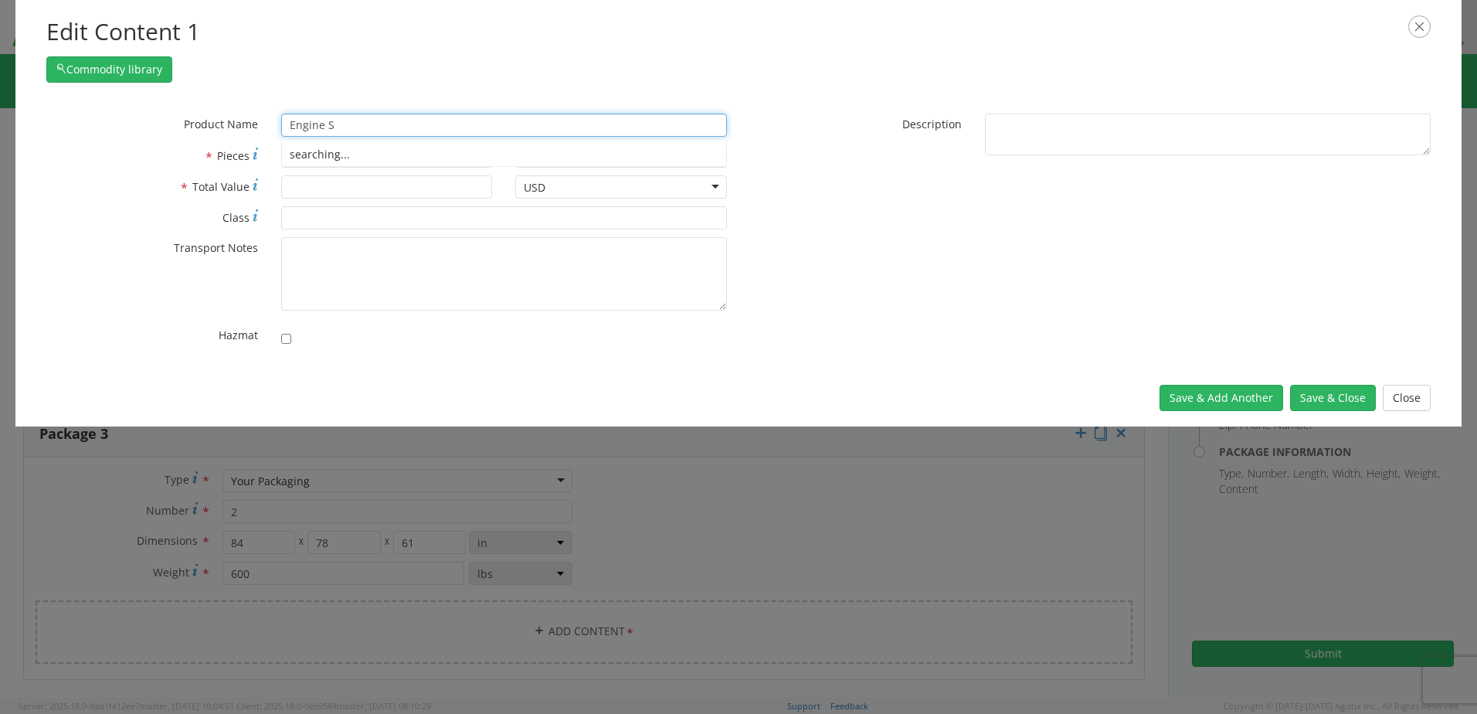
type input "Engine Starter"
type input "Engine St"
type input "Engine Starter"
type input "Engine Sta"
type input "Engine Starter"
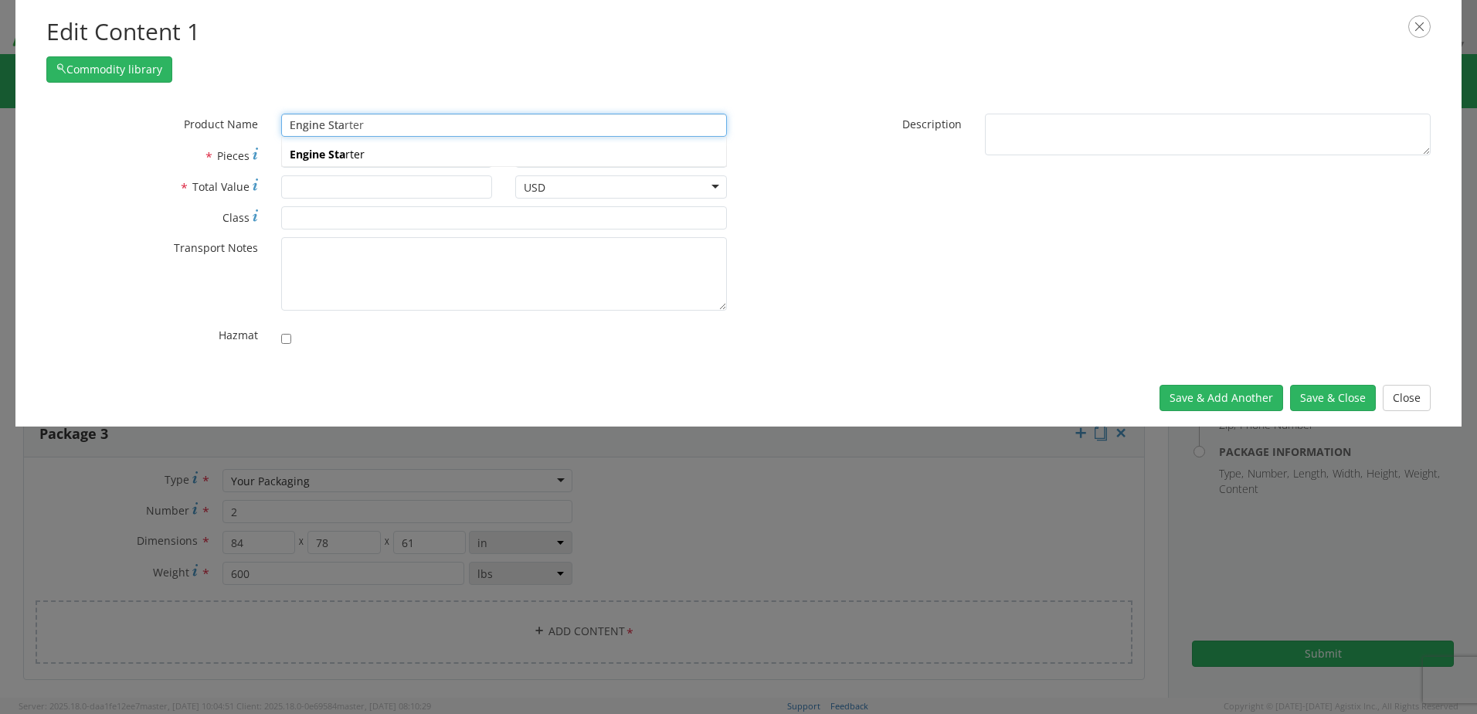
type input "Engine Stam"
type input "Engine Starter"
type input "Engine Sta"
type input "Engine Stand"
click at [142, 153] on label "* Pieces" at bounding box center [152, 155] width 235 height 22
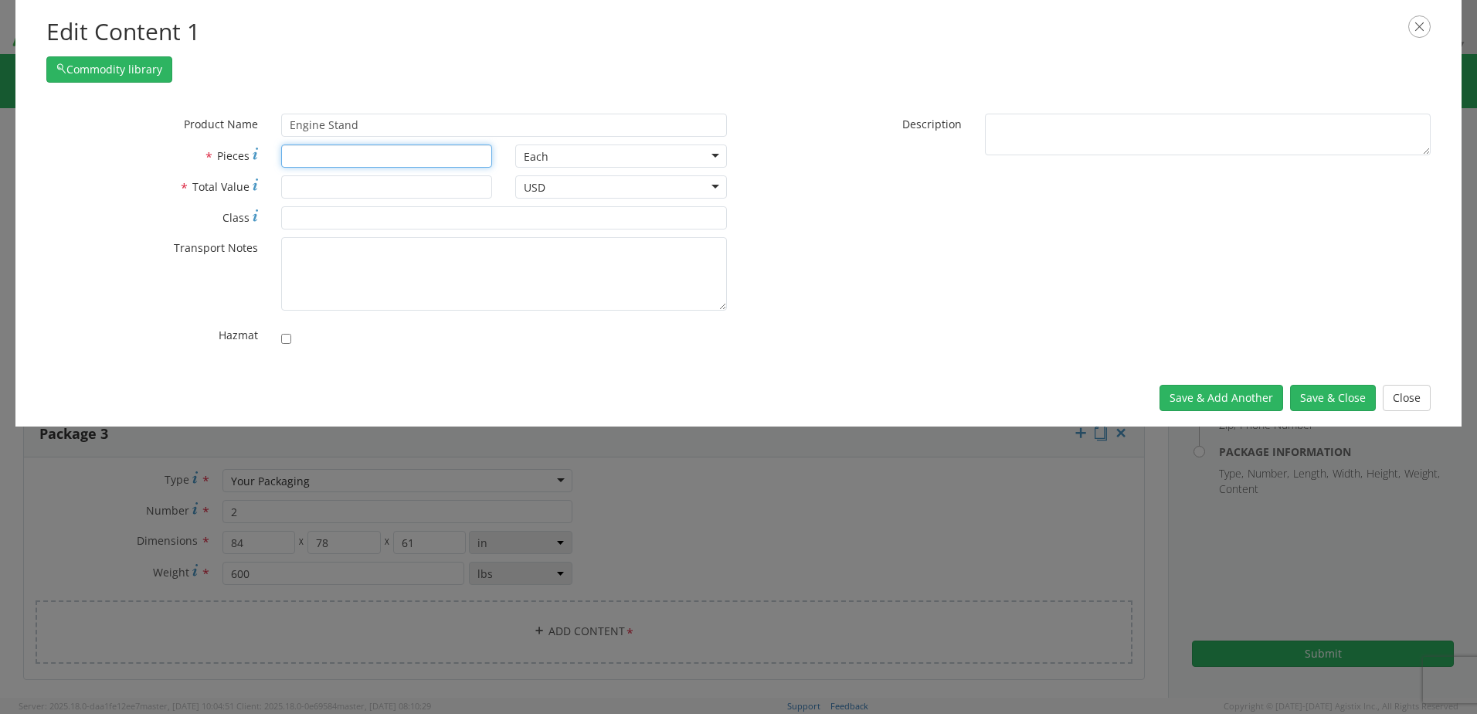
click at [281, 153] on input "* Pieces" at bounding box center [387, 155] width 212 height 23
type input "2"
click at [302, 193] on input "* Total Value" at bounding box center [387, 186] width 212 height 23
type input "7000"
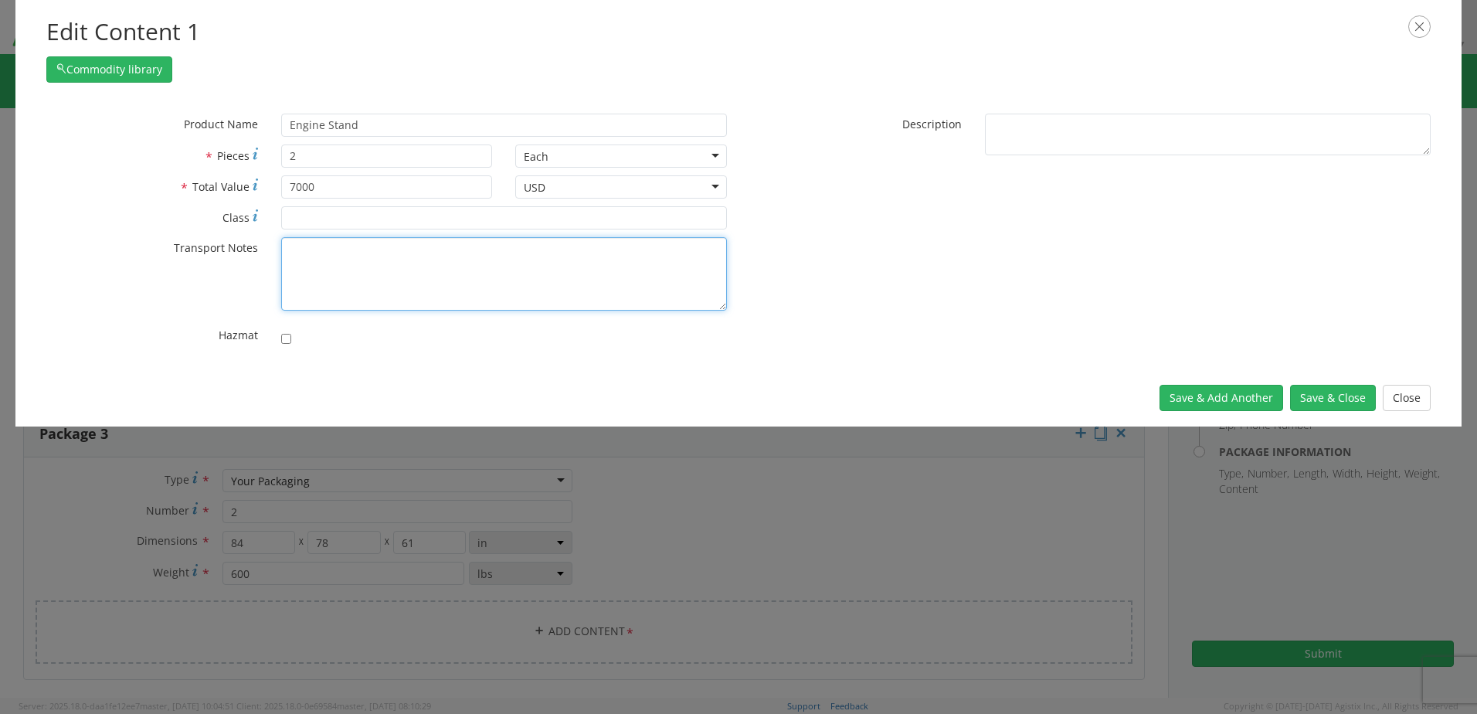
click at [348, 267] on textarea "* Transport Notes" at bounding box center [504, 273] width 446 height 73
paste textarea "Must have straps to secure all equipment in place"
type textarea "Must have straps to secure all equipment in place"
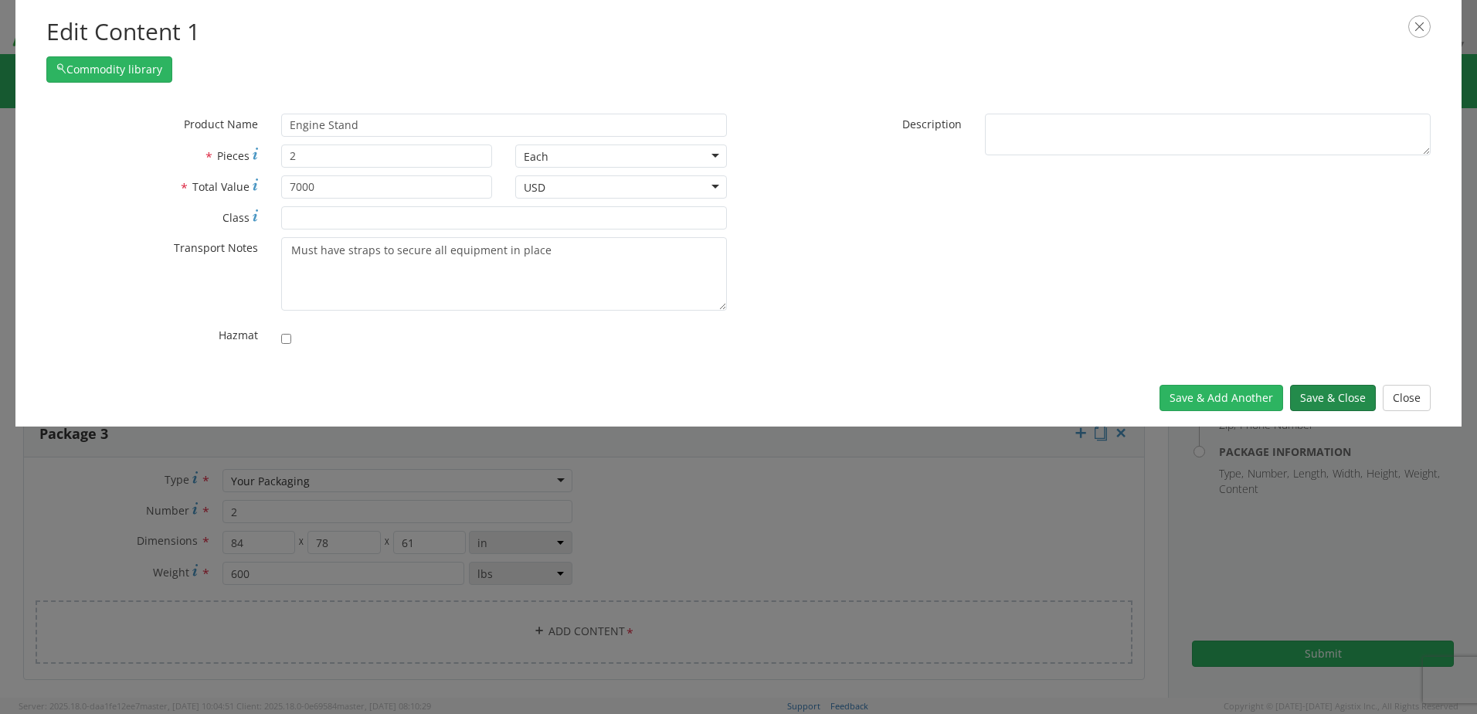
click at [1346, 394] on button "Save & Close" at bounding box center [1333, 398] width 86 height 26
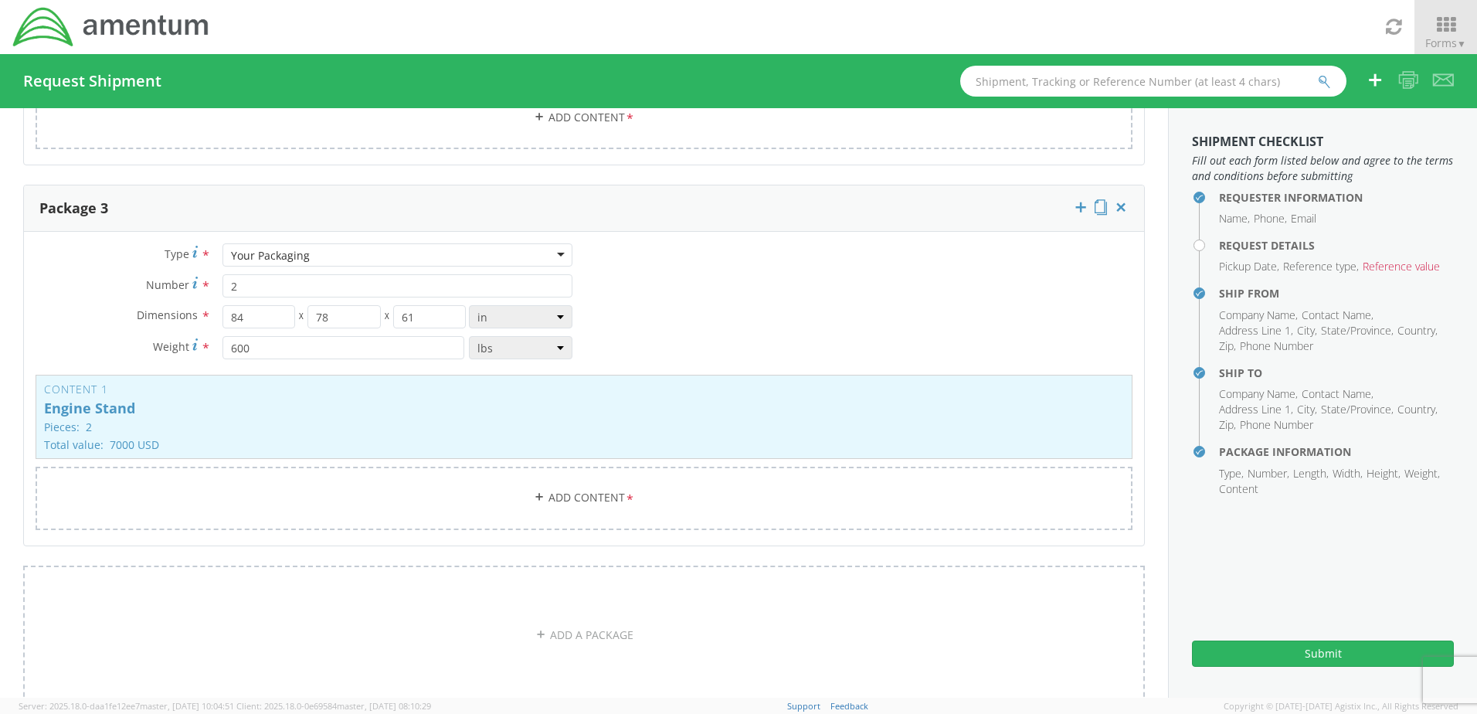
scroll to position [895, 0]
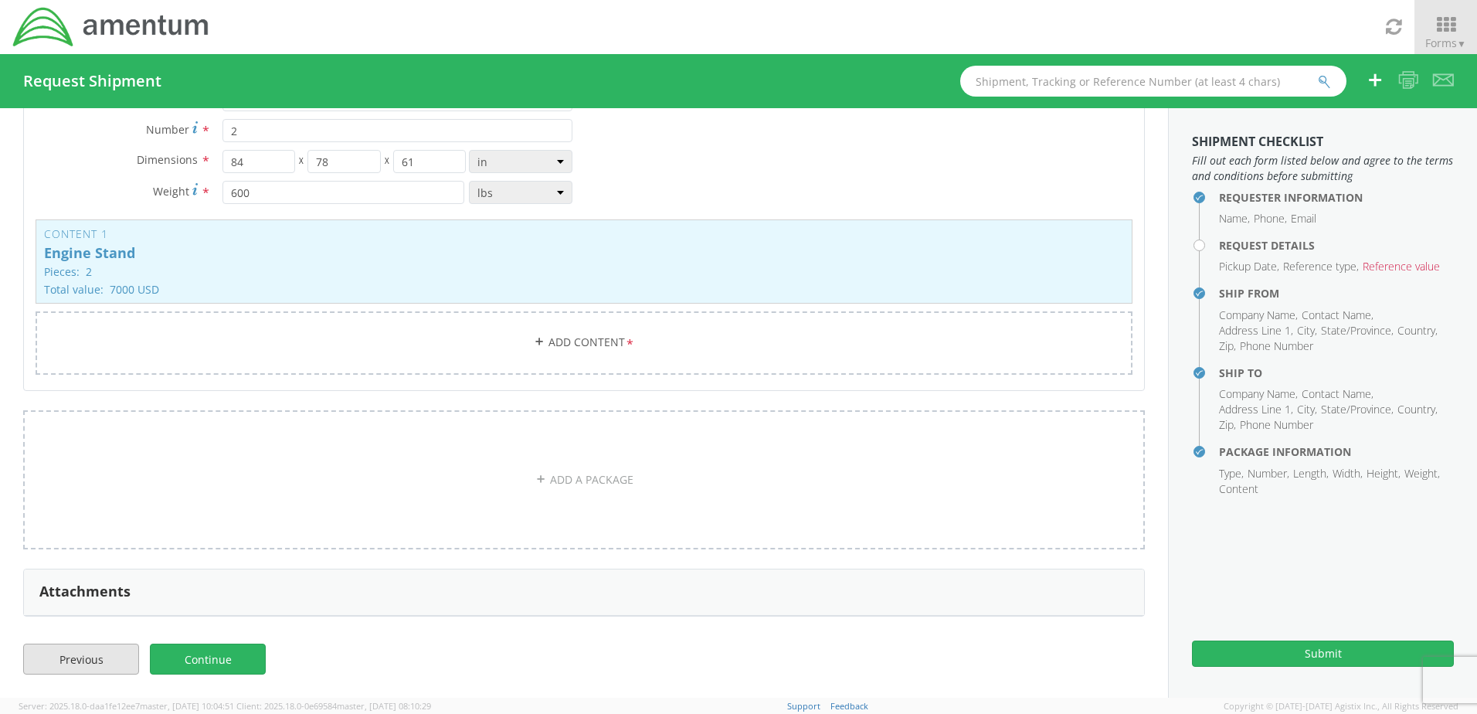
click at [100, 664] on link "Previous" at bounding box center [81, 659] width 116 height 31
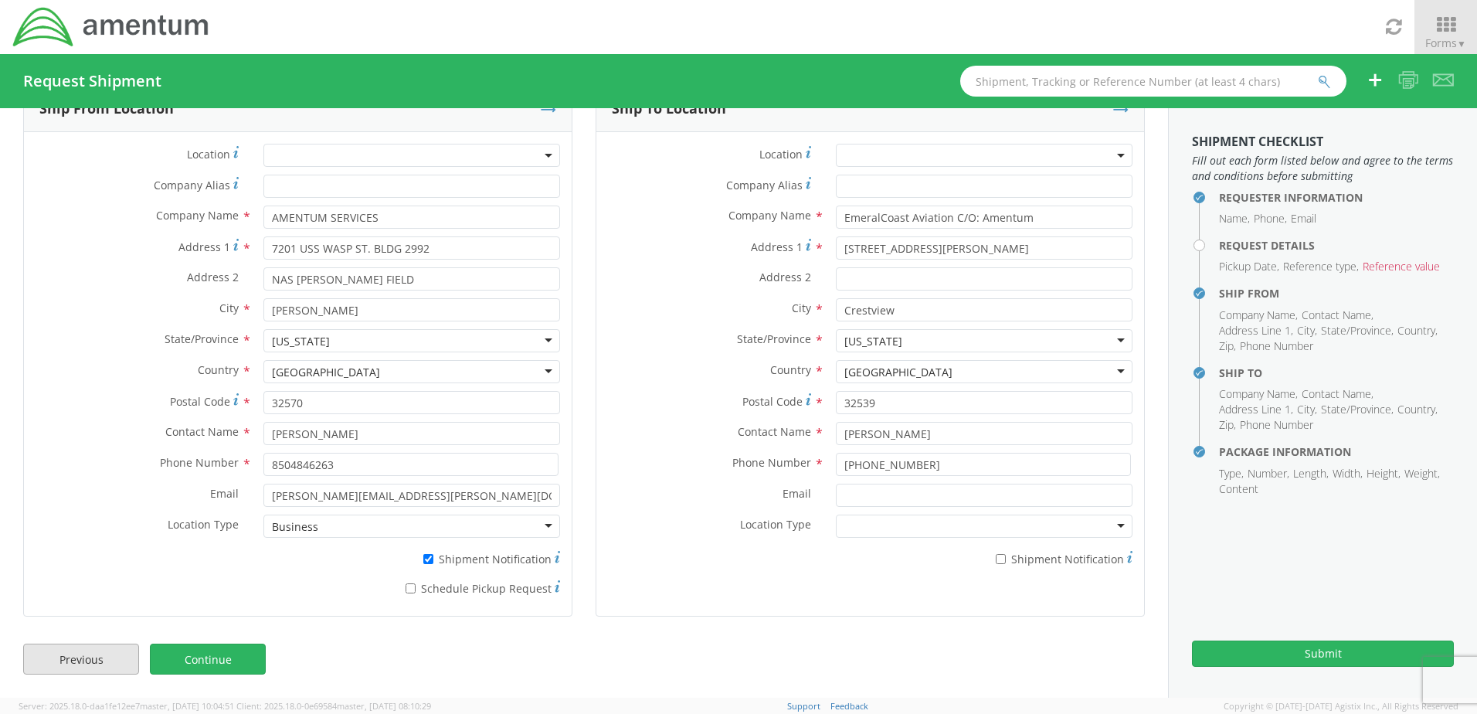
scroll to position [46, 0]
click at [76, 654] on link "Previous" at bounding box center [81, 659] width 116 height 31
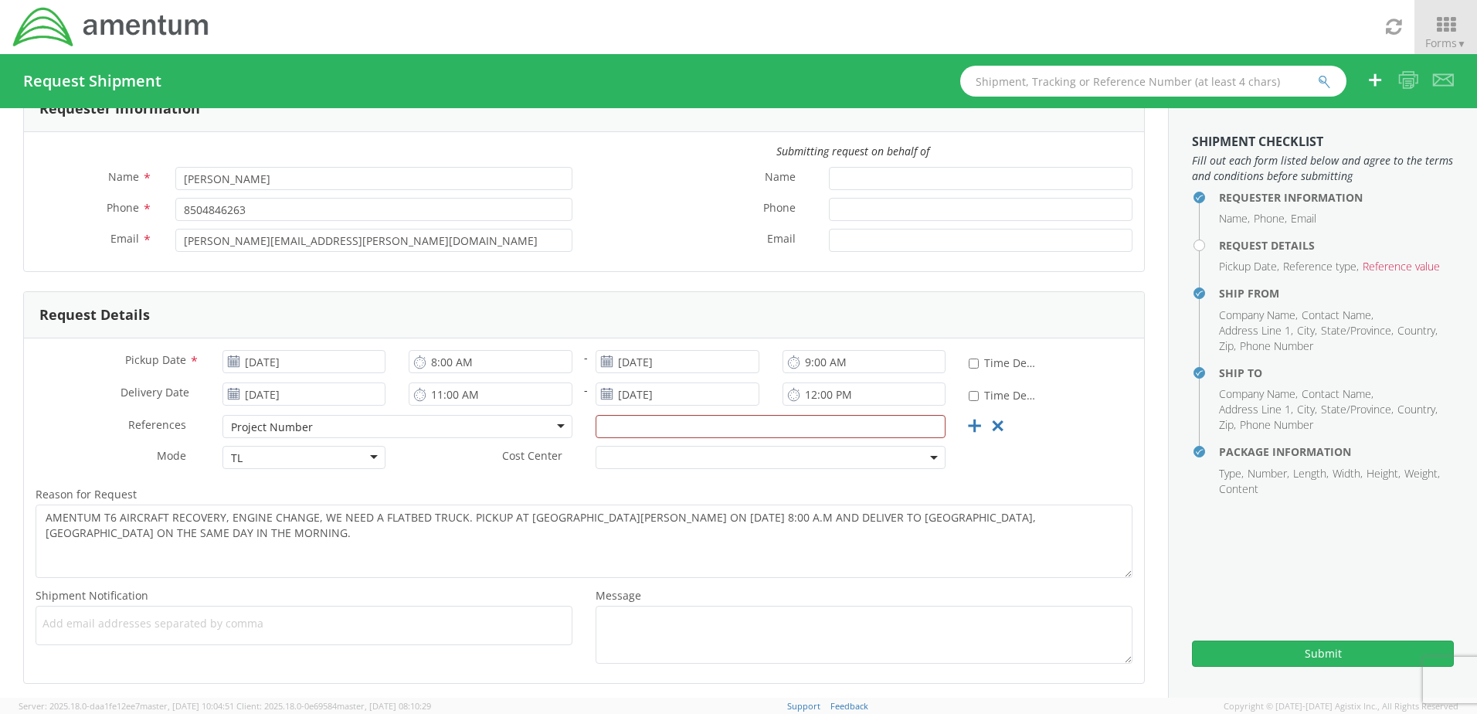
scroll to position [114, 0]
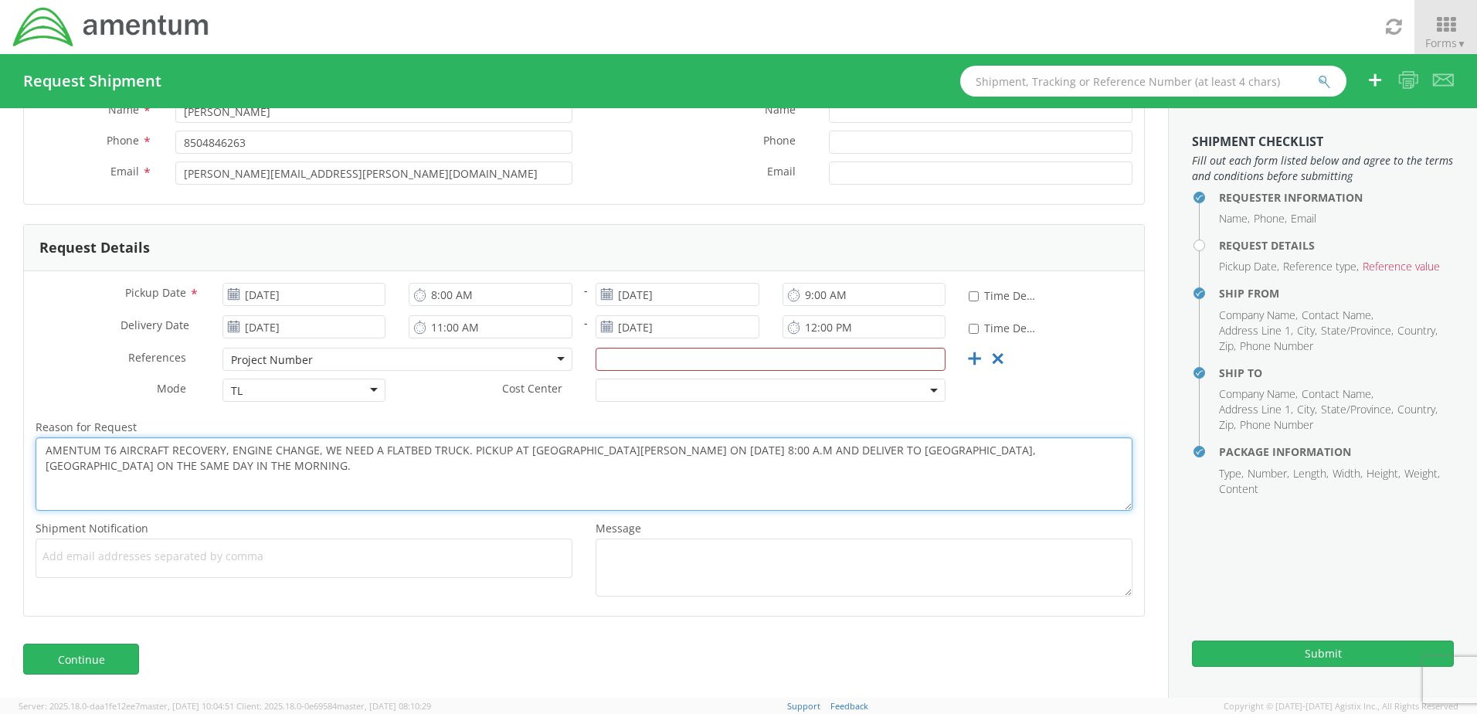
click at [232, 449] on textarea "AMENTUM T6 AIRCRAFT RECOVERY, ENGINE CHANGE, WE NEED A FLATBED TRUCK. PICKUP AT…" at bounding box center [584, 473] width 1097 height 73
click at [970, 448] on textarea "AMENTUM T6 AIRCRAFT RECOVERY, Engine Change, We Need a Flatbed Truck. Pickup at…" at bounding box center [584, 473] width 1097 height 73
click at [1078, 457] on textarea "AMENTUM T6 AIRCRAFT RECOVERY, Engine Change, We Need a Flatbed Truck. Pickup at…" at bounding box center [584, 473] width 1097 height 73
drag, startPoint x: 117, startPoint y: 451, endPoint x: 164, endPoint y: 449, distance: 47.2
click at [164, 449] on textarea "AMENTUM T6 AIRCRAFT RECOVERY, Engine Change, We Need a Flatbed Truck. Pickup at…" at bounding box center [584, 473] width 1097 height 73
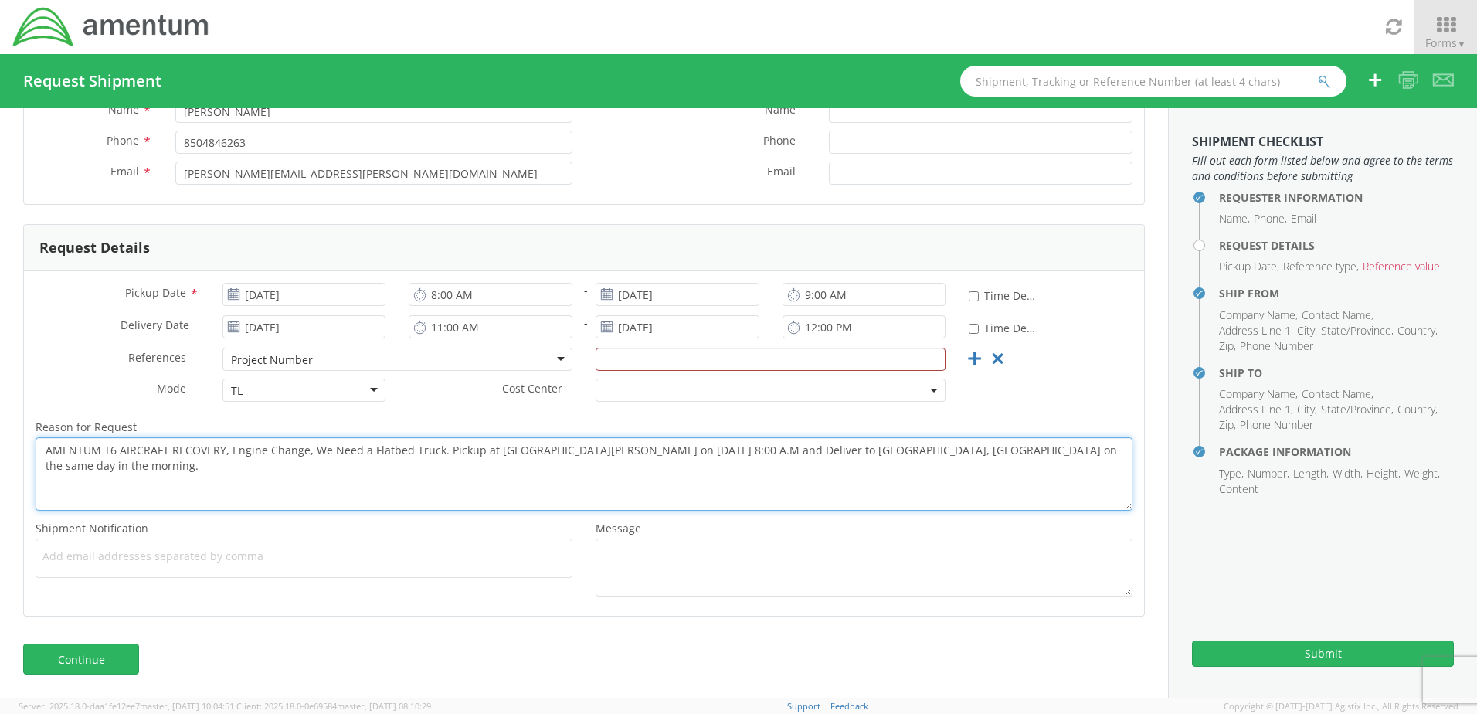
paste textarea "OFF-SITE RAECOVERY"
click at [104, 483] on textarea "AMENTUM T6 OFF-SITE RECOVERY, Engine Change, We Need a Flatbed Truck. Pickup at…" at bounding box center [584, 473] width 1097 height 73
click at [90, 476] on textarea "AMENTUM T6 OFF-SITE RECOVERY, Engine Change, We Need a Flatbed Truck. Pickup at…" at bounding box center [584, 473] width 1097 height 73
click at [1084, 454] on textarea "AMENTUM T6 OFF-SITE RECOVERY, Engine Change, We Need a Flatbed Truck. Pickup at…" at bounding box center [584, 473] width 1097 height 73
type textarea "AMENTUM T6 OFF-SITE RECOVERY, Engine Change, We Need a Flatbed Truck. Pickup at…"
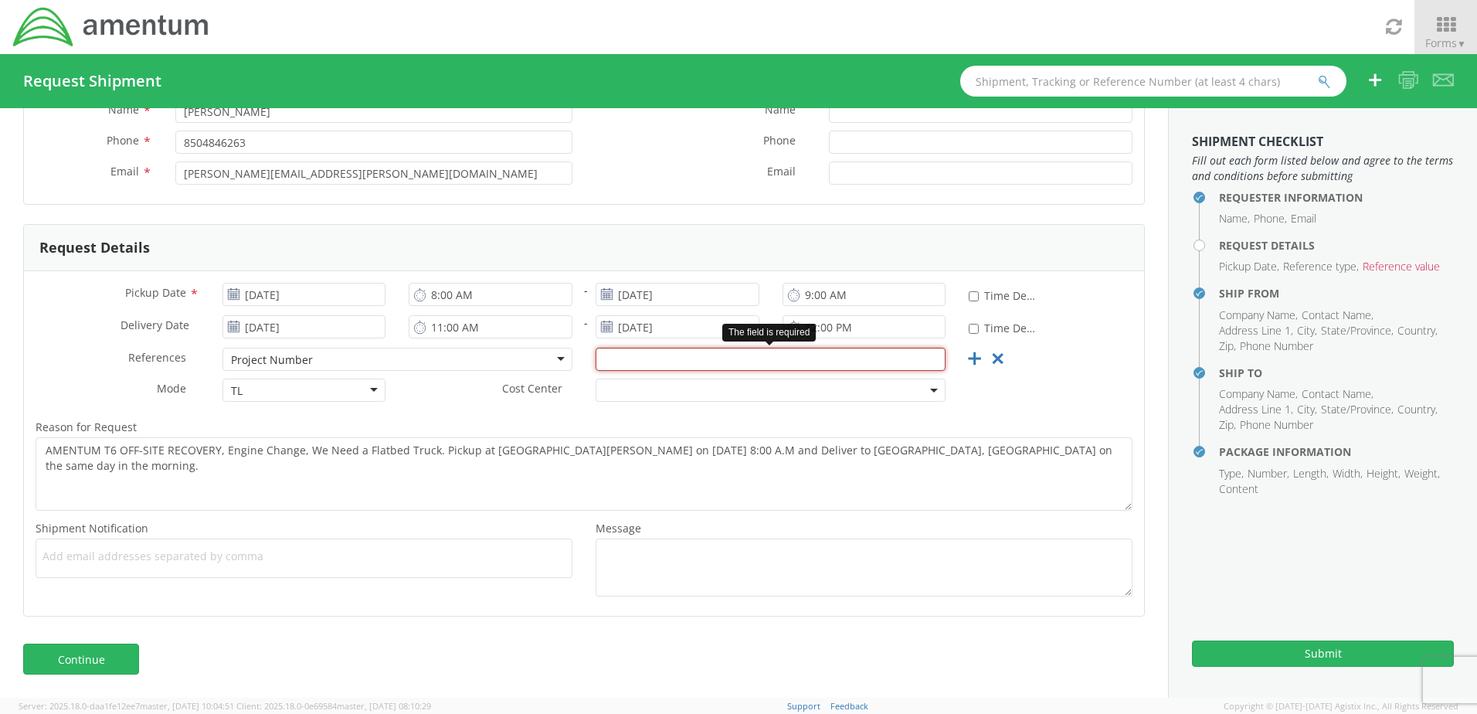
click at [648, 359] on input "text" at bounding box center [771, 359] width 350 height 23
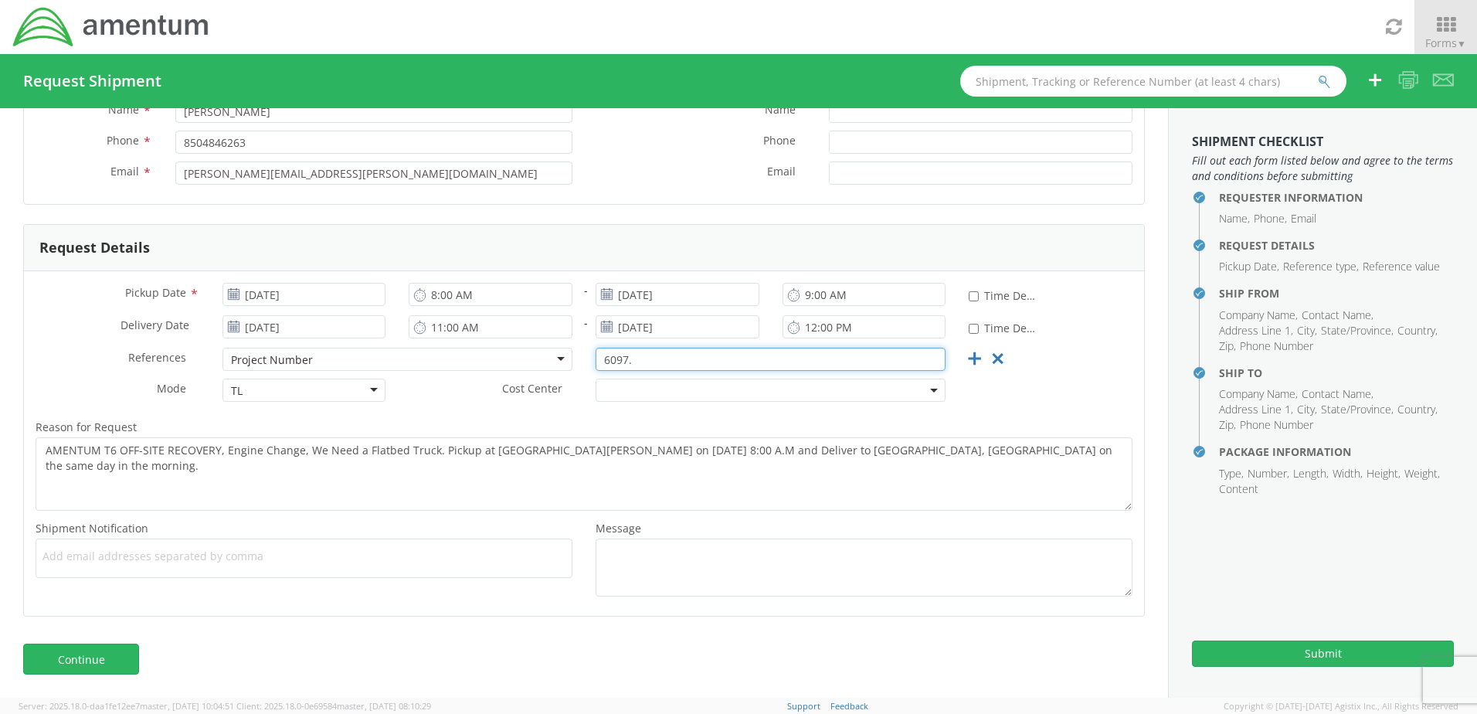
type input "6097."
drag, startPoint x: 643, startPoint y: 498, endPoint x: 566, endPoint y: 426, distance: 104.9
click at [566, 426] on label "Reason for Request *" at bounding box center [584, 427] width 1120 height 20
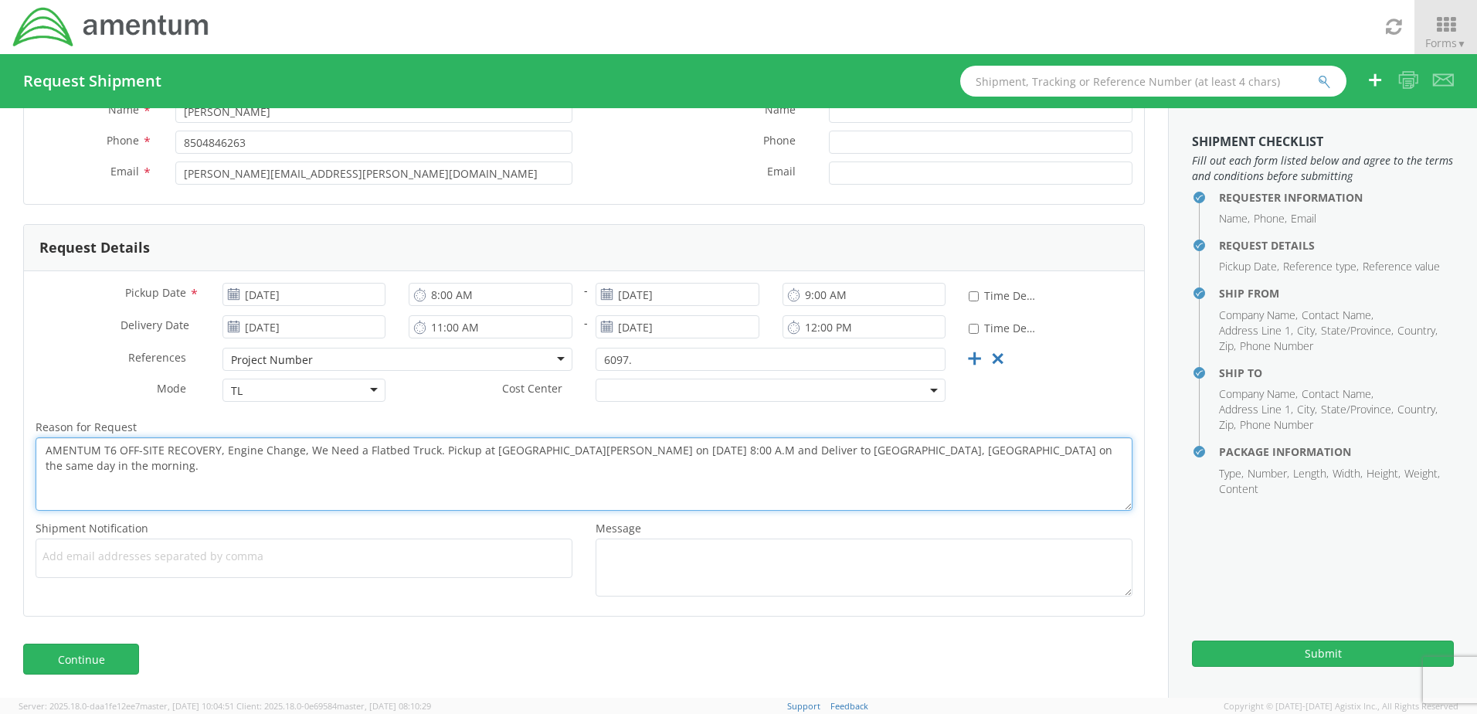
click at [566, 437] on textarea "AMENTUM T6 OFF-SITE RECOVERY, Engine Change, We Need a Flatbed Truck. Pickup at…" at bounding box center [584, 473] width 1097 height 73
drag, startPoint x: 46, startPoint y: 454, endPoint x: 1051, endPoint y: 499, distance: 1005.4
click at [1051, 499] on textarea "AMENTUM T6 OFF-SITE RECOVERY, Engine Change, We Need a Flatbed Truck. Pickup at…" at bounding box center [584, 473] width 1097 height 73
